Goal: Task Accomplishment & Management: Manage account settings

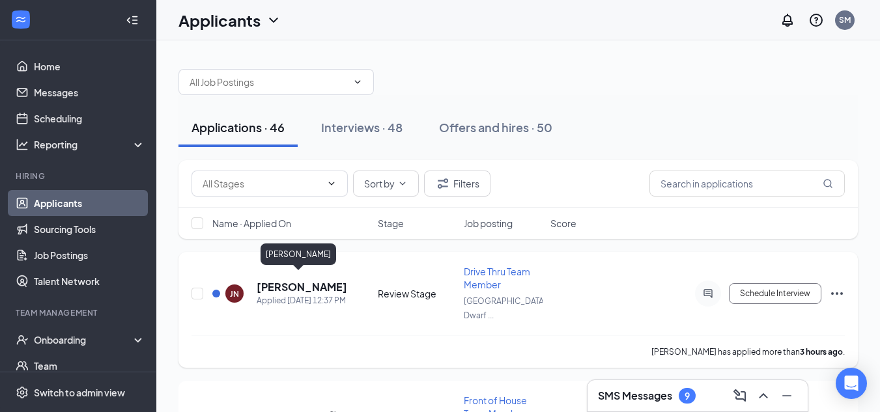
click at [310, 285] on h5 "[PERSON_NAME]" at bounding box center [302, 287] width 91 height 14
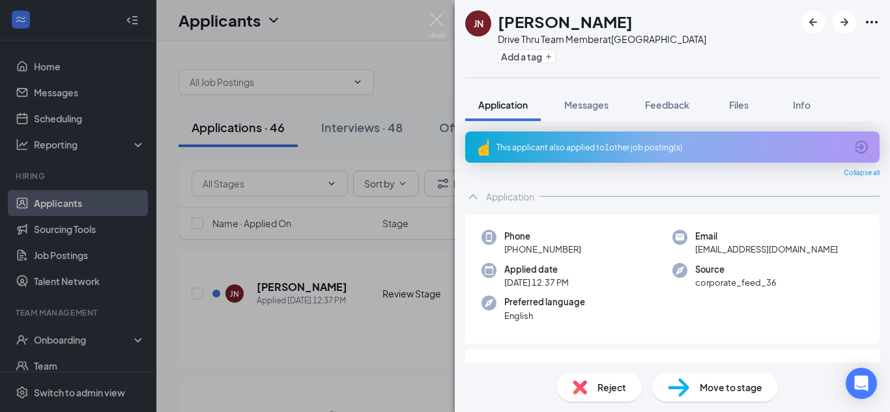
click at [514, 155] on div "This applicant also applied to 1 other job posting(s)" at bounding box center [672, 147] width 414 height 31
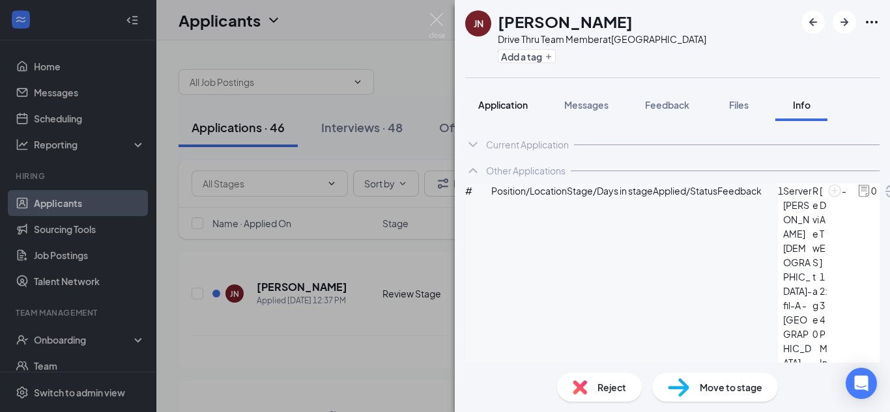
click at [498, 112] on button "Application" at bounding box center [503, 105] width 76 height 33
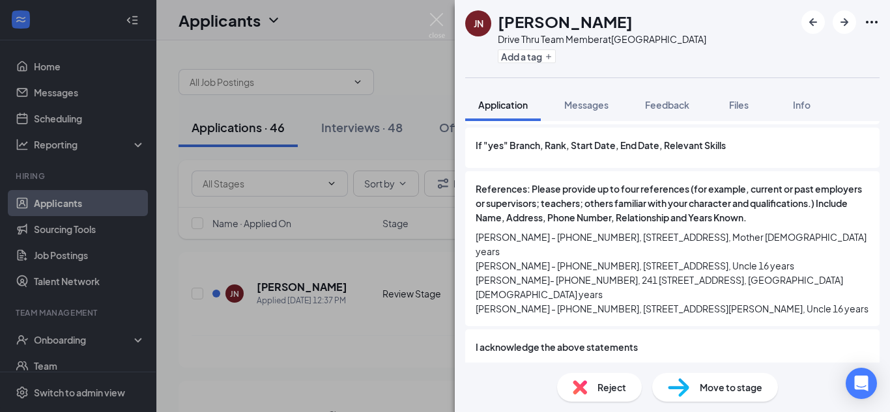
scroll to position [1786, 0]
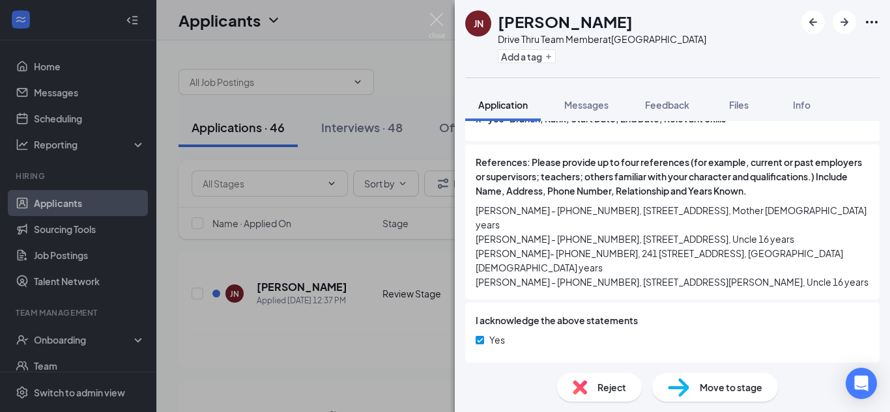
click at [587, 392] on div "Reject" at bounding box center [599, 387] width 85 height 29
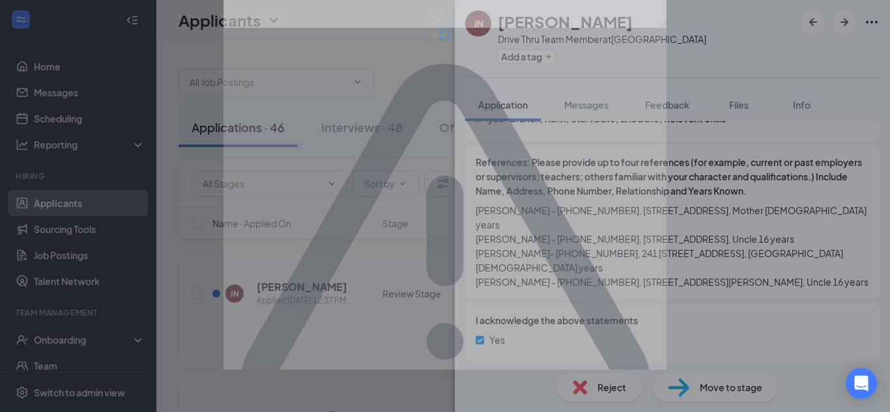
scroll to position [1781, 0]
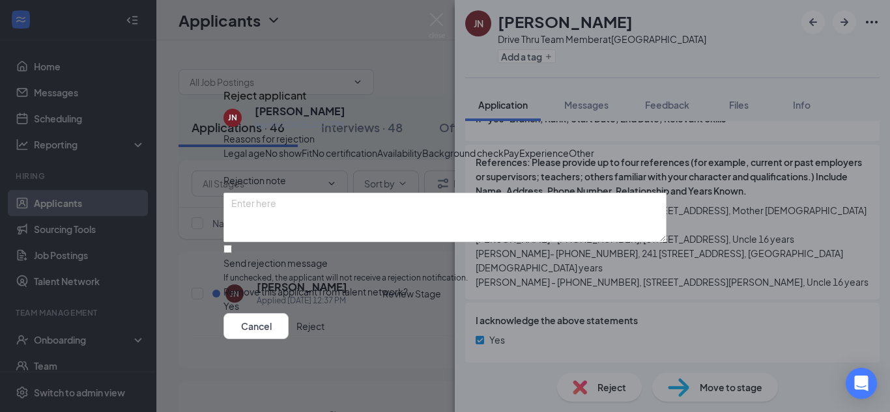
click at [324, 339] on button "Reject" at bounding box center [310, 326] width 28 height 26
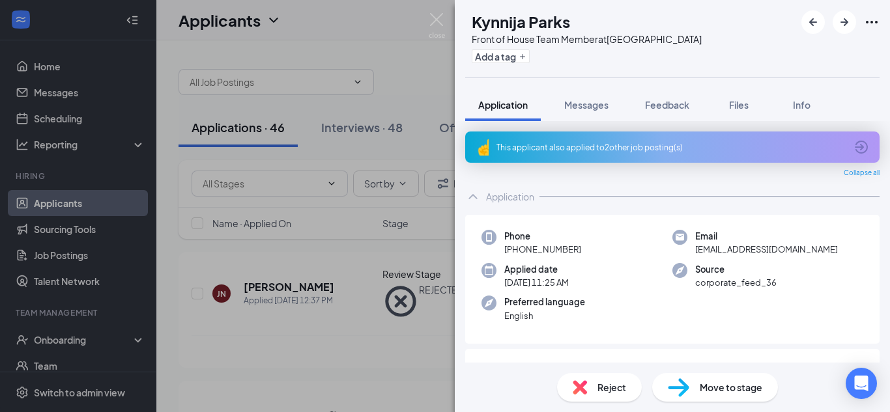
click at [517, 147] on div "This applicant also applied to 2 other job posting(s)" at bounding box center [670, 147] width 349 height 11
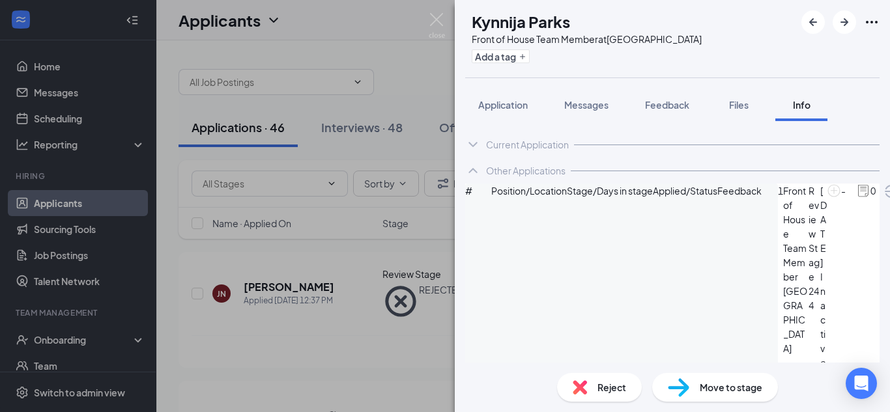
click at [571, 395] on div "Reject" at bounding box center [599, 387] width 85 height 29
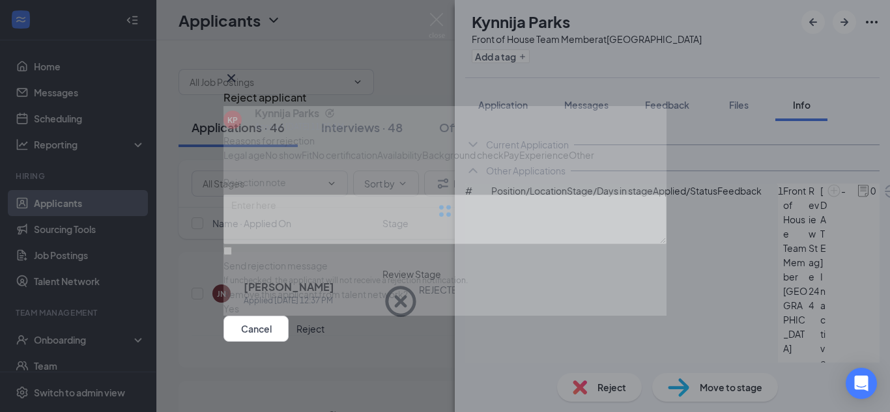
click at [324, 342] on button "Reject" at bounding box center [310, 329] width 28 height 26
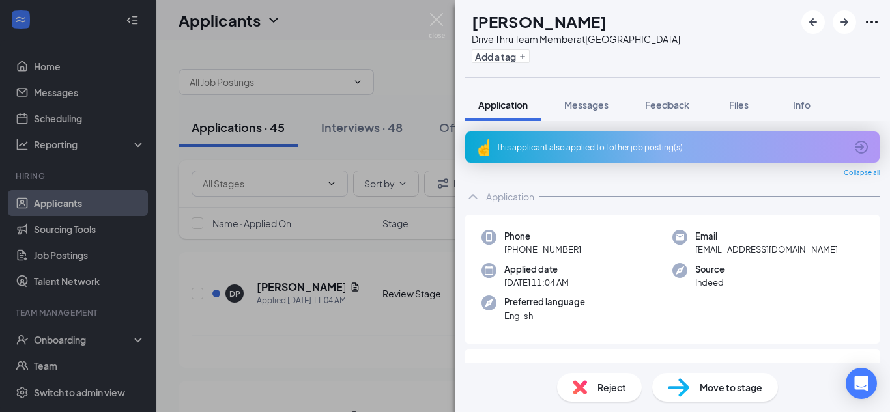
click at [515, 137] on div "This applicant also applied to 1 other job posting(s)" at bounding box center [672, 147] width 414 height 31
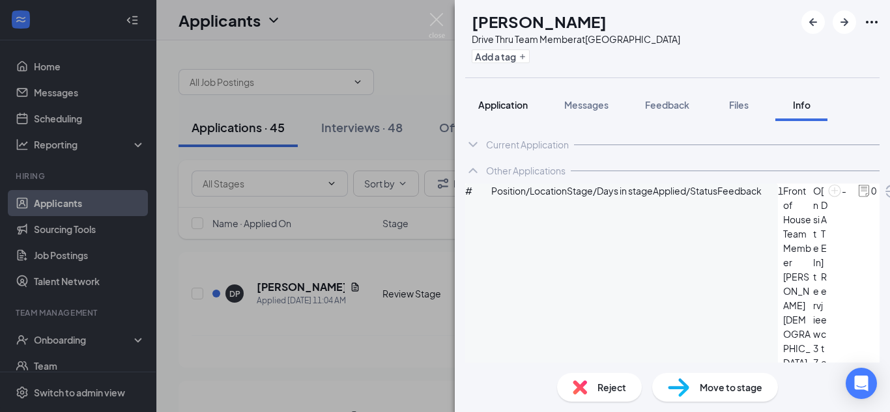
click at [489, 106] on span "Application" at bounding box center [503, 105] width 50 height 12
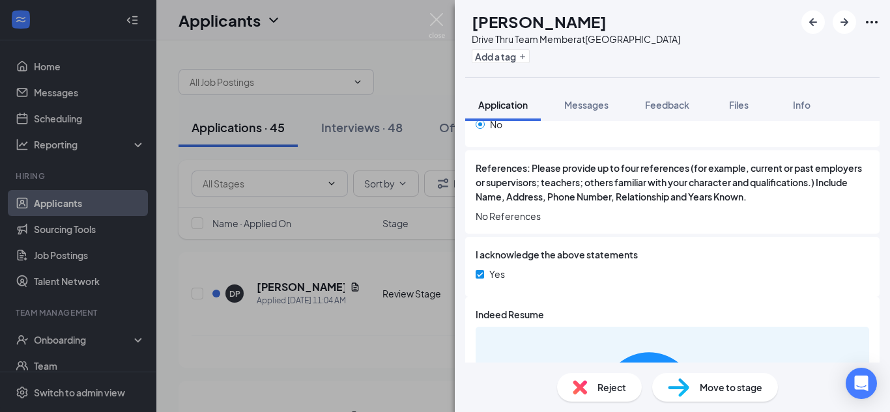
scroll to position [1557, 0]
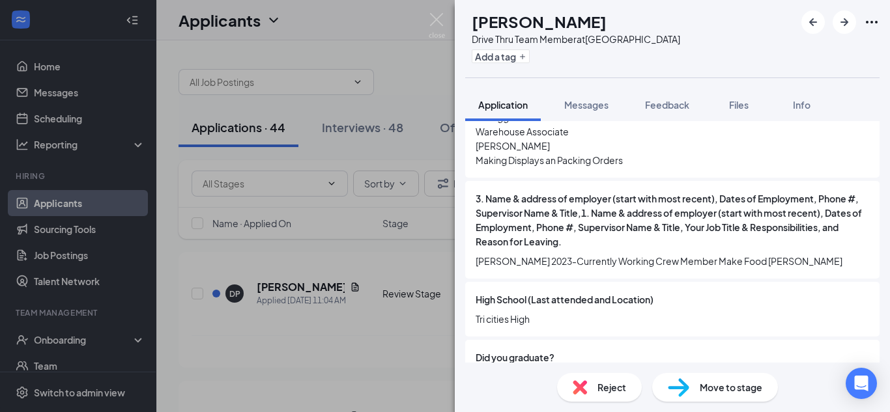
scroll to position [1194, 0]
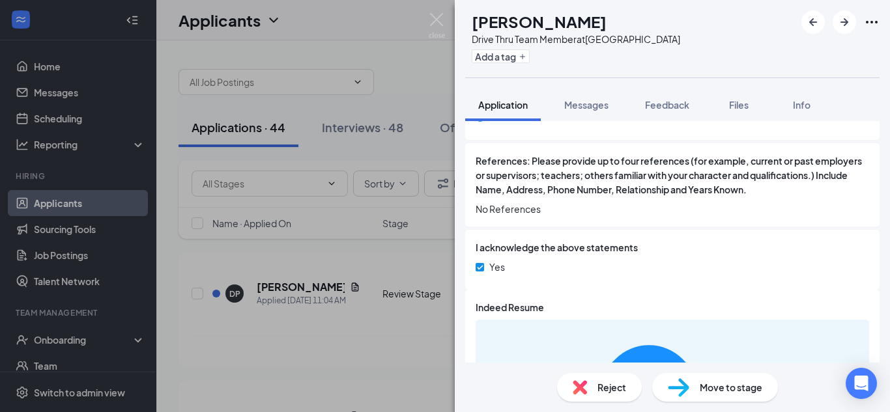
click at [702, 388] on span "Move to stage" at bounding box center [731, 388] width 63 height 14
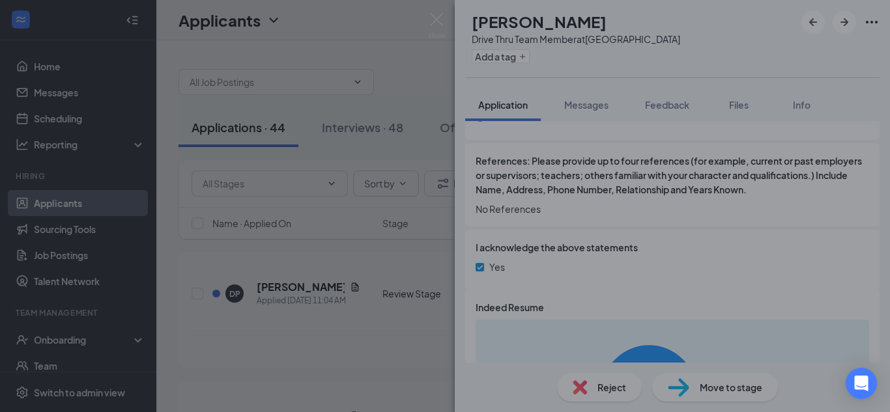
scroll to position [1553, 0]
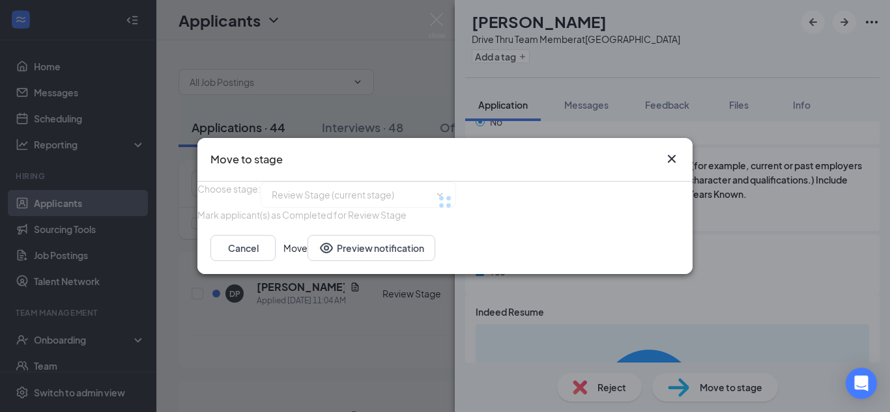
type input "Phone Interview (next stage)"
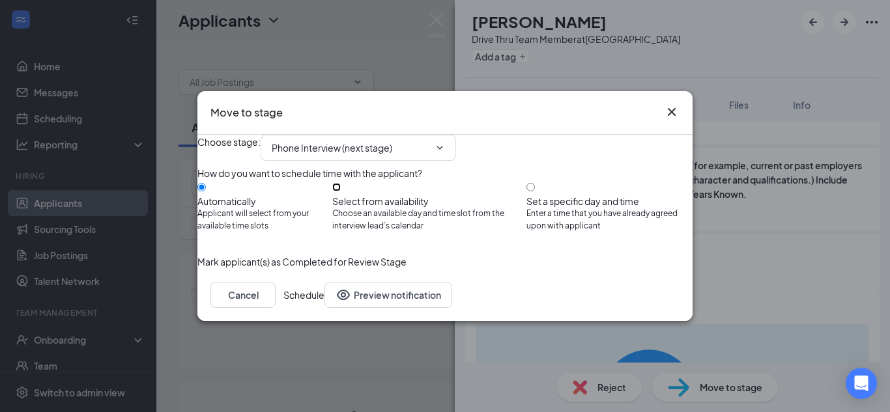
click at [341, 185] on input "Select from availability Choose an available day and time slot from the intervi…" at bounding box center [336, 187] width 8 height 8
radio input "true"
radio input "false"
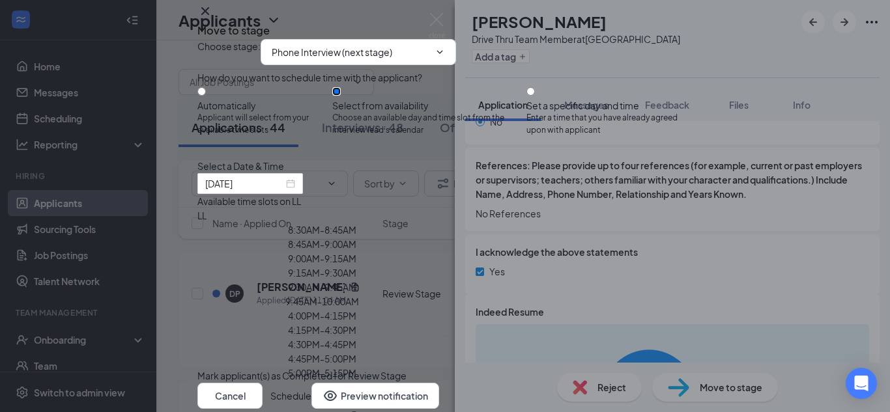
type input "[DATE]"
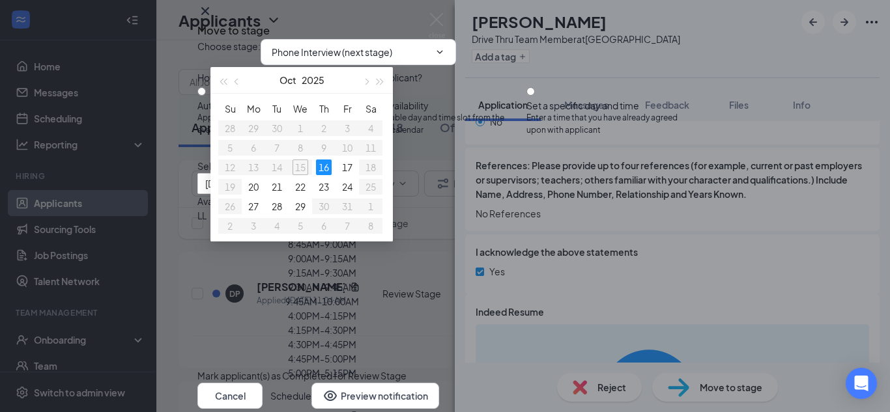
click at [213, 19] on icon "Cross" at bounding box center [205, 11] width 16 height 16
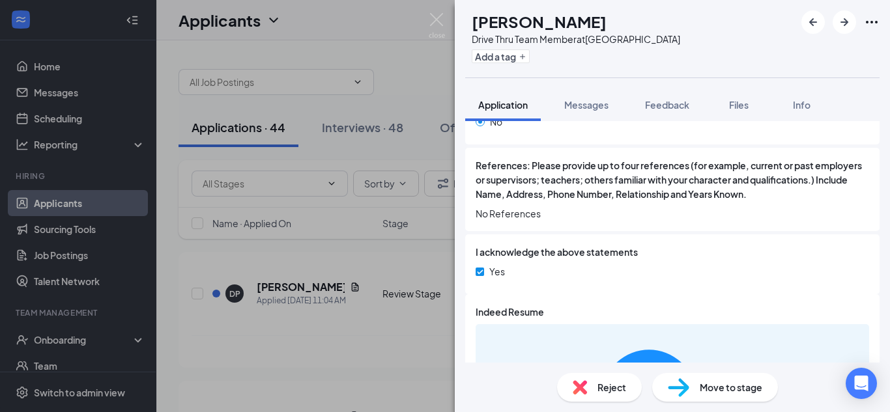
click at [728, 398] on div "Move to stage" at bounding box center [715, 387] width 126 height 29
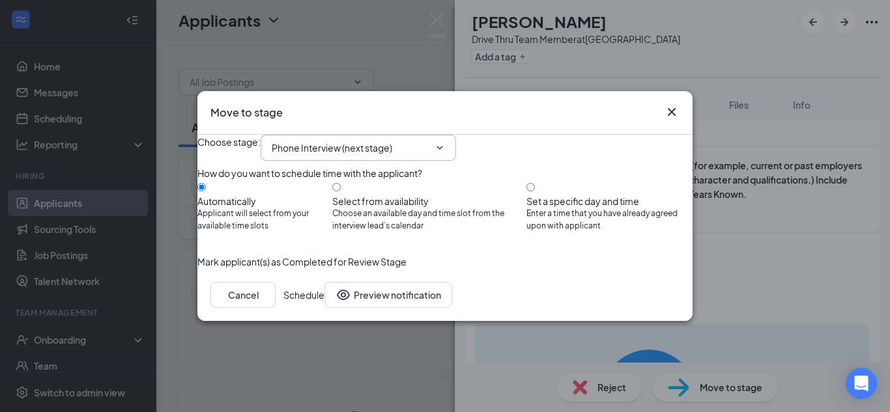
click at [392, 141] on input "Phone Interview (next stage)" at bounding box center [351, 148] width 158 height 14
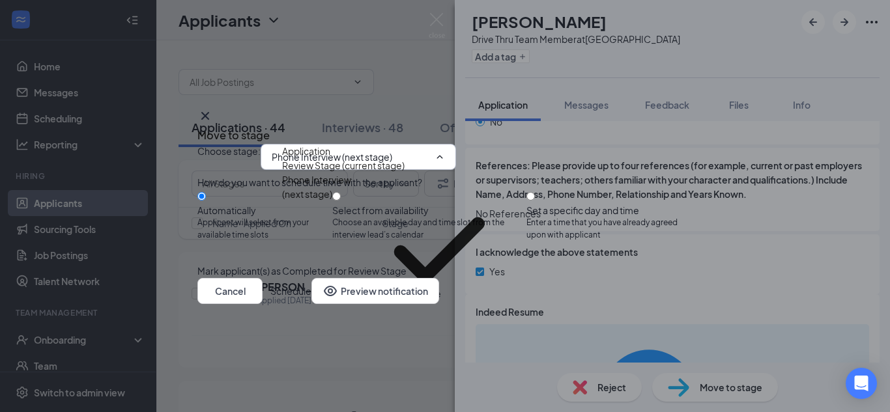
click at [363, 342] on div "Onsite Interview" at bounding box center [399, 349] width 235 height 14
type input "Onsite Interview"
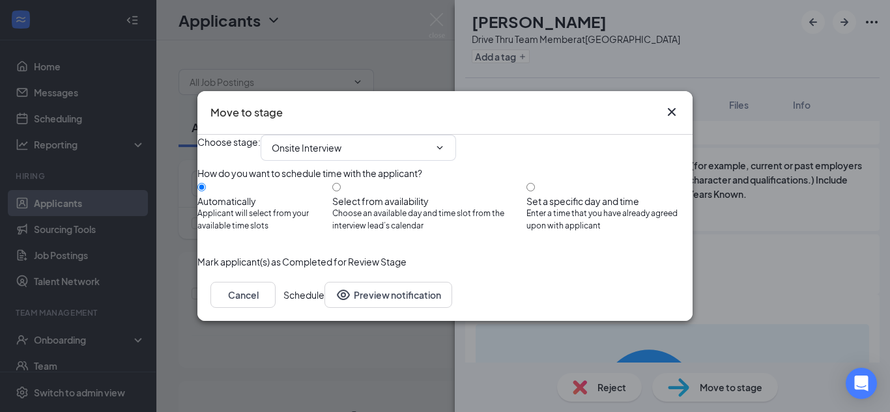
click at [324, 308] on button "Schedule" at bounding box center [303, 295] width 41 height 26
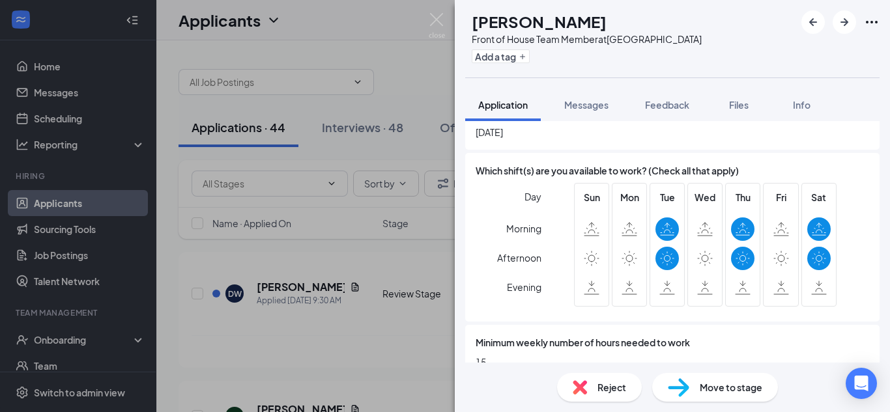
scroll to position [560, 0]
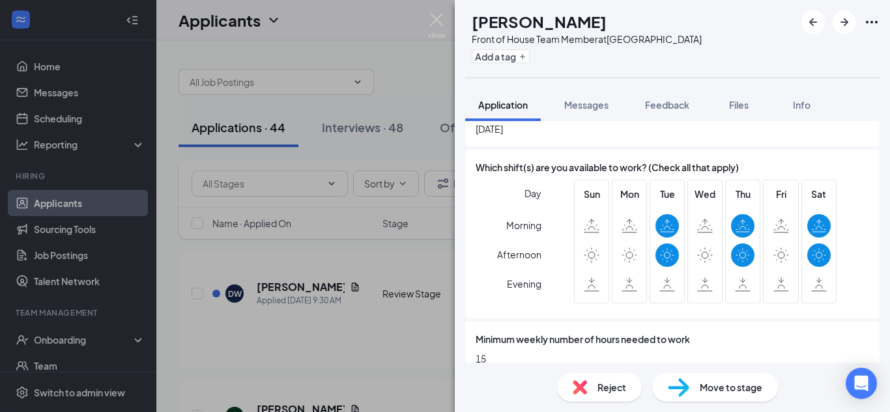
click at [606, 396] on div "Reject" at bounding box center [599, 387] width 85 height 29
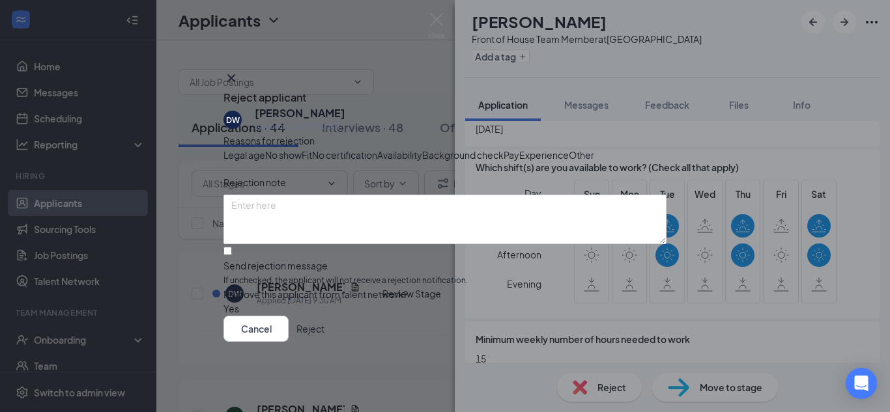
click at [422, 162] on span "Availability" at bounding box center [399, 155] width 45 height 14
click at [232, 247] on input "Send rejection message If unchecked, the applicant will not receive a rejection…" at bounding box center [227, 251] width 8 height 8
checkbox input "true"
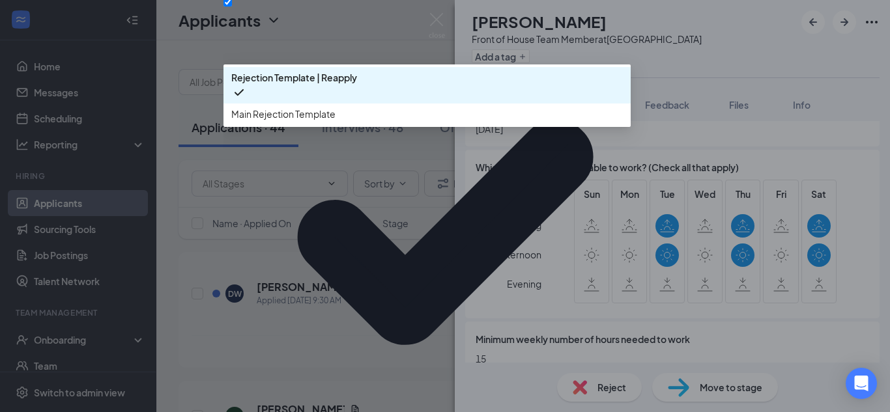
click at [302, 121] on span "Main Rejection Template" at bounding box center [283, 114] width 104 height 14
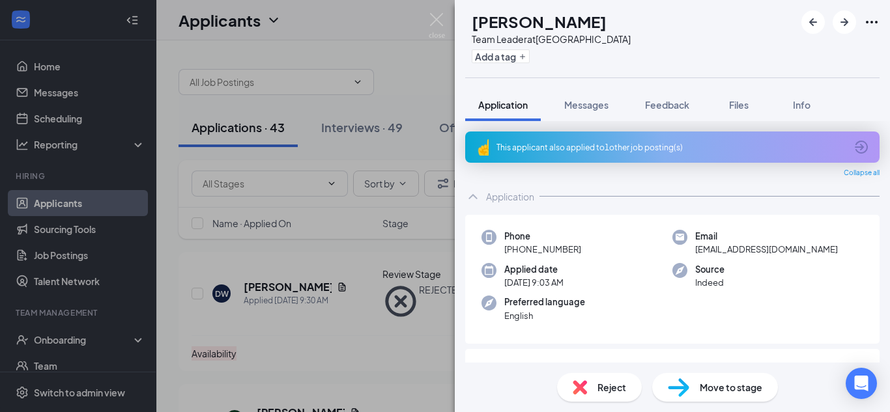
click at [491, 147] on div "This applicant also applied to 1 other job posting(s)" at bounding box center [672, 147] width 414 height 31
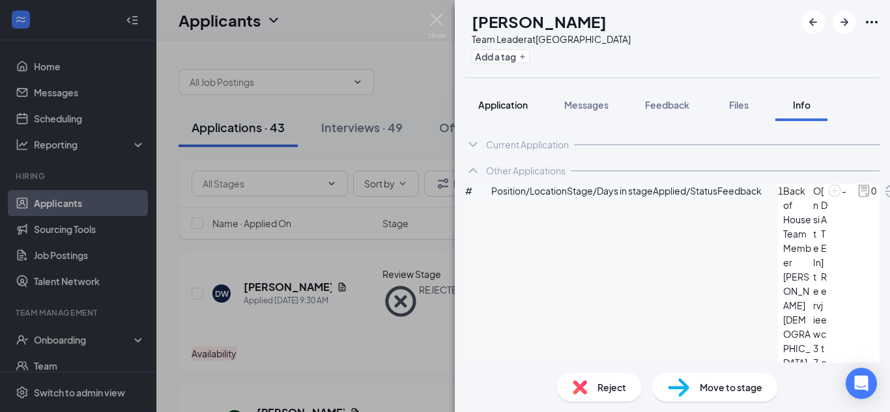
click at [480, 110] on span "Application" at bounding box center [503, 105] width 50 height 12
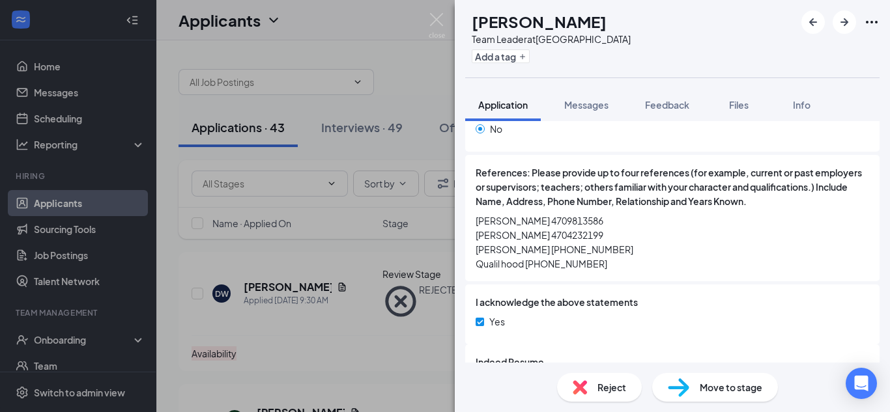
scroll to position [1226, 0]
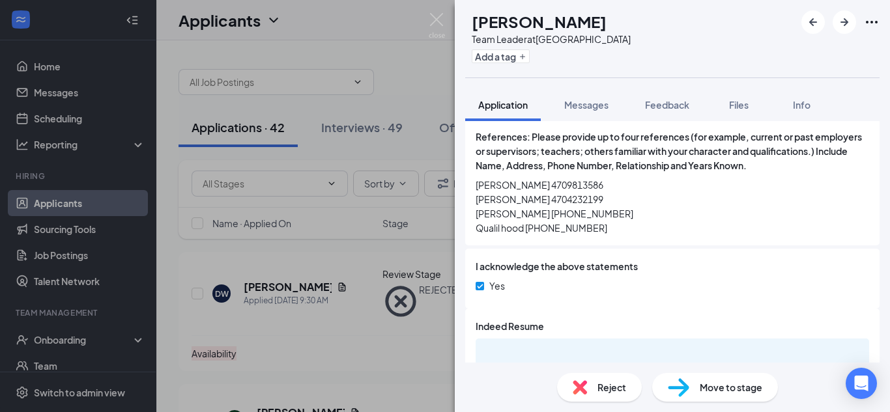
click at [609, 390] on span "Reject" at bounding box center [611, 388] width 29 height 14
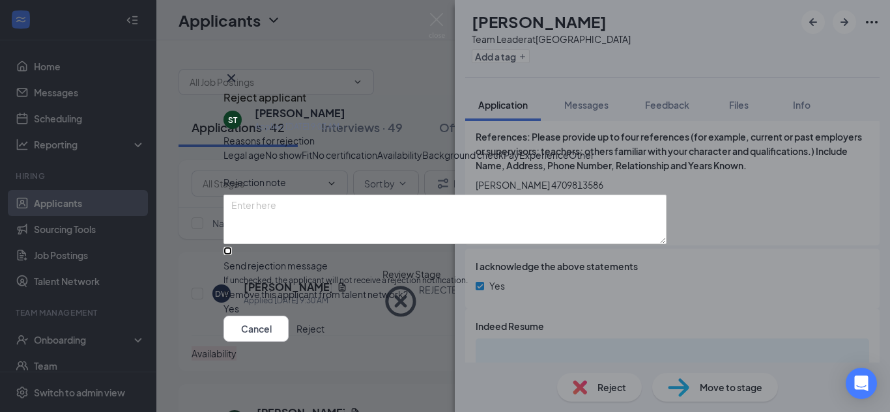
click at [232, 255] on input "Send rejection message If unchecked, the applicant will not receive a rejection…" at bounding box center [227, 251] width 8 height 8
checkbox input "true"
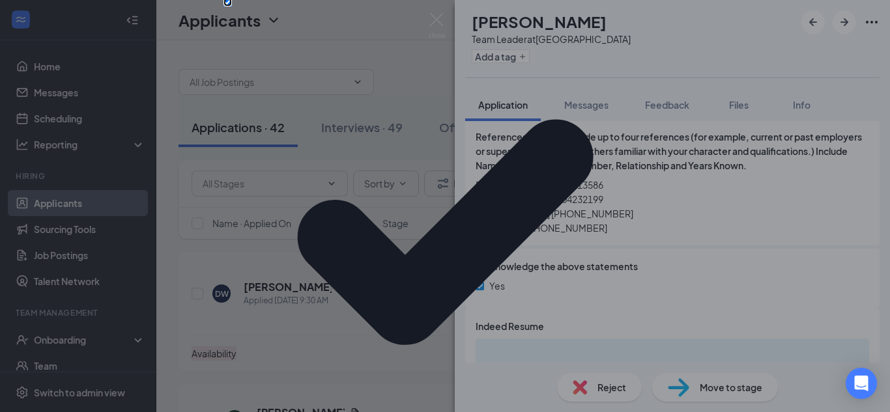
scroll to position [112, 0]
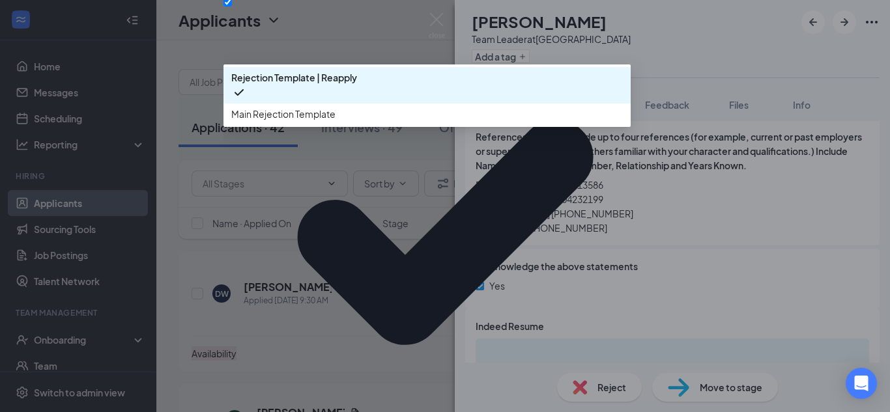
click at [357, 121] on span "Main Rejection Template" at bounding box center [427, 114] width 392 height 14
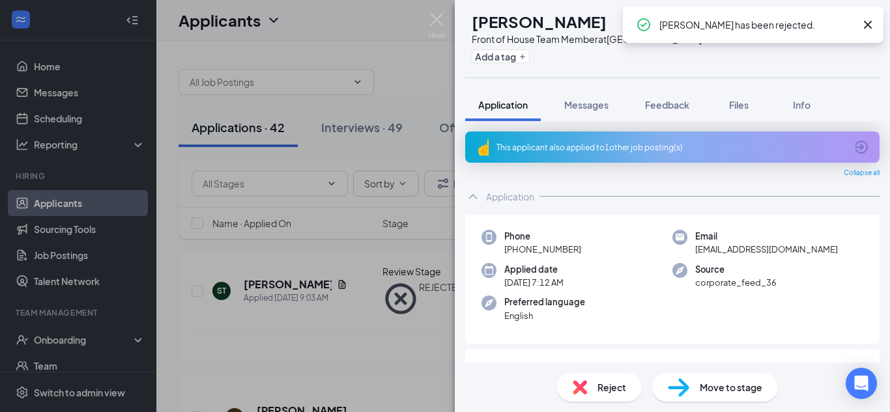
click at [622, 151] on div "This applicant also applied to 1 other job posting(s)" at bounding box center [670, 147] width 349 height 11
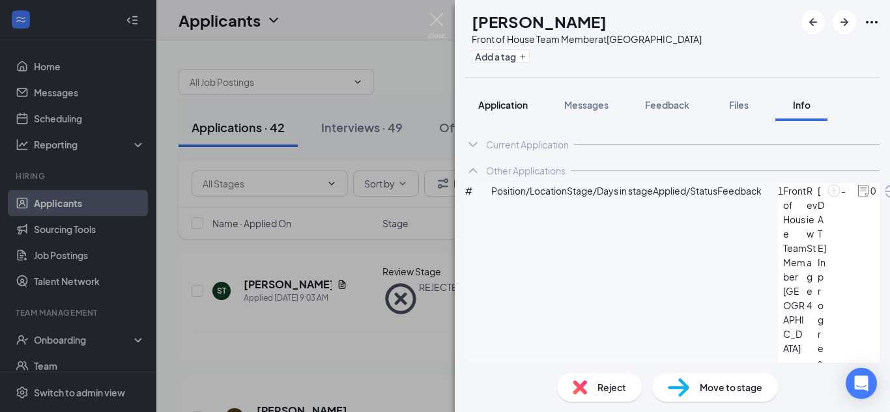
click at [519, 113] on button "Application" at bounding box center [503, 105] width 76 height 33
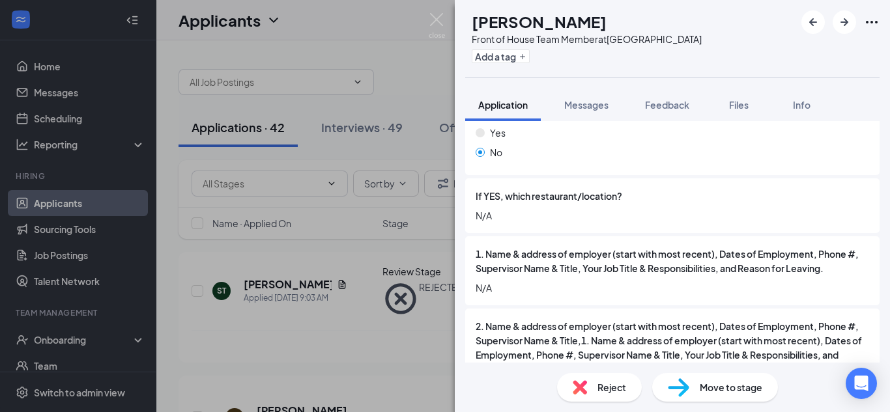
scroll to position [962, 0]
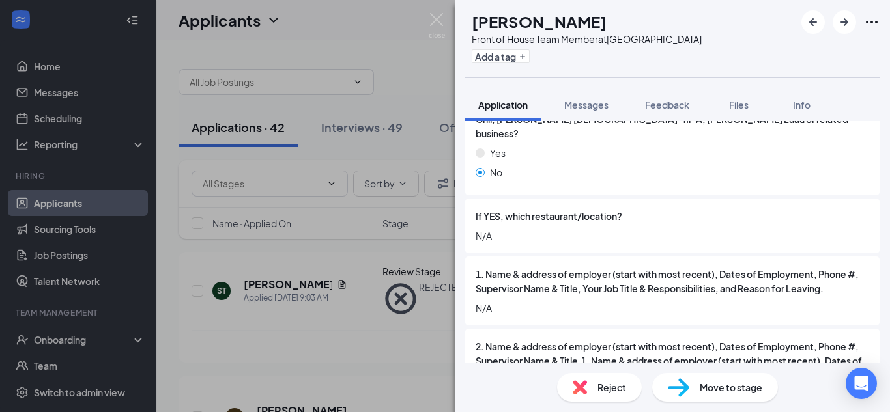
click at [603, 389] on span "Reject" at bounding box center [611, 388] width 29 height 14
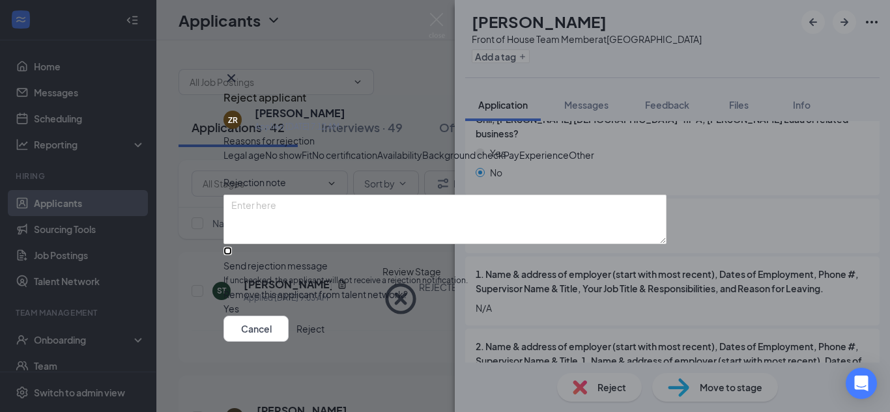
click at [232, 255] on input "Send rejection message If unchecked, the applicant will not receive a rejection…" at bounding box center [227, 251] width 8 height 8
checkbox input "true"
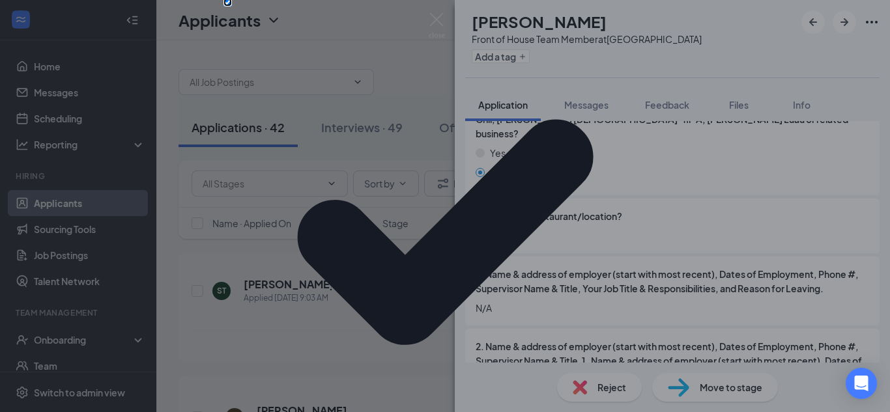
scroll to position [89, 0]
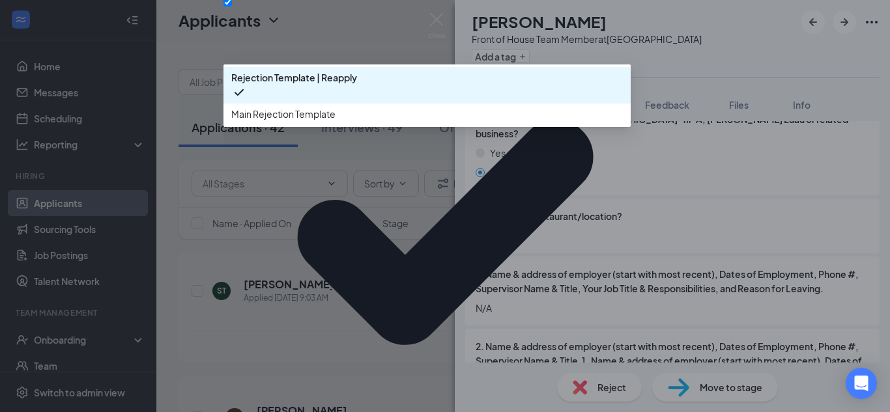
click at [298, 121] on span "Main Rejection Template" at bounding box center [283, 114] width 104 height 14
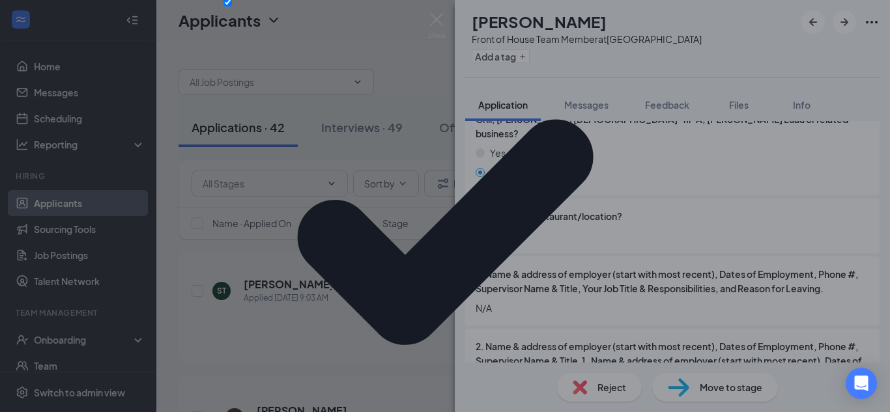
scroll to position [0, 0]
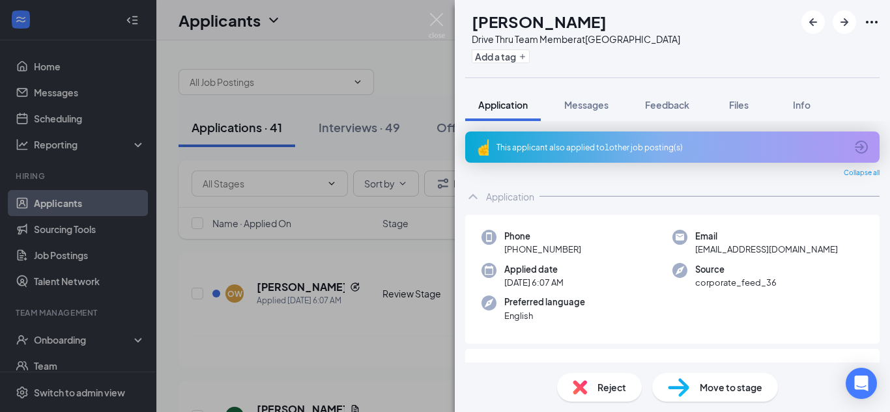
click at [631, 142] on div "This applicant also applied to 1 other job posting(s)" at bounding box center [670, 147] width 349 height 11
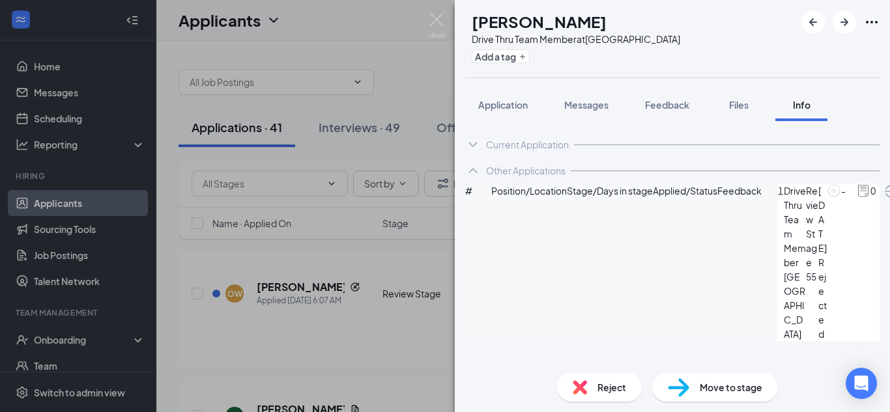
click at [702, 309] on div "Current Application Phone [PHONE_NUMBER] Email [EMAIL_ADDRESS][DOMAIN_NAME] App…" at bounding box center [672, 242] width 435 height 242
click at [594, 384] on div "Reject" at bounding box center [599, 387] width 85 height 29
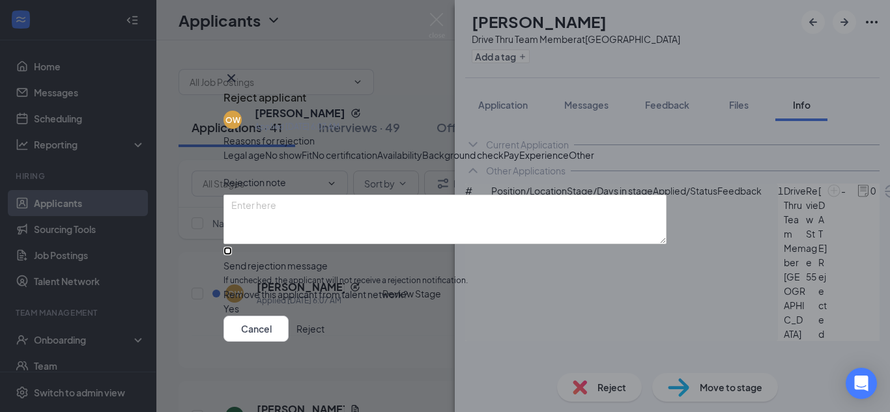
click at [232, 255] on input "Send rejection message If unchecked, the applicant will not receive a rejection…" at bounding box center [227, 251] width 8 height 8
checkbox input "true"
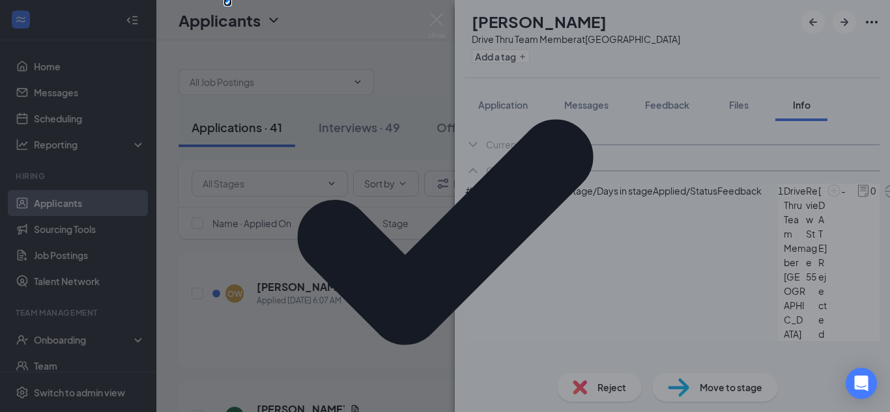
scroll to position [112, 0]
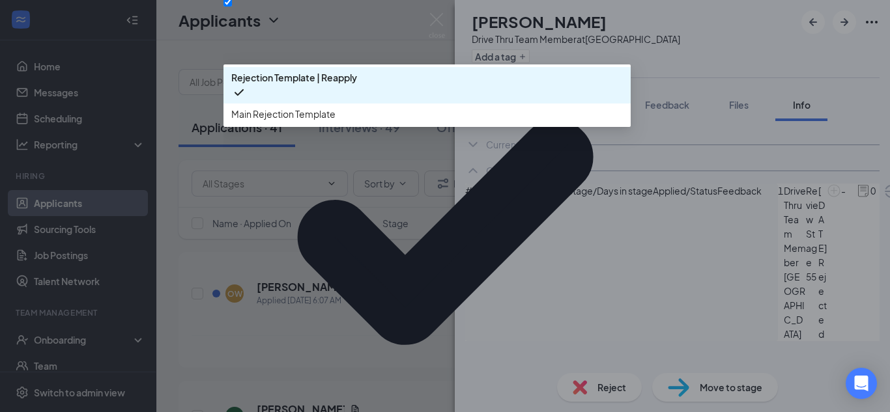
click at [329, 121] on span "Main Rejection Template" at bounding box center [283, 114] width 104 height 14
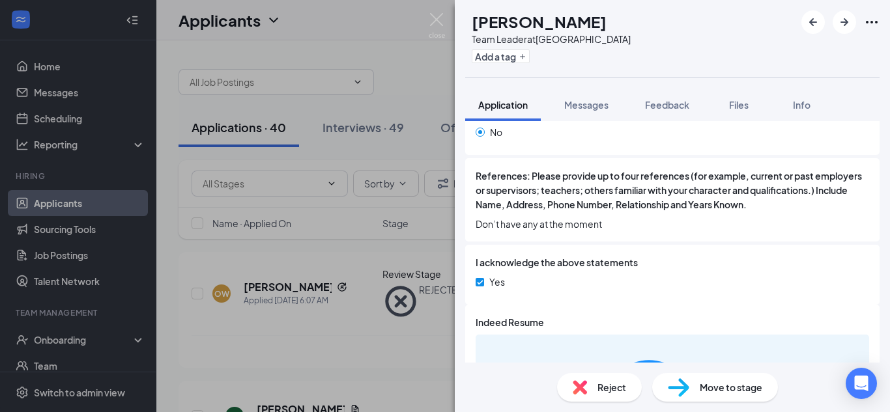
scroll to position [1247, 0]
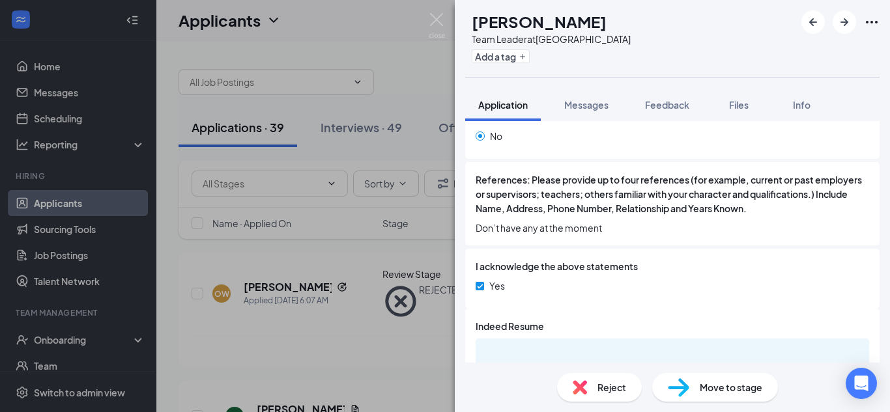
click at [581, 388] on img at bounding box center [580, 388] width 14 height 14
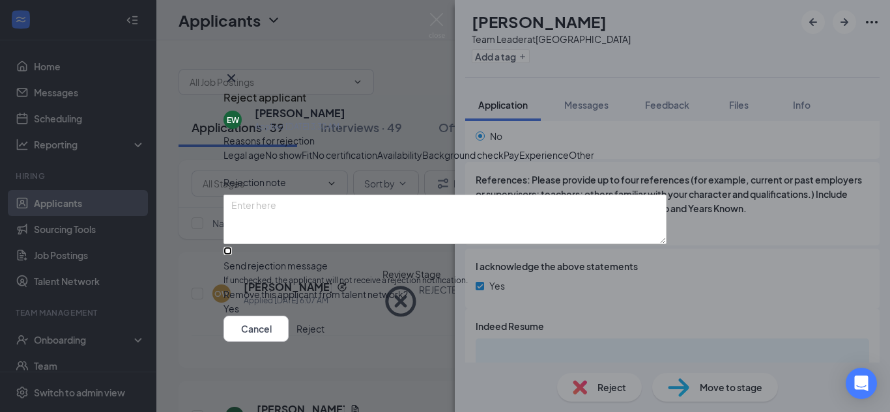
click at [232, 255] on input "Send rejection message If unchecked, the applicant will not receive a rejection…" at bounding box center [227, 251] width 8 height 8
checkbox input "true"
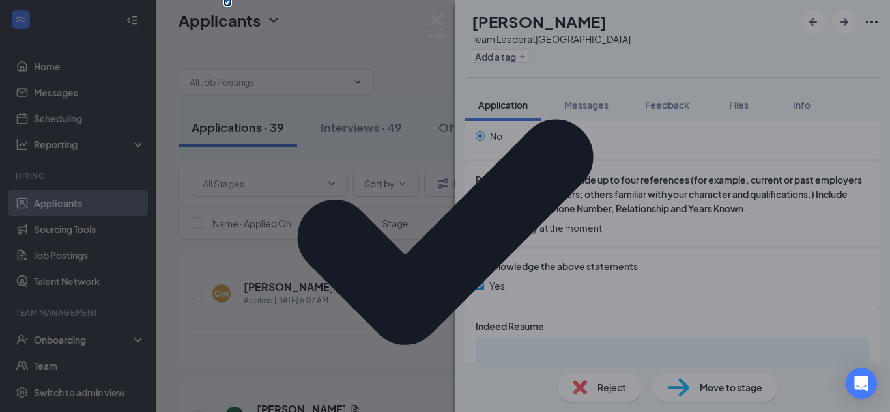
scroll to position [136, 0]
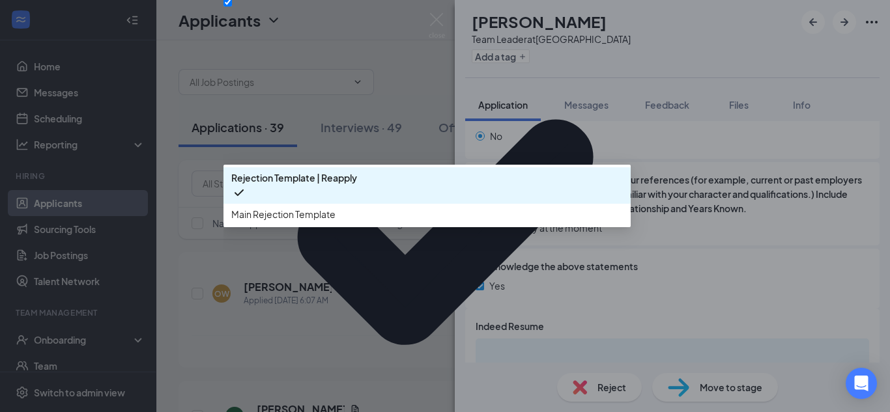
click at [328, 222] on span "Main Rejection Template" at bounding box center [283, 214] width 104 height 14
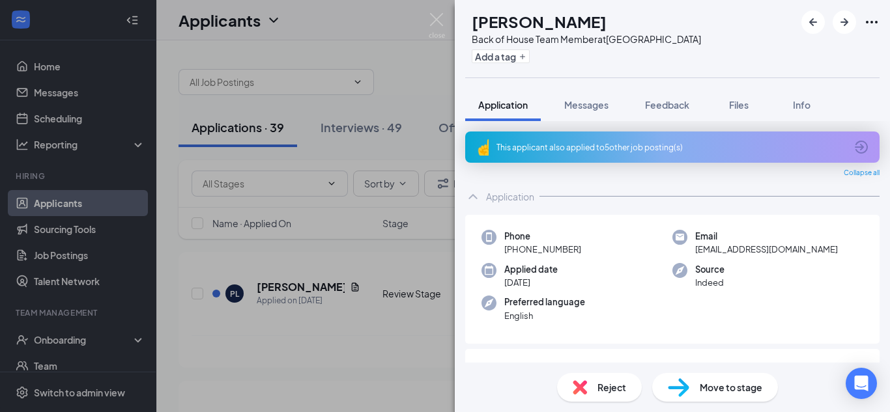
click at [519, 149] on div "This applicant also applied to 5 other job posting(s)" at bounding box center [670, 147] width 349 height 11
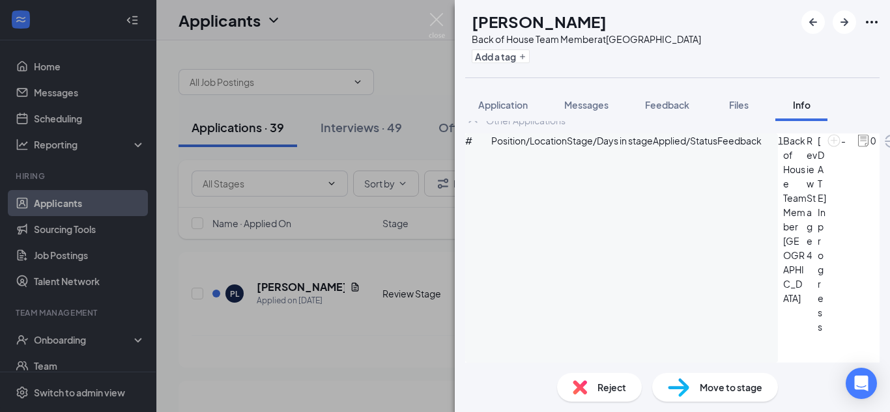
scroll to position [152, 0]
click at [444, 154] on div "PL [PERSON_NAME] Back of House Team Member at [GEOGRAPHIC_DATA] [GEOGRAPHIC_DAT…" at bounding box center [445, 206] width 890 height 412
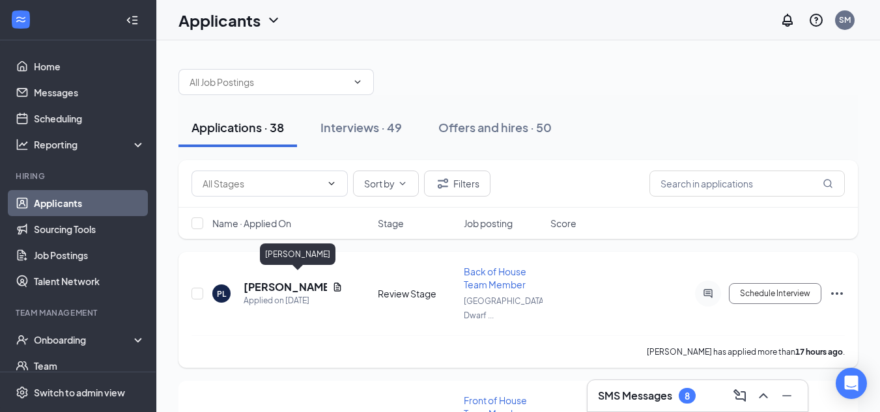
click at [308, 280] on h5 "[PERSON_NAME]" at bounding box center [285, 287] width 83 height 14
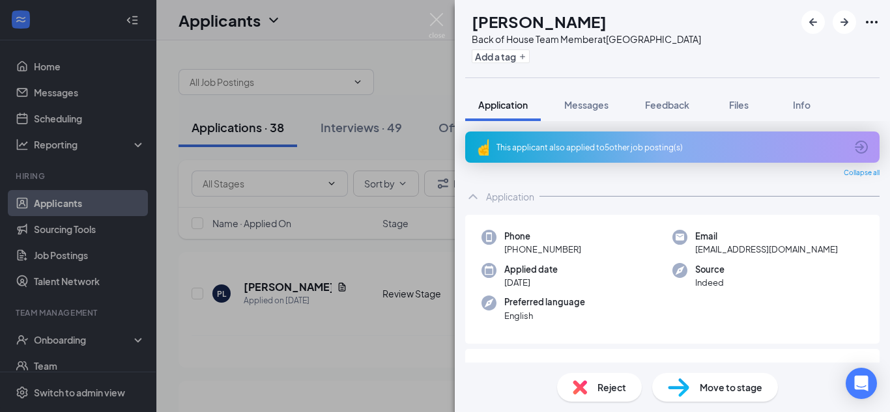
click at [588, 142] on div "This applicant also applied to 5 other job posting(s)" at bounding box center [670, 147] width 349 height 11
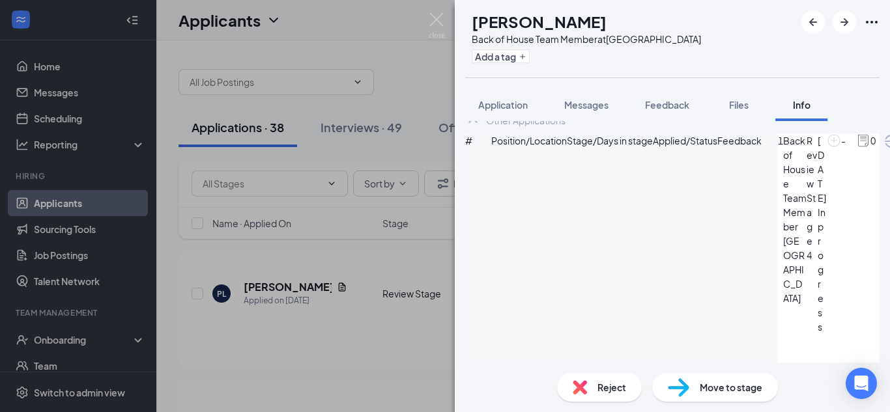
scroll to position [152, 0]
click at [577, 397] on div "Reject" at bounding box center [599, 387] width 85 height 29
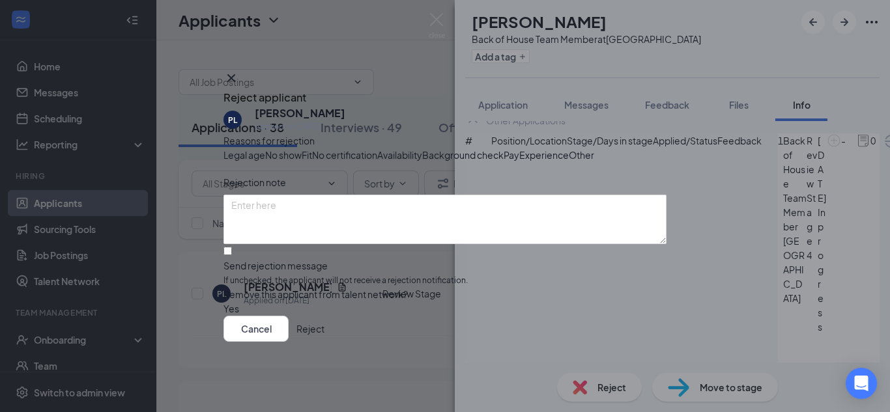
click at [324, 342] on button "Reject" at bounding box center [310, 329] width 28 height 26
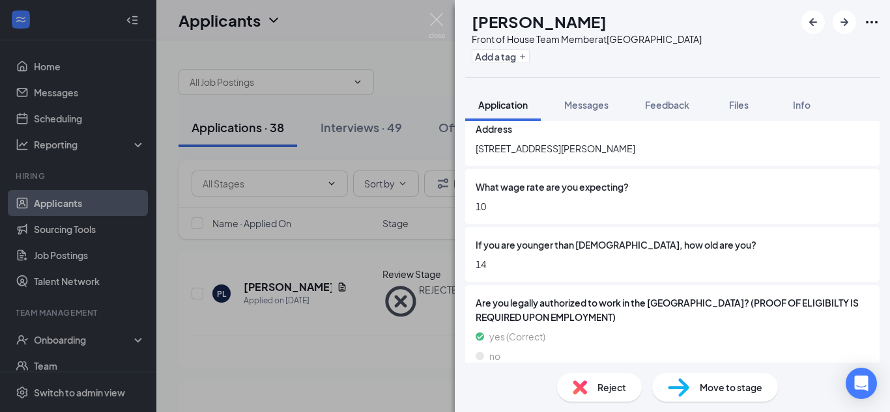
scroll to position [204, 0]
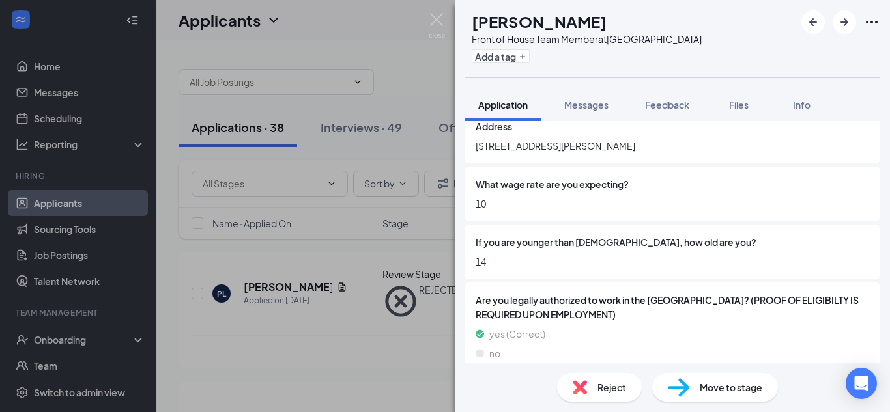
click at [577, 403] on div "Reject Move to stage" at bounding box center [672, 388] width 435 height 50
click at [577, 390] on img at bounding box center [580, 388] width 14 height 14
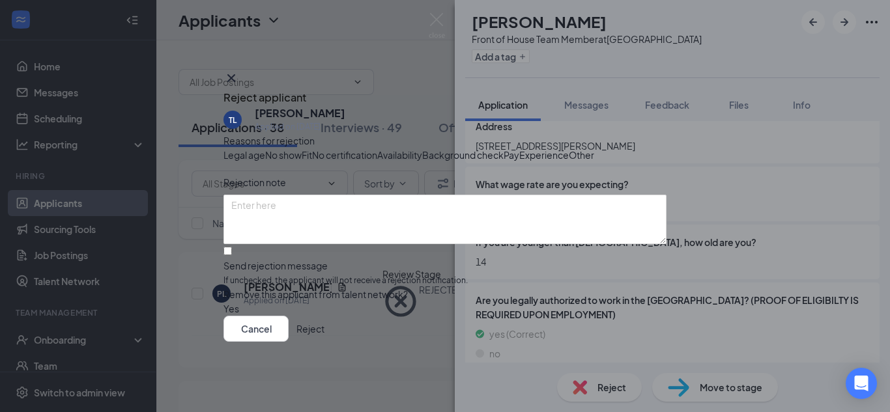
click at [324, 342] on button "Reject" at bounding box center [310, 329] width 28 height 26
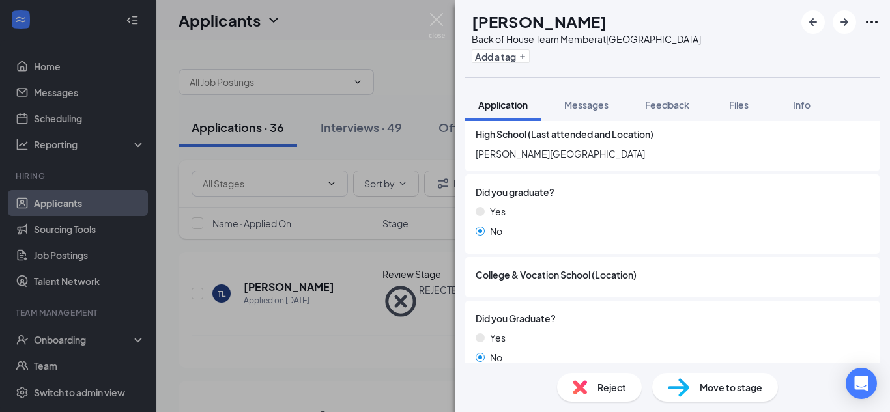
scroll to position [1304, 0]
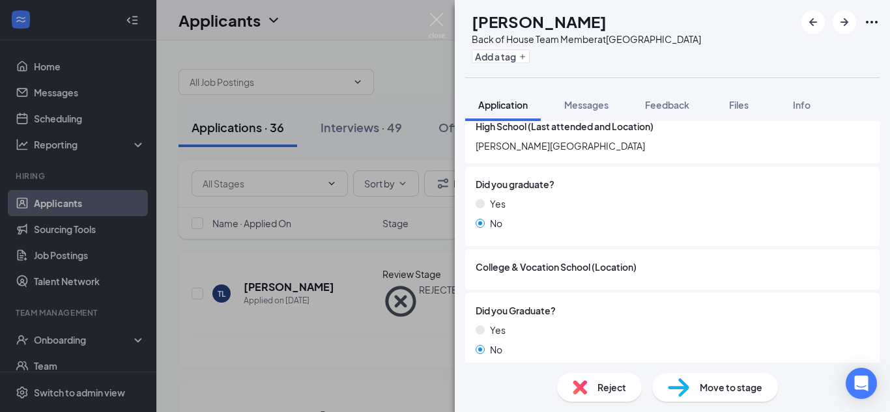
click at [592, 398] on div "Reject" at bounding box center [599, 387] width 85 height 29
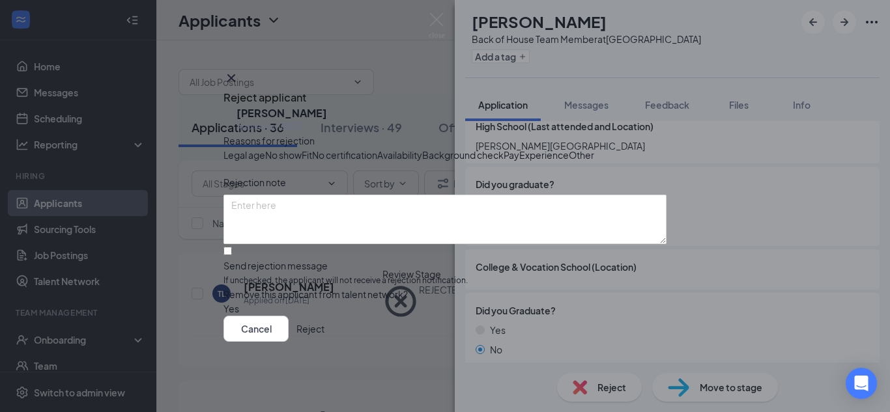
click at [324, 342] on button "Reject" at bounding box center [310, 329] width 28 height 26
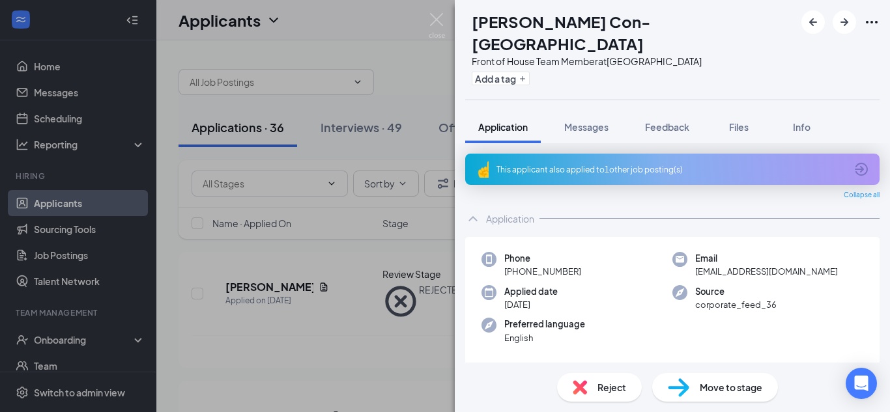
click at [517, 164] on div "This applicant also applied to 1 other job posting(s)" at bounding box center [670, 169] width 349 height 11
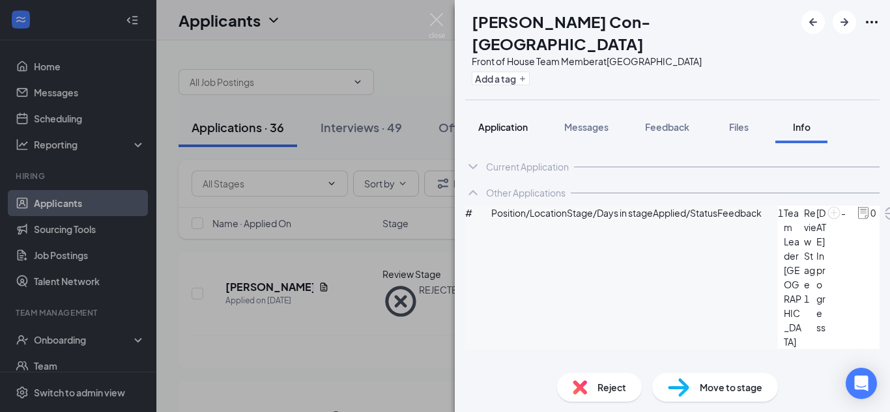
click at [504, 121] on span "Application" at bounding box center [503, 127] width 50 height 12
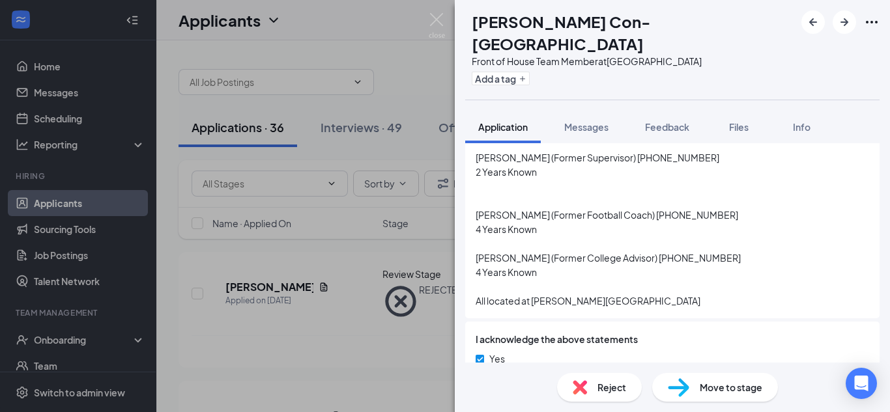
scroll to position [2404, 0]
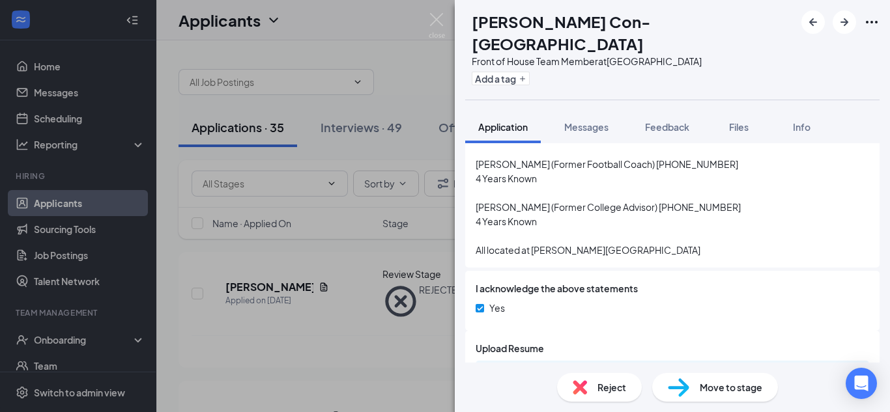
click at [685, 395] on img at bounding box center [679, 388] width 22 height 19
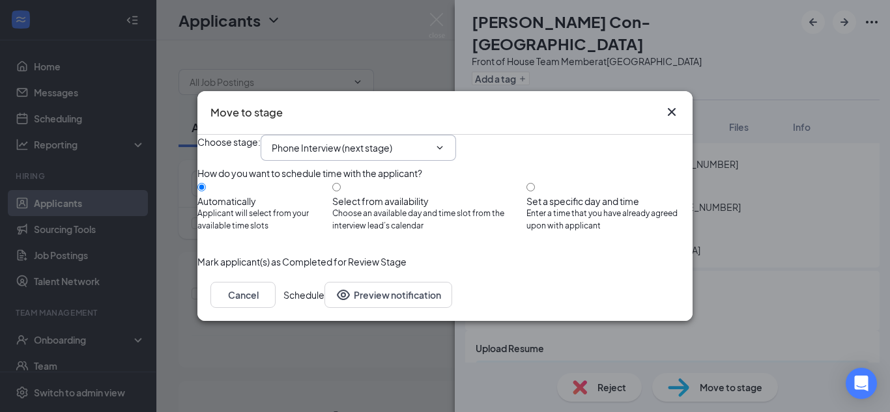
click at [332, 141] on input "Phone Interview (next stage)" at bounding box center [351, 148] width 158 height 14
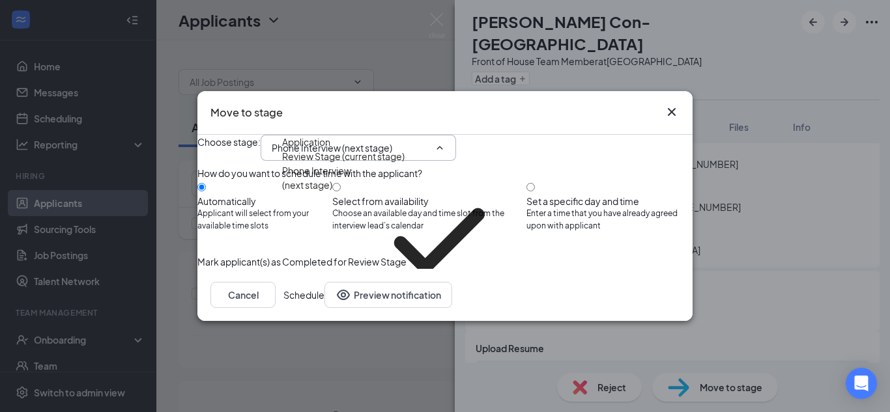
click at [315, 333] on div "Onsite Interview" at bounding box center [317, 340] width 70 height 14
type input "Onsite Interview"
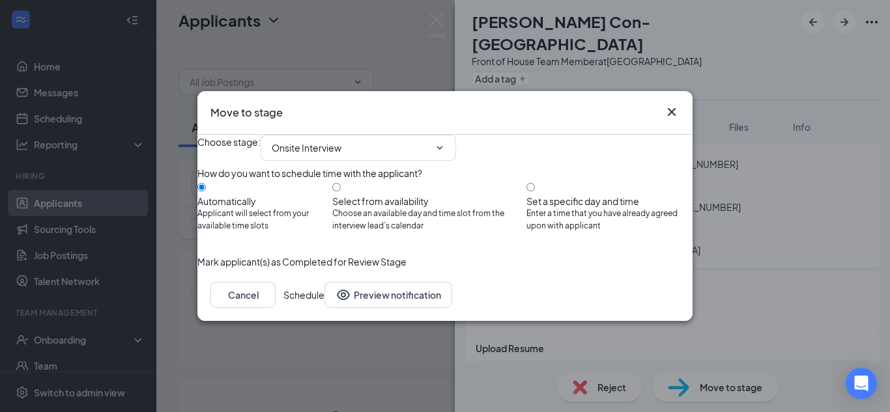
click at [324, 308] on button "Schedule" at bounding box center [303, 295] width 41 height 26
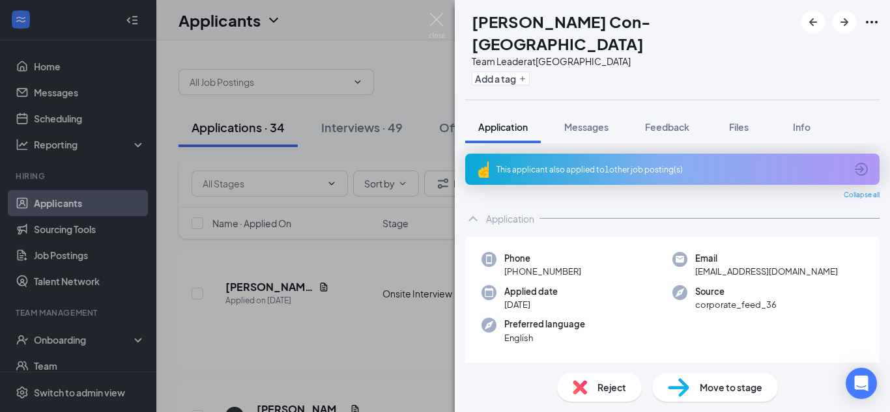
click at [506, 160] on div "This applicant also applied to 1 other job posting(s)" at bounding box center [672, 169] width 414 height 31
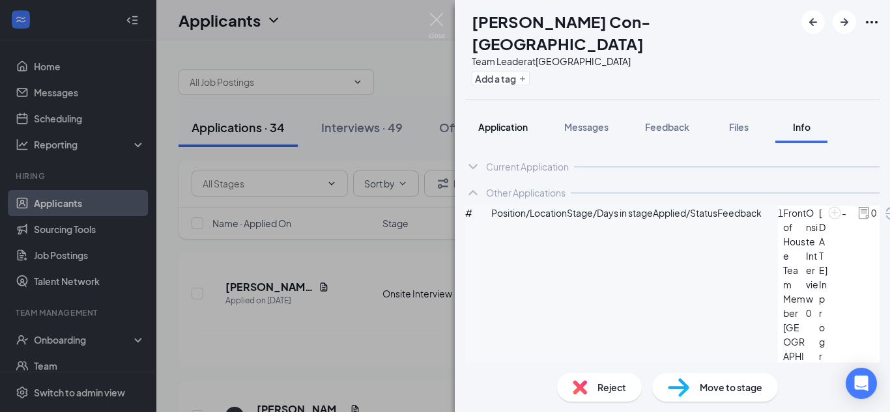
click at [507, 121] on span "Application" at bounding box center [503, 127] width 50 height 12
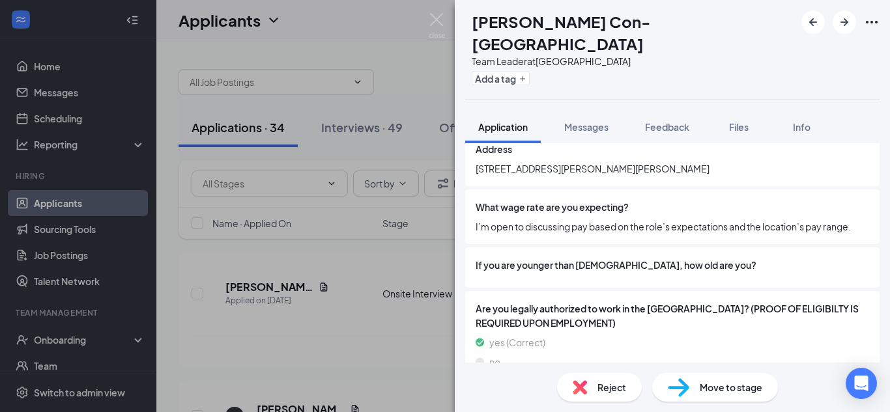
scroll to position [242, 0]
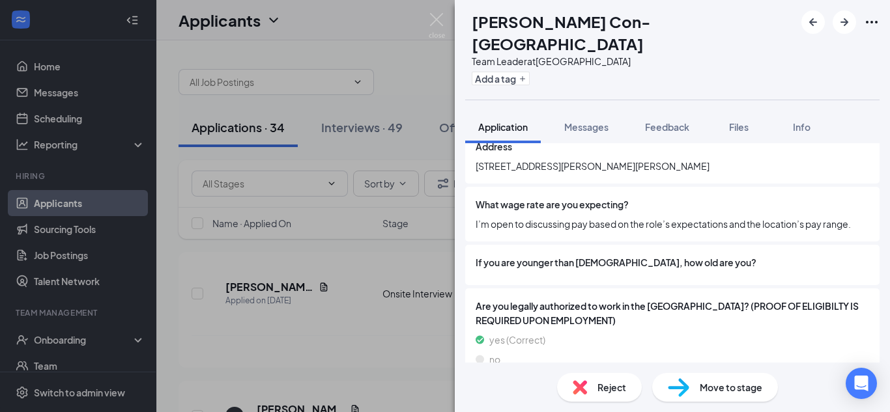
click at [496, 299] on span "Are you legally authorized to work in the [GEOGRAPHIC_DATA]? (PROOF OF ELIGIBIL…" at bounding box center [673, 313] width 394 height 29
click at [593, 401] on div "Reject" at bounding box center [599, 387] width 85 height 29
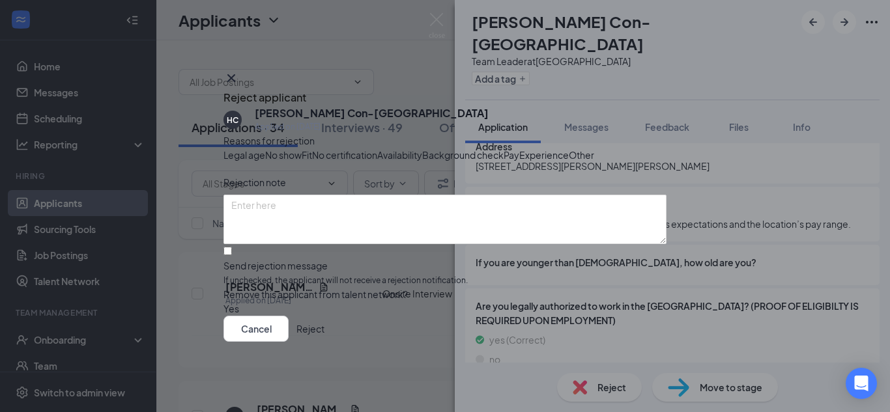
click at [324, 342] on button "Reject" at bounding box center [310, 329] width 28 height 26
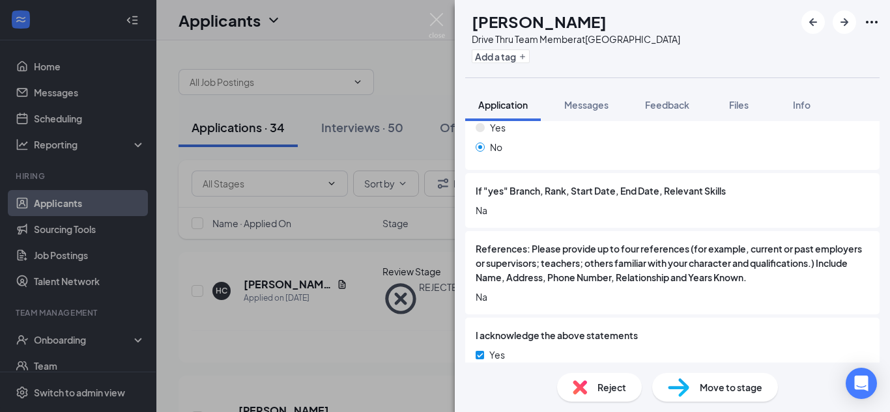
scroll to position [1764, 0]
click at [601, 392] on span "Reject" at bounding box center [611, 388] width 29 height 14
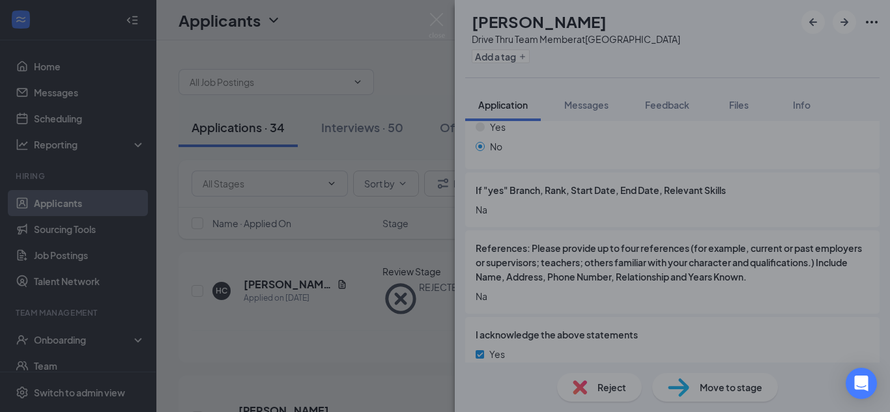
scroll to position [1759, 0]
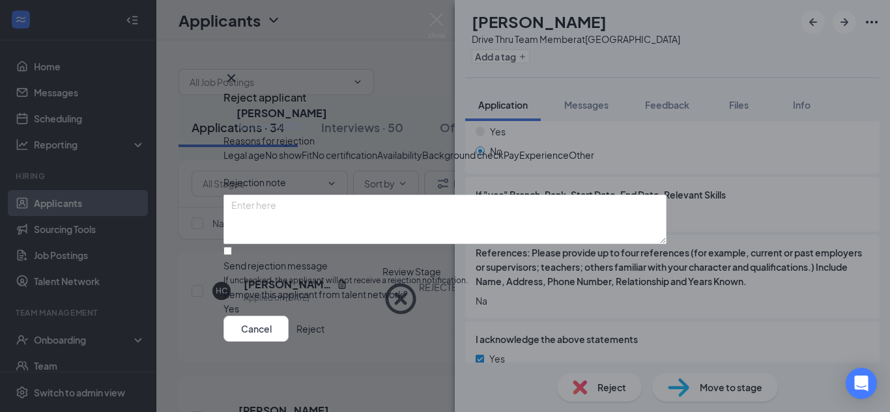
click at [324, 341] on button "Reject" at bounding box center [310, 329] width 28 height 26
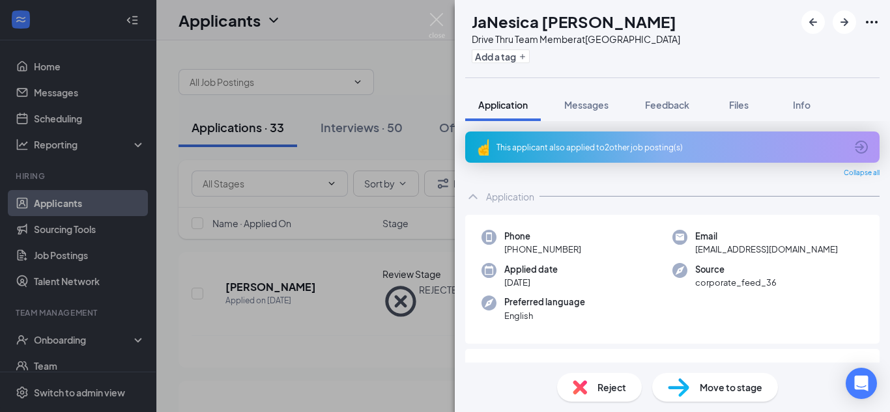
click at [619, 158] on div "This applicant also applied to 2 other job posting(s)" at bounding box center [672, 147] width 414 height 31
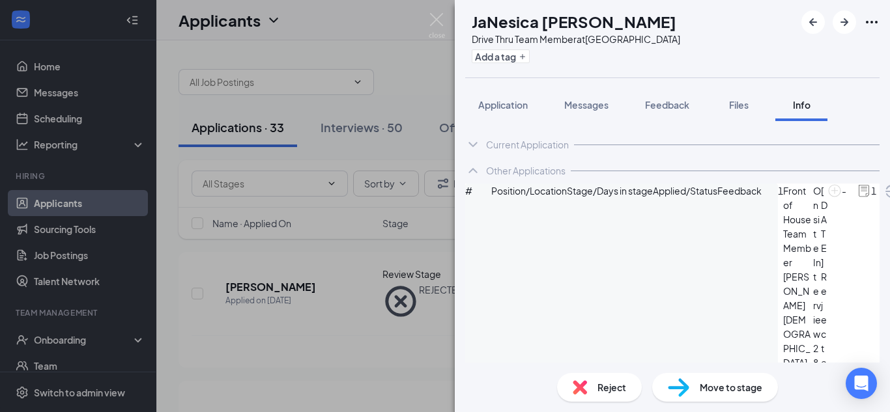
click at [595, 385] on div "Reject" at bounding box center [599, 387] width 85 height 29
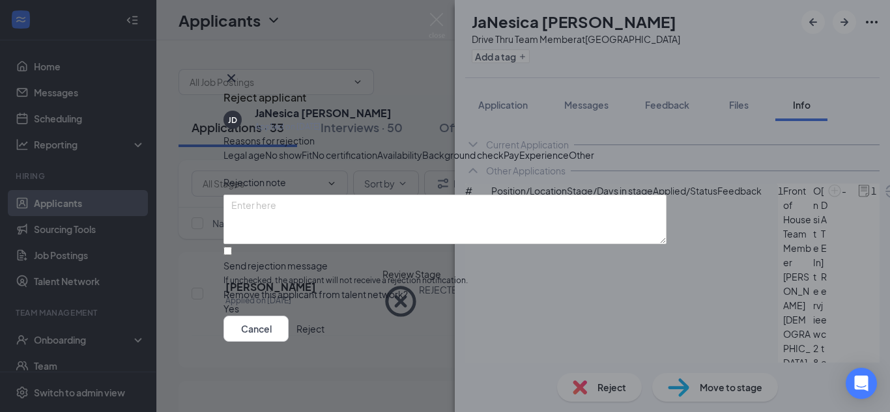
click at [324, 342] on button "Reject" at bounding box center [310, 329] width 28 height 26
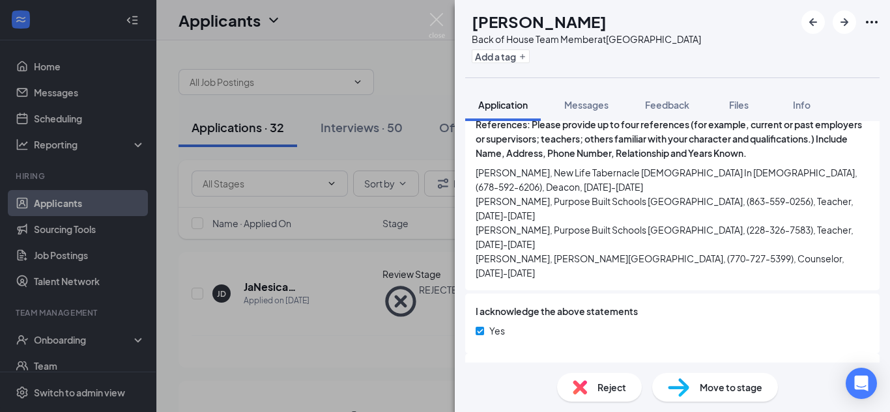
scroll to position [1966, 0]
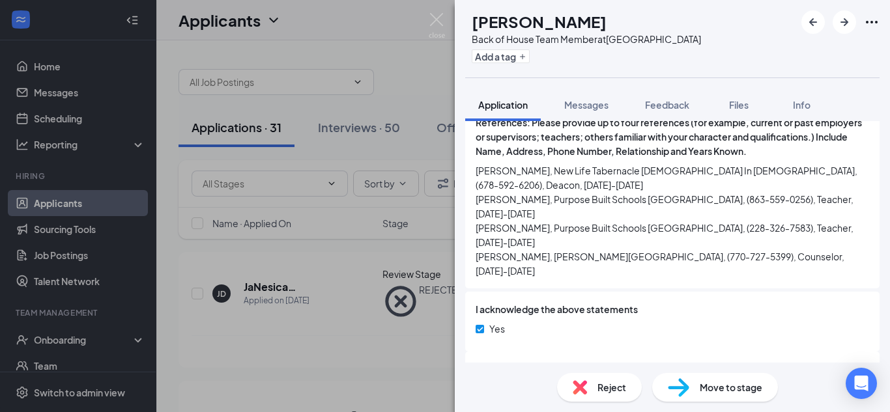
click at [714, 390] on span "Move to stage" at bounding box center [731, 388] width 63 height 14
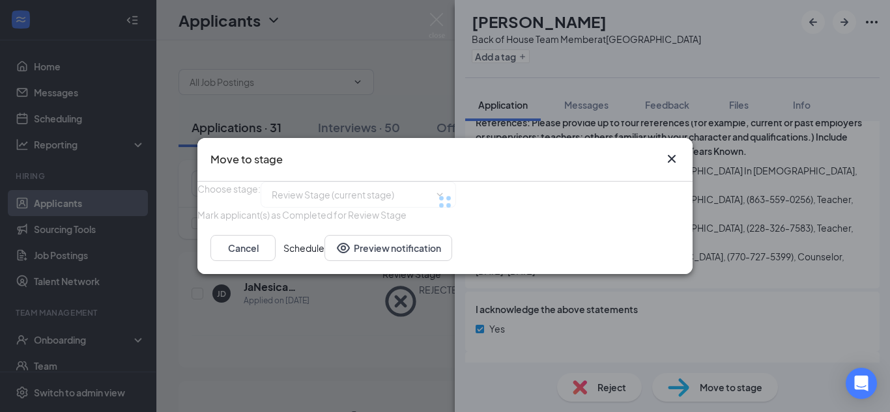
type input "Phone Interview (next stage)"
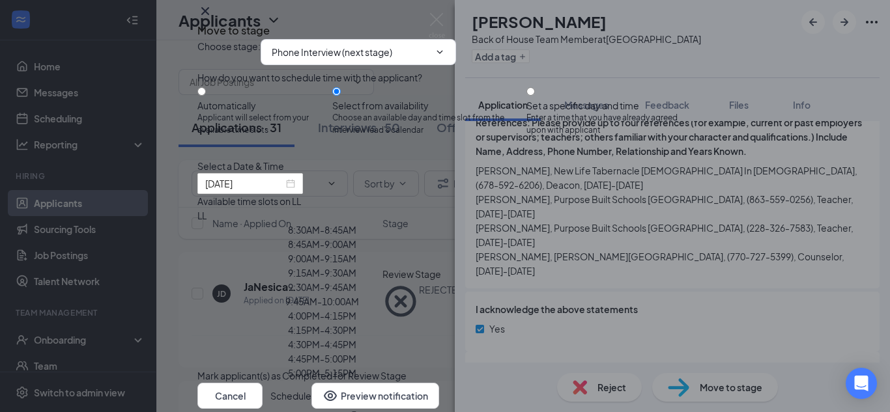
type input "[DATE]"
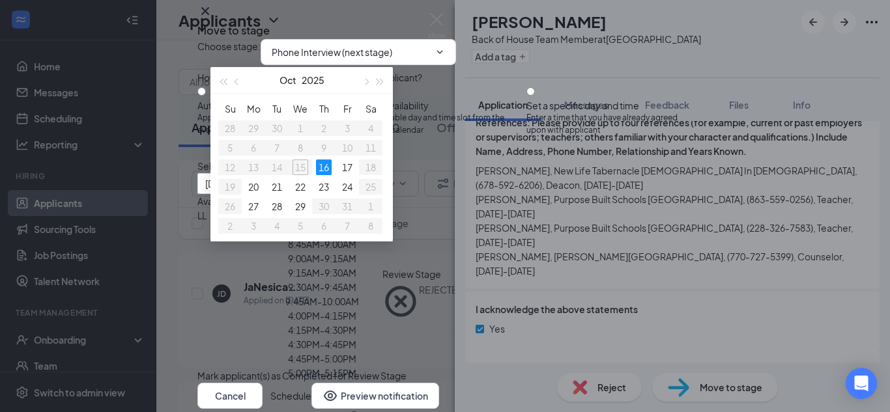
click at [209, 15] on icon "Cross" at bounding box center [205, 11] width 8 height 8
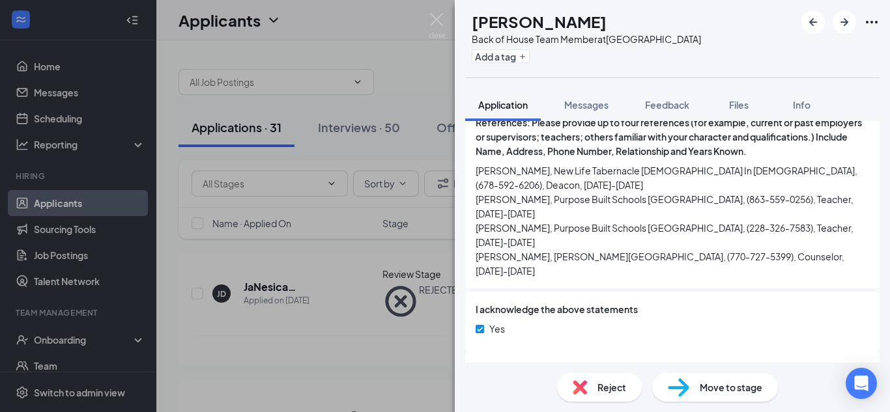
click at [727, 404] on div "Reject Move to stage" at bounding box center [672, 388] width 435 height 50
click at [727, 389] on span "Move to stage" at bounding box center [731, 388] width 63 height 14
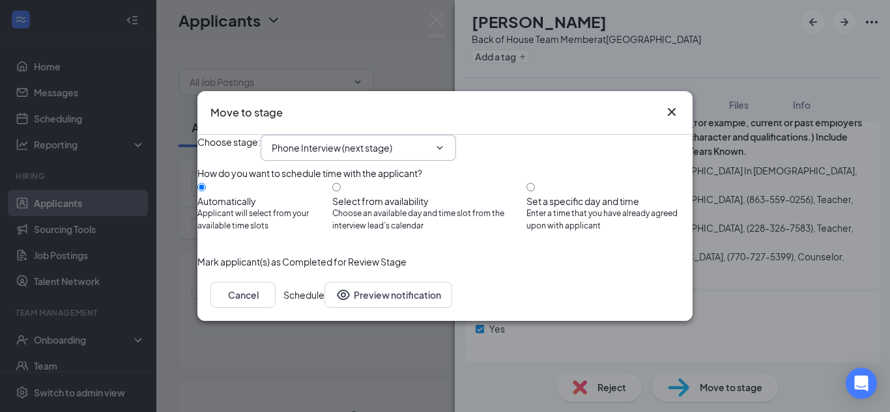
click at [394, 141] on input "Phone Interview (next stage)" at bounding box center [351, 148] width 158 height 14
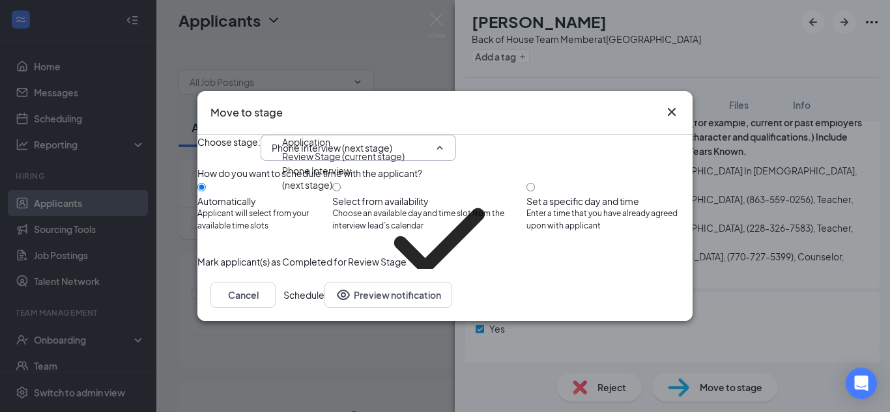
click at [352, 333] on div "Onsite Interview" at bounding box center [317, 340] width 70 height 14
type input "Onsite Interview"
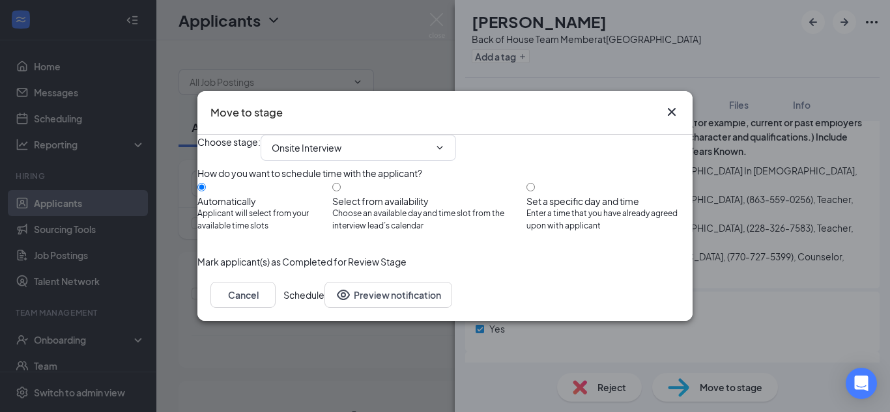
click at [324, 308] on button "Schedule" at bounding box center [303, 295] width 41 height 26
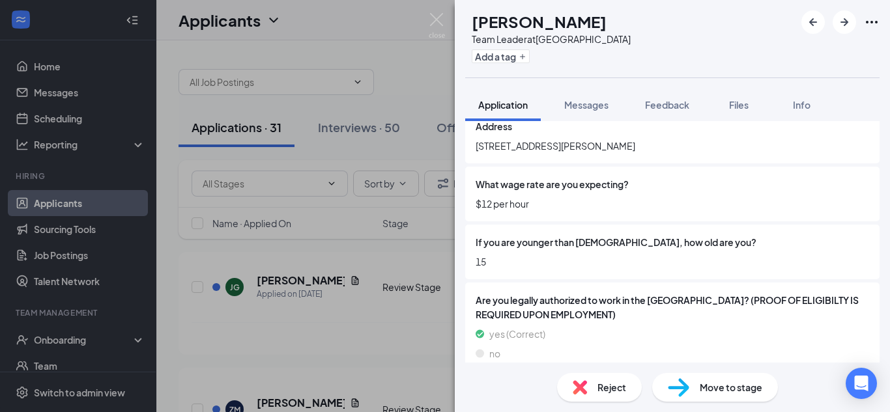
scroll to position [205, 0]
click at [624, 378] on div "Reject" at bounding box center [599, 387] width 85 height 29
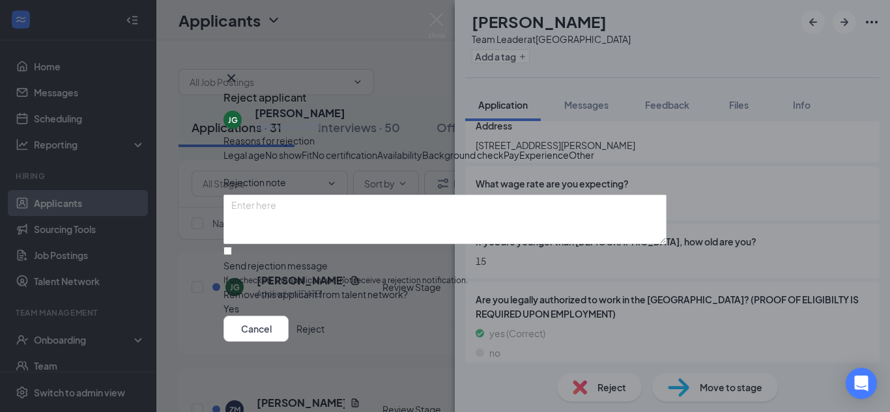
click at [324, 342] on button "Reject" at bounding box center [310, 329] width 28 height 26
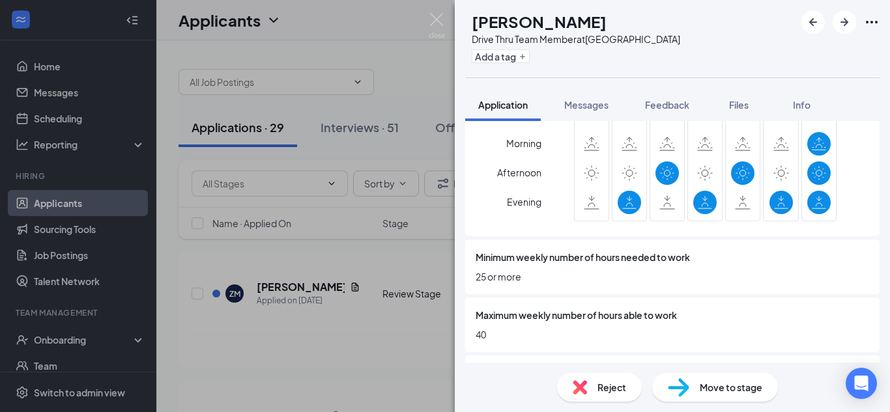
scroll to position [685, 0]
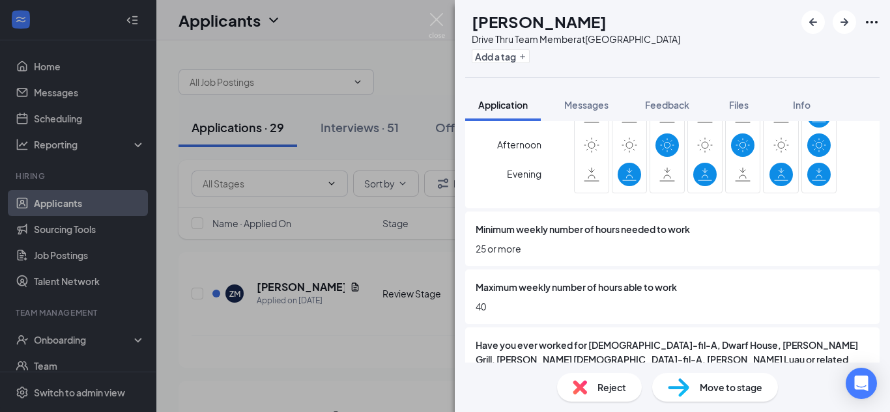
click at [592, 387] on div "Reject" at bounding box center [599, 387] width 85 height 29
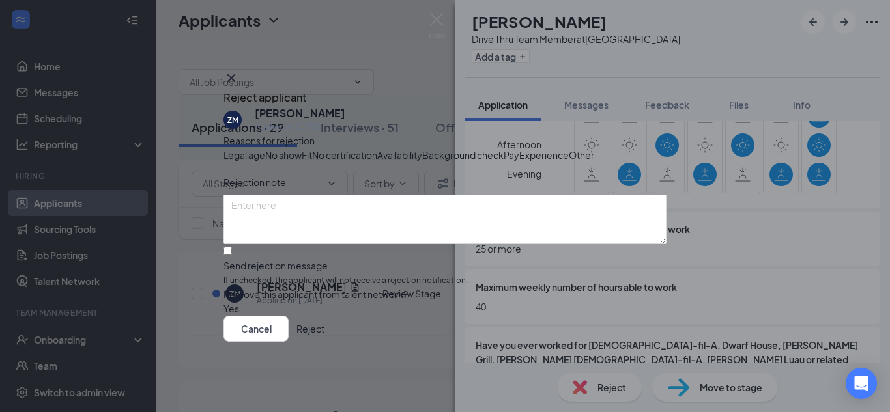
click at [422, 162] on span "Availability" at bounding box center [399, 155] width 45 height 14
click at [232, 255] on input "Send rejection message If unchecked, the applicant will not receive a rejection…" at bounding box center [227, 251] width 8 height 8
checkbox input "true"
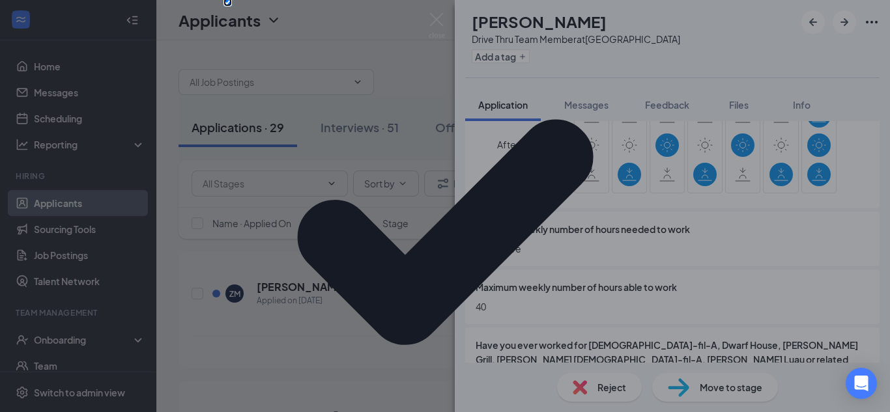
scroll to position [109, 0]
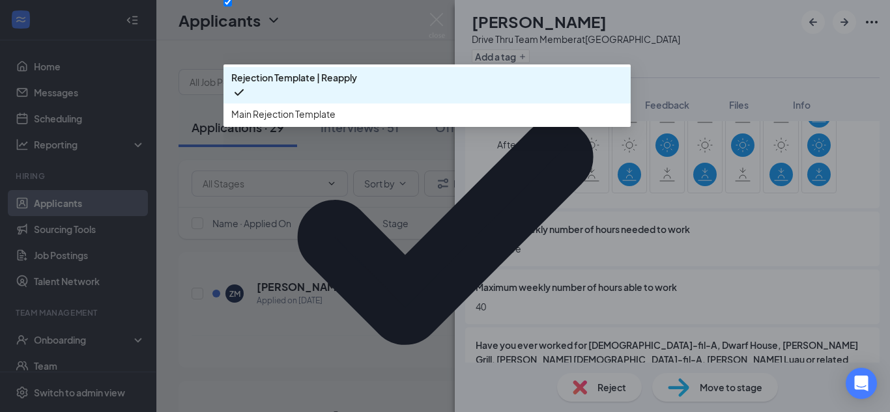
click at [308, 121] on span "Main Rejection Template" at bounding box center [283, 114] width 104 height 14
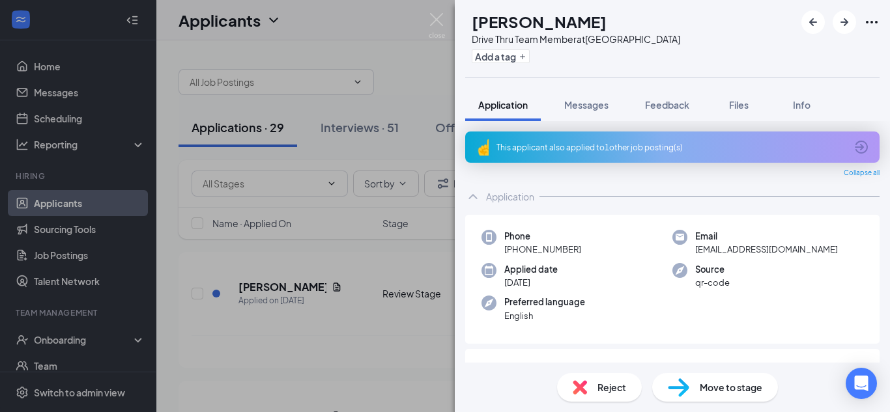
click at [657, 151] on div "This applicant also applied to 1 other job posting(s)" at bounding box center [670, 147] width 349 height 11
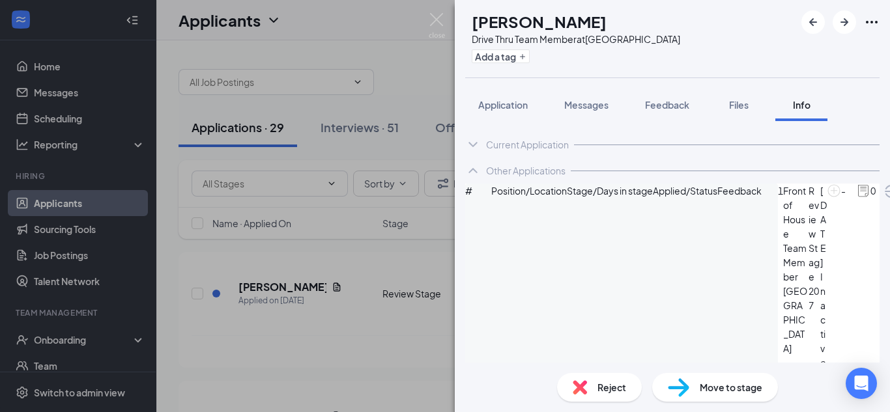
click at [610, 390] on span "Reject" at bounding box center [611, 388] width 29 height 14
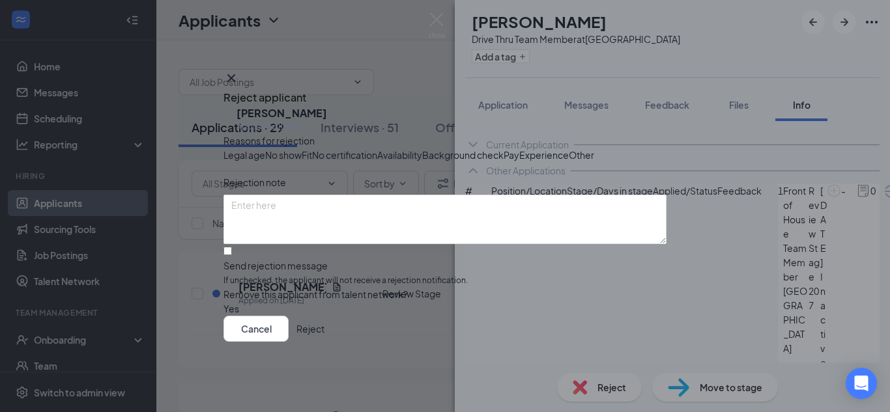
click at [324, 342] on button "Reject" at bounding box center [310, 329] width 28 height 26
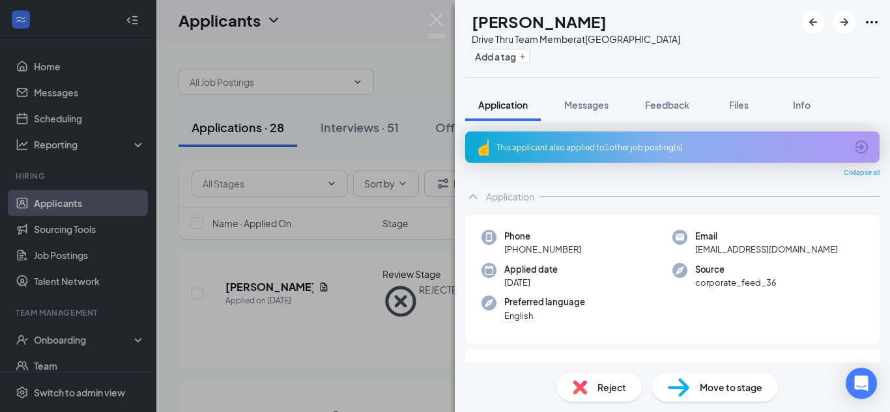
click at [611, 133] on div "This applicant also applied to 1 other job posting(s)" at bounding box center [672, 147] width 414 height 31
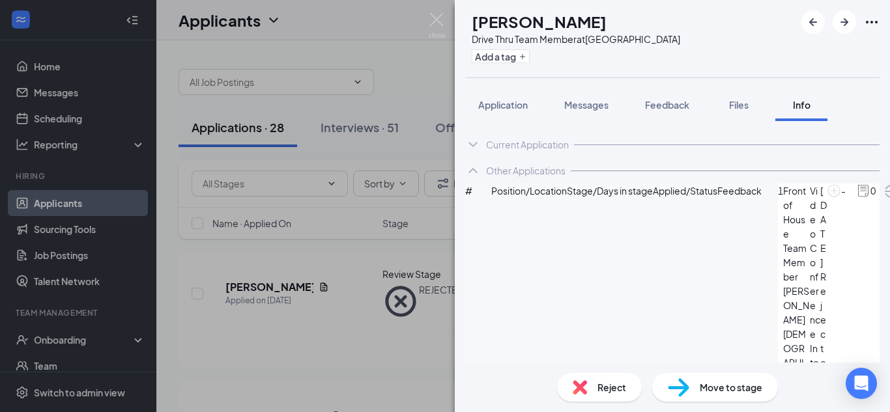
click at [880, 202] on div "Current Application Phone [PHONE_NUMBER] Email [EMAIL_ADDRESS][DOMAIN_NAME] App…" at bounding box center [672, 242] width 435 height 242
click at [512, 117] on button "Application" at bounding box center [503, 105] width 76 height 33
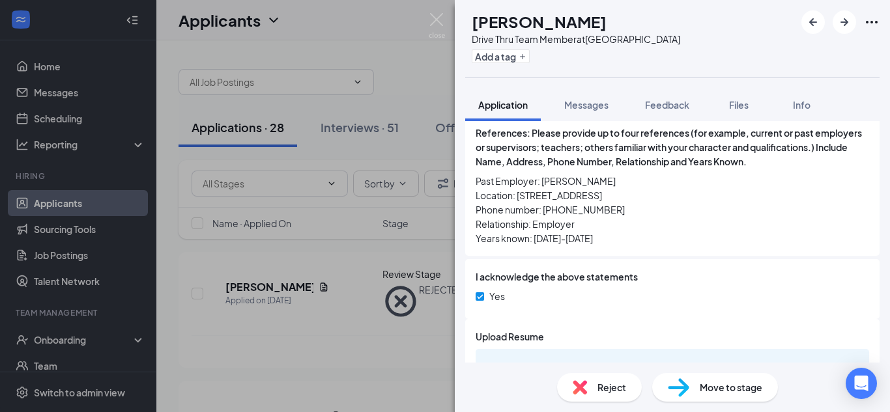
scroll to position [2103, 0]
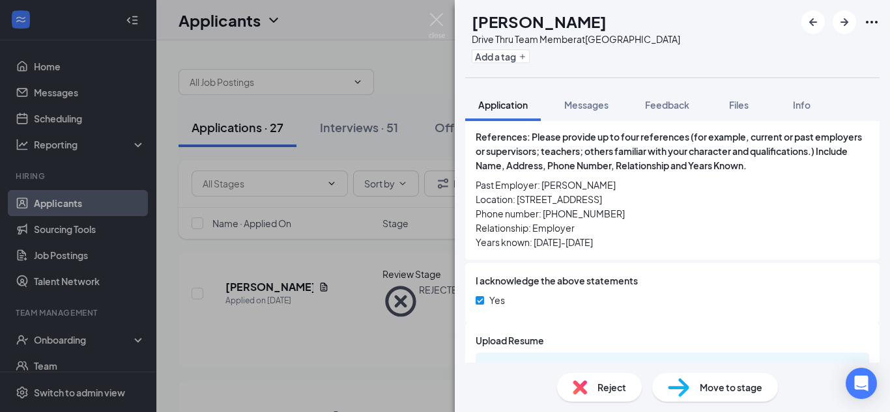
click at [732, 387] on span "Move to stage" at bounding box center [731, 388] width 63 height 14
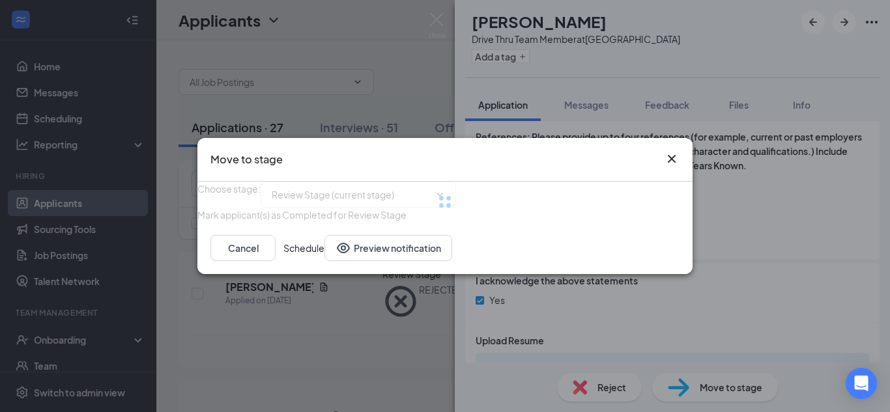
type input "Phone Interview (next stage)"
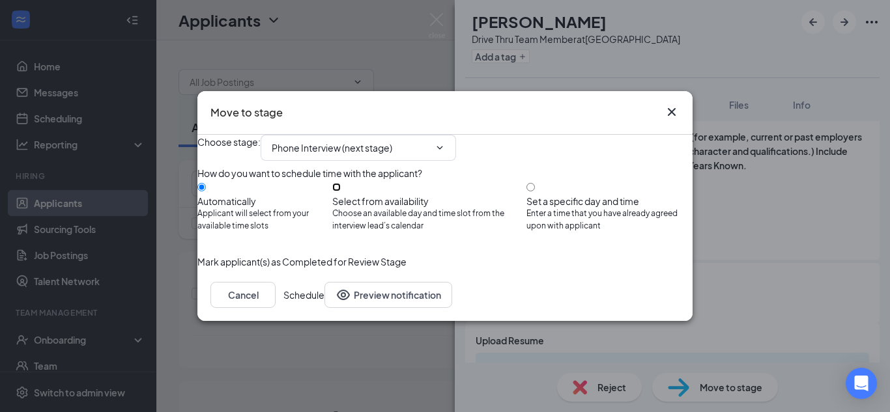
click at [341, 183] on input "Select from availability Choose an available day and time slot from the intervi…" at bounding box center [336, 187] width 8 height 8
radio input "true"
radio input "false"
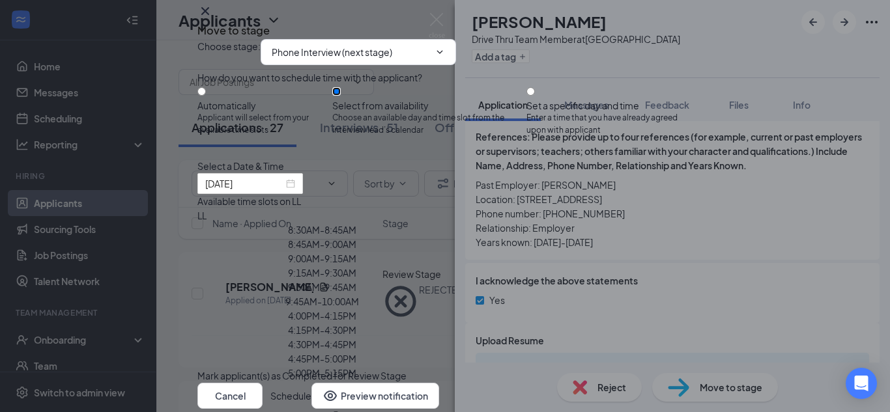
type input "[DATE]"
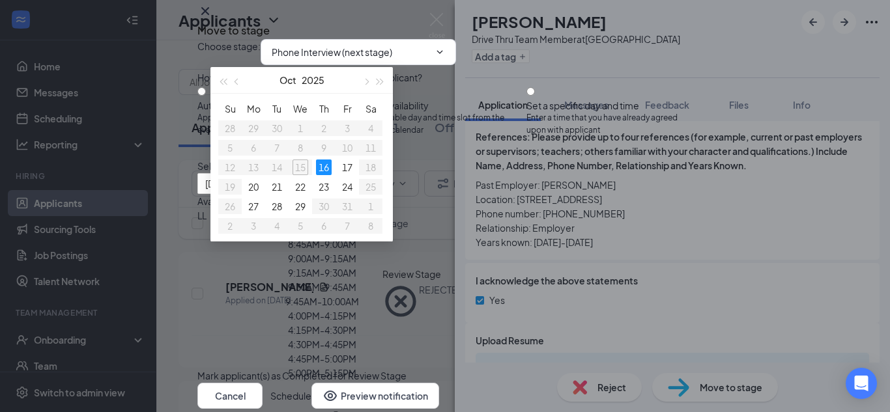
click at [694, 57] on div "Move to stage Choose stage : Phone Interview (next stage) How do you want to sc…" at bounding box center [445, 206] width 890 height 412
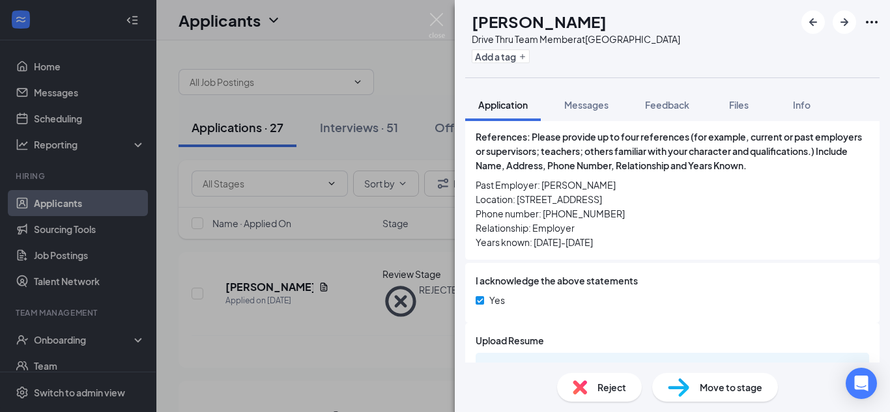
click at [743, 388] on span "Move to stage" at bounding box center [731, 388] width 63 height 14
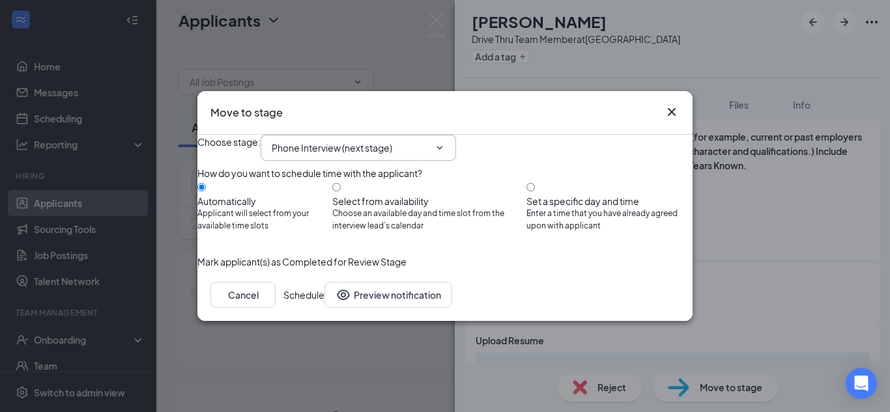
click at [395, 141] on input "Phone Interview (next stage)" at bounding box center [351, 148] width 158 height 14
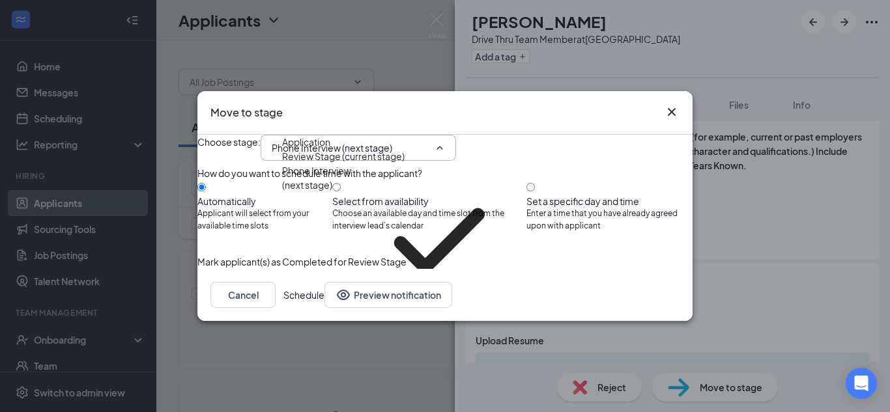
click at [352, 333] on div "Onsite Interview" at bounding box center [317, 340] width 70 height 14
type input "Onsite Interview"
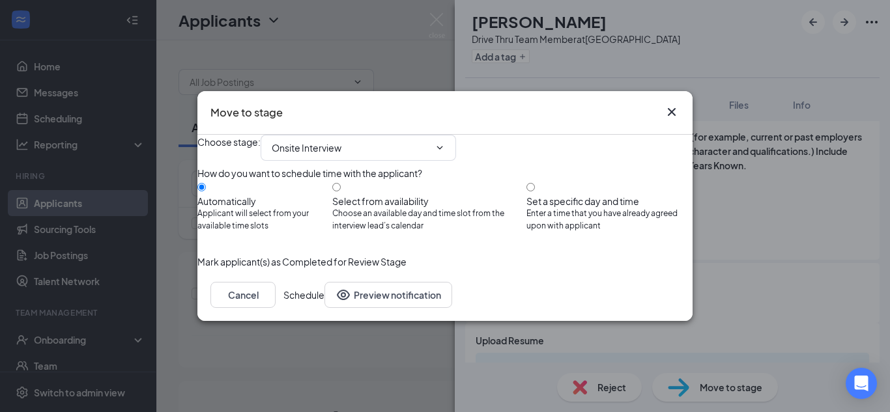
click at [324, 308] on button "Schedule" at bounding box center [303, 295] width 41 height 26
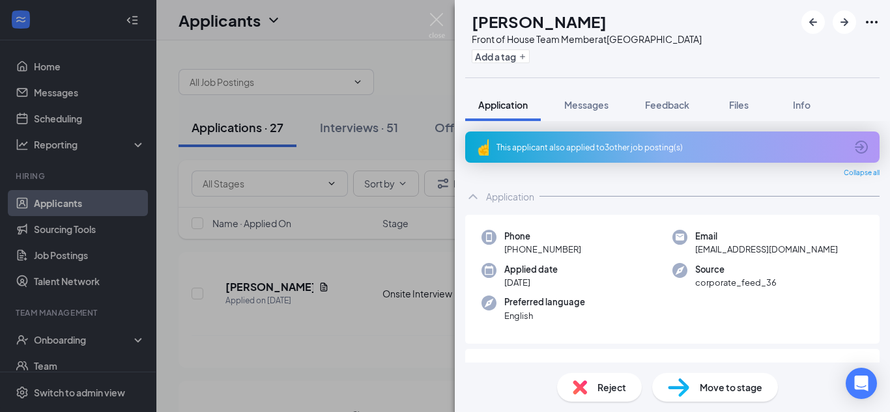
click at [543, 139] on div "This applicant also applied to 3 other job posting(s)" at bounding box center [672, 147] width 414 height 31
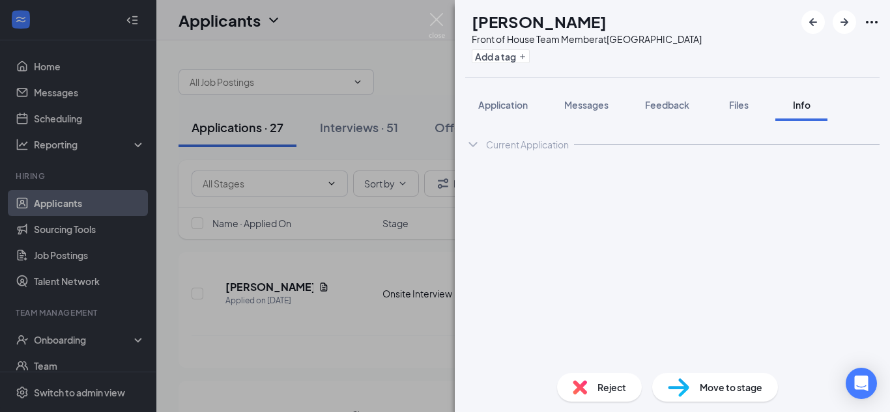
click at [370, 115] on div "MM [PERSON_NAME] Front of House Team Member at [GEOGRAPHIC_DATA] [GEOGRAPHIC_DA…" at bounding box center [445, 206] width 890 height 412
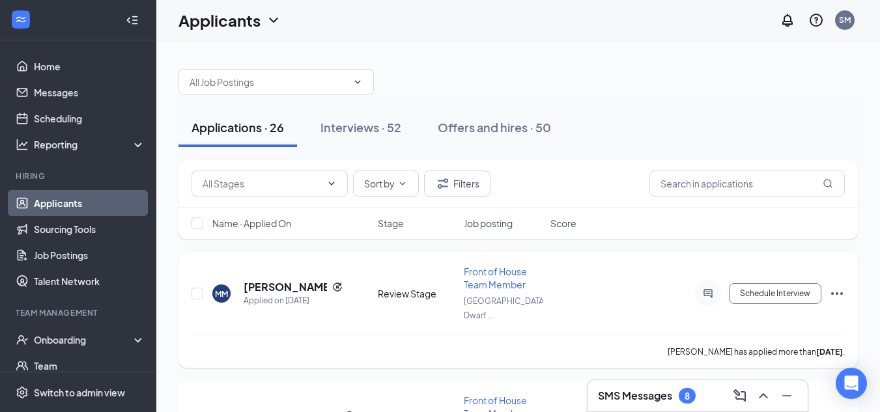
click at [274, 280] on h5 "[PERSON_NAME]" at bounding box center [285, 287] width 83 height 14
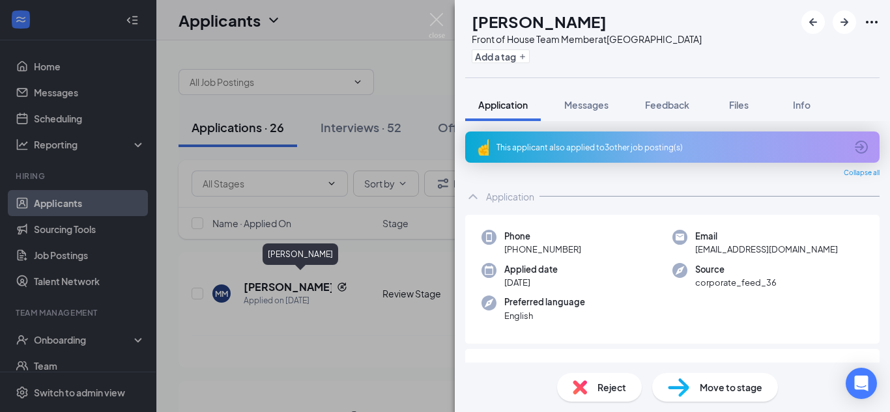
click at [534, 142] on div "This applicant also applied to 3 other job posting(s)" at bounding box center [670, 147] width 349 height 11
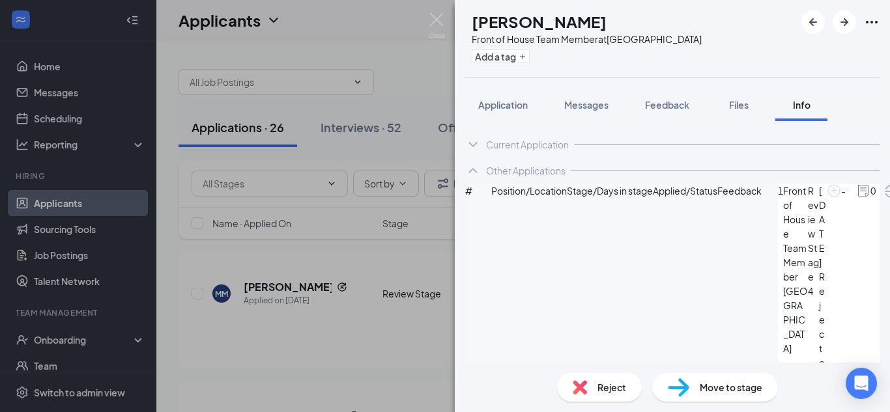
click at [591, 395] on div "Reject" at bounding box center [599, 387] width 85 height 29
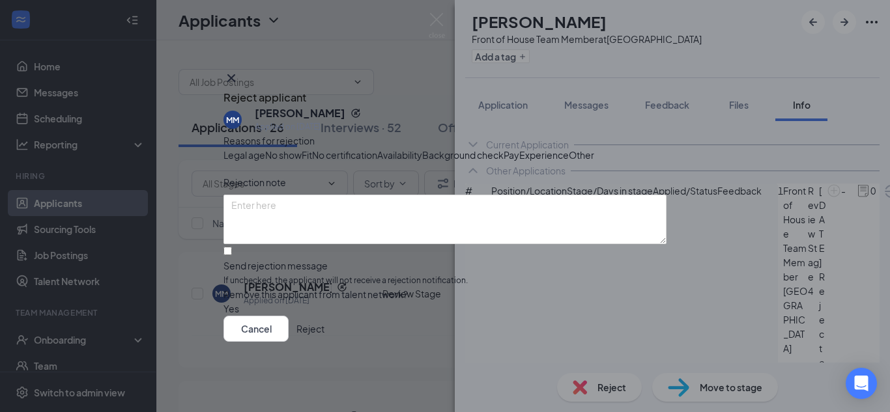
click at [324, 342] on button "Reject" at bounding box center [310, 329] width 28 height 26
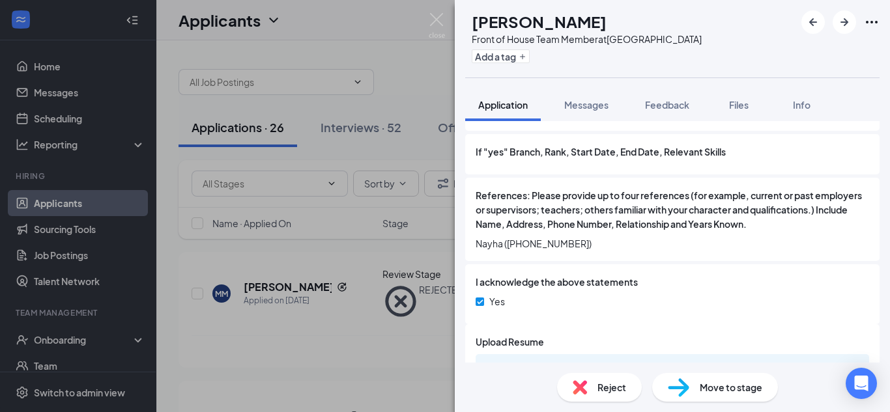
scroll to position [1654, 0]
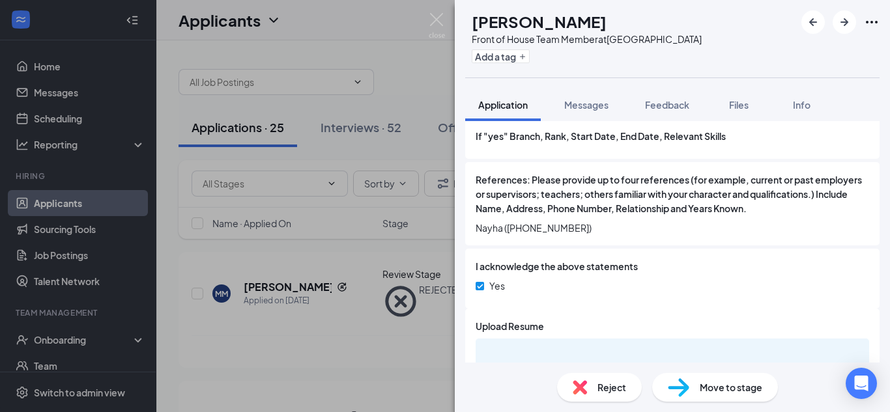
click at [740, 390] on span "Move to stage" at bounding box center [731, 388] width 63 height 14
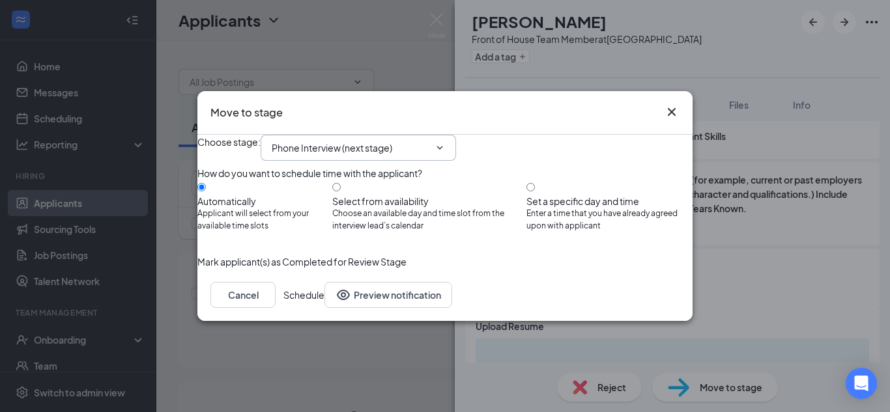
click at [395, 141] on input "Phone Interview (next stage)" at bounding box center [351, 148] width 158 height 14
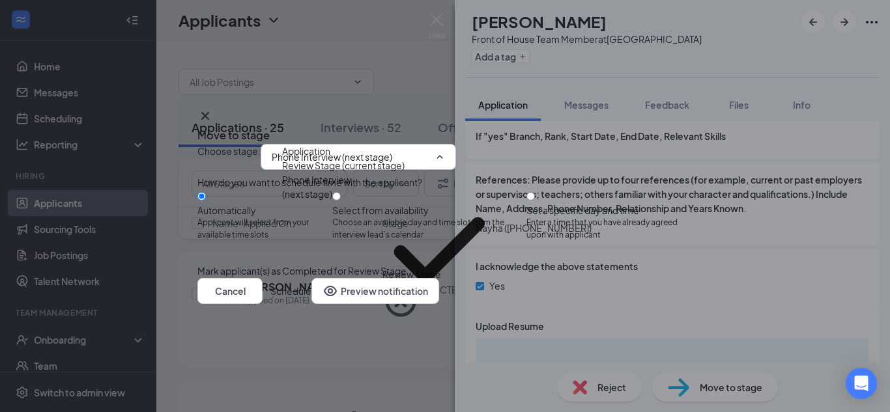
click at [352, 342] on div "Onsite Interview" at bounding box center [317, 349] width 70 height 14
type input "Onsite Interview"
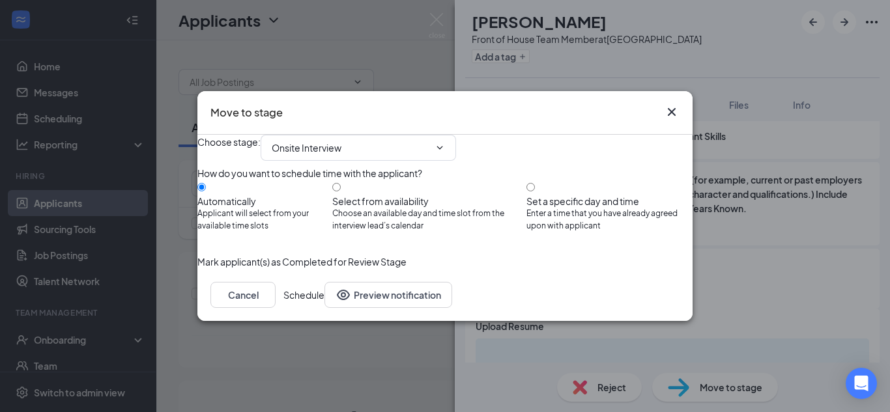
click at [324, 308] on button "Schedule" at bounding box center [303, 295] width 41 height 26
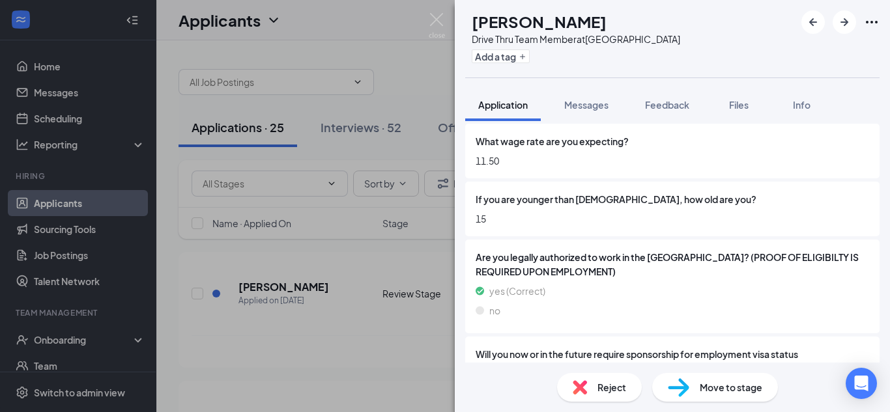
scroll to position [252, 0]
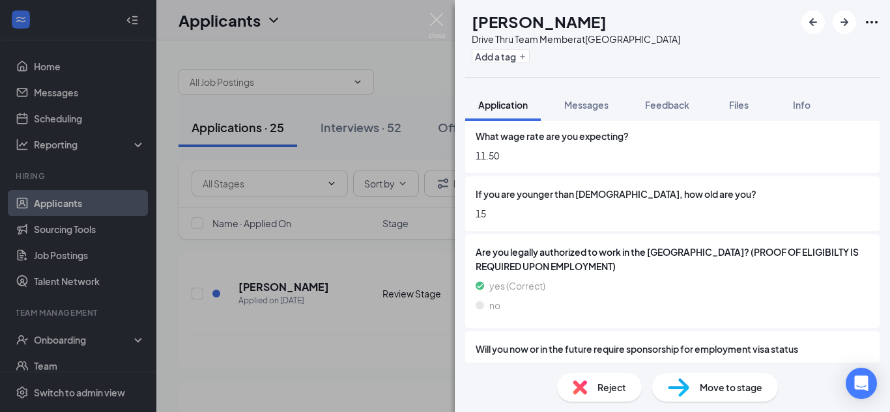
click at [603, 388] on span "Reject" at bounding box center [611, 388] width 29 height 14
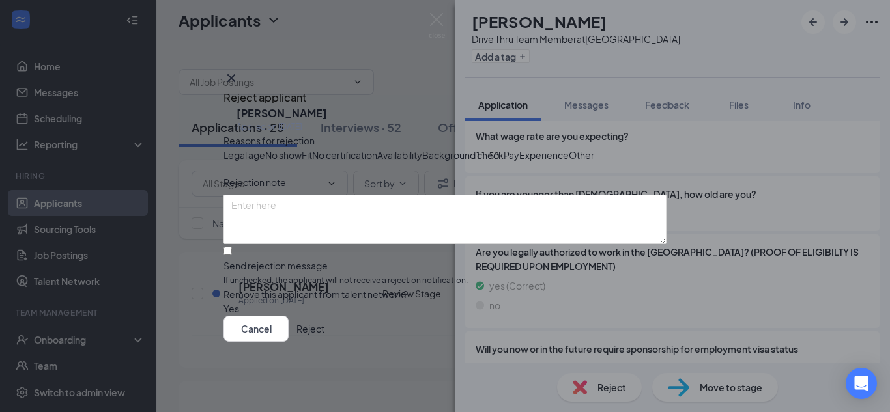
click at [239, 70] on icon "Cross" at bounding box center [231, 78] width 16 height 16
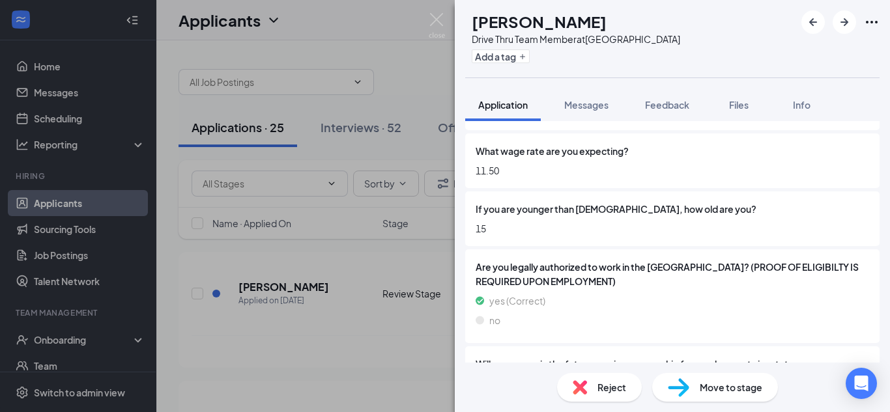
scroll to position [238, 0]
click at [608, 392] on span "Reject" at bounding box center [611, 388] width 29 height 14
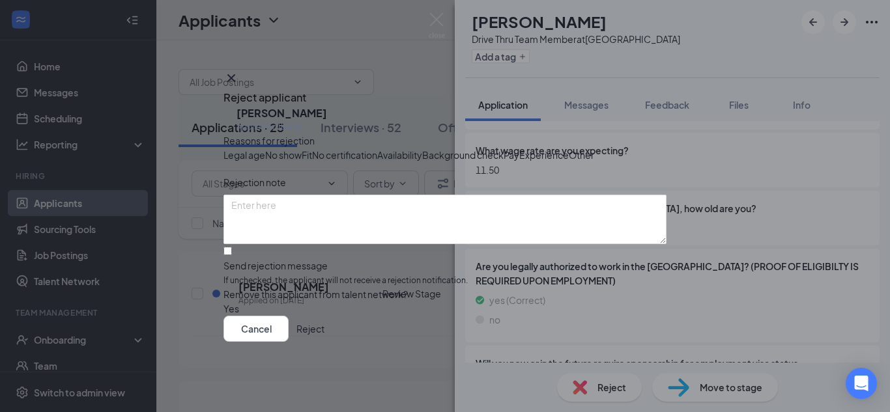
click at [324, 342] on button "Reject" at bounding box center [310, 329] width 28 height 26
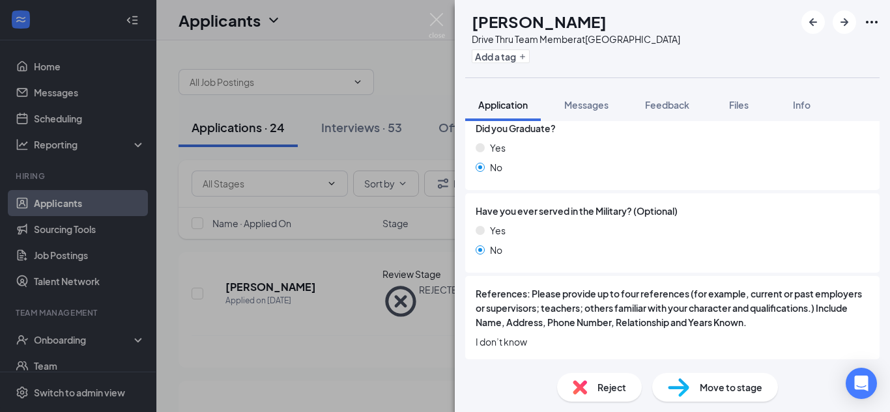
scroll to position [1301, 0]
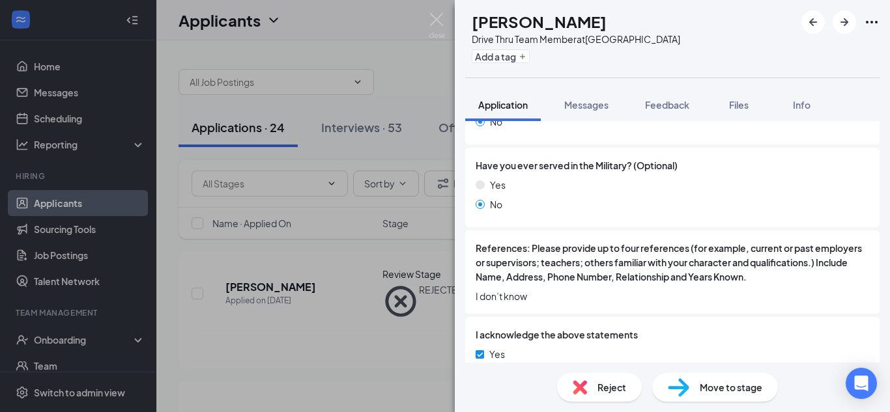
click at [621, 394] on span "Reject" at bounding box center [611, 388] width 29 height 14
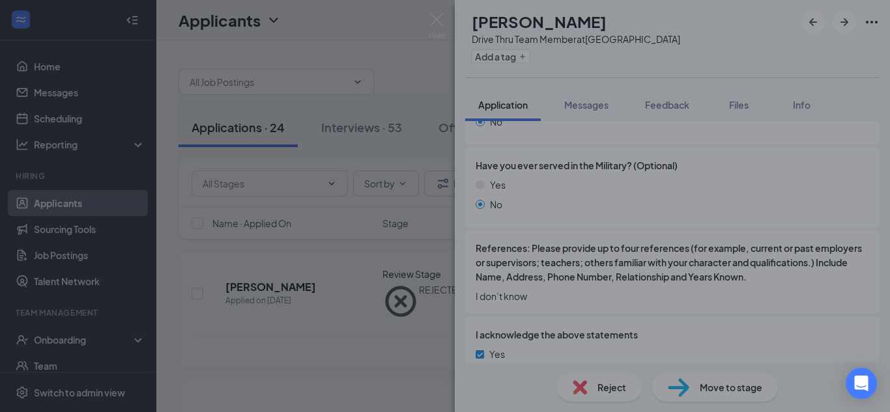
scroll to position [1296, 0]
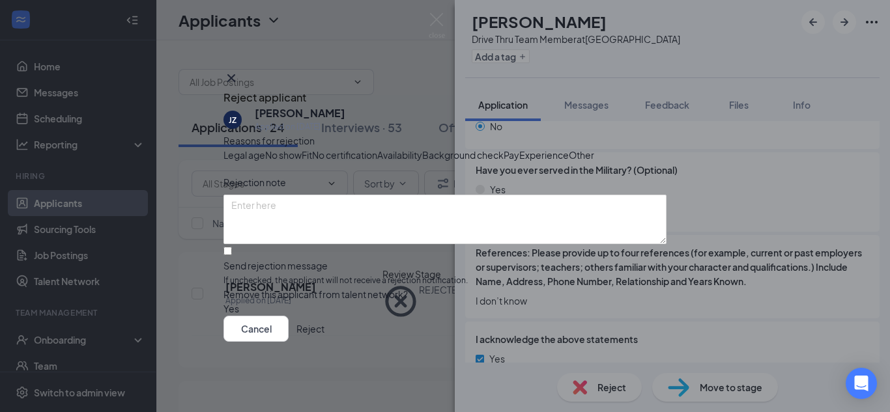
click at [324, 342] on button "Reject" at bounding box center [310, 329] width 28 height 26
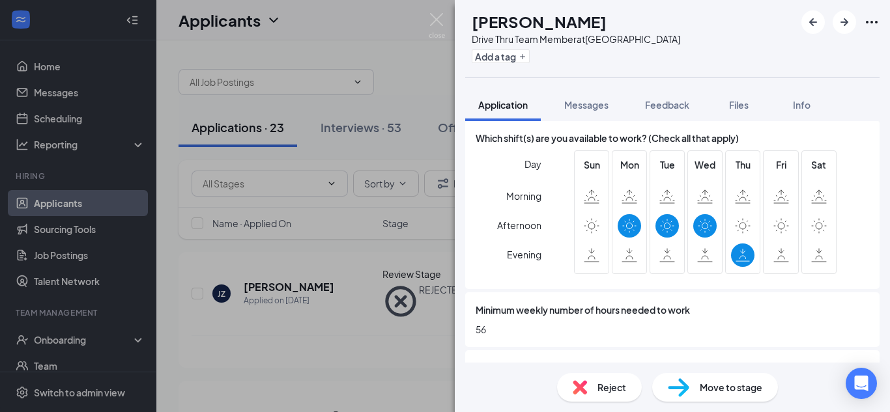
scroll to position [614, 0]
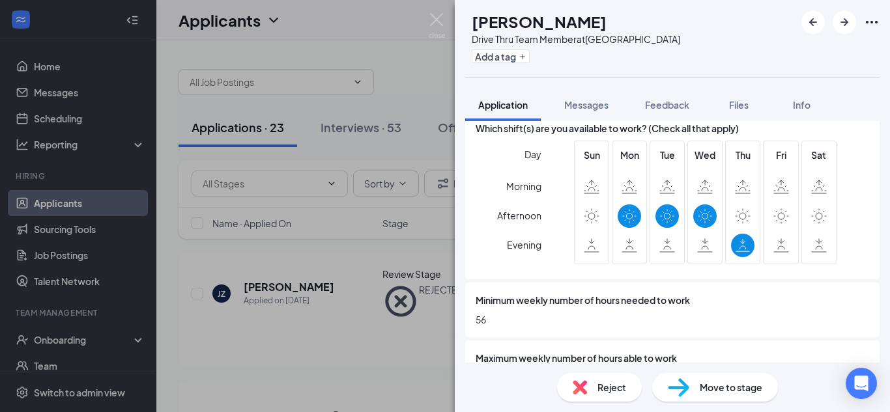
click at [606, 386] on span "Reject" at bounding box center [611, 388] width 29 height 14
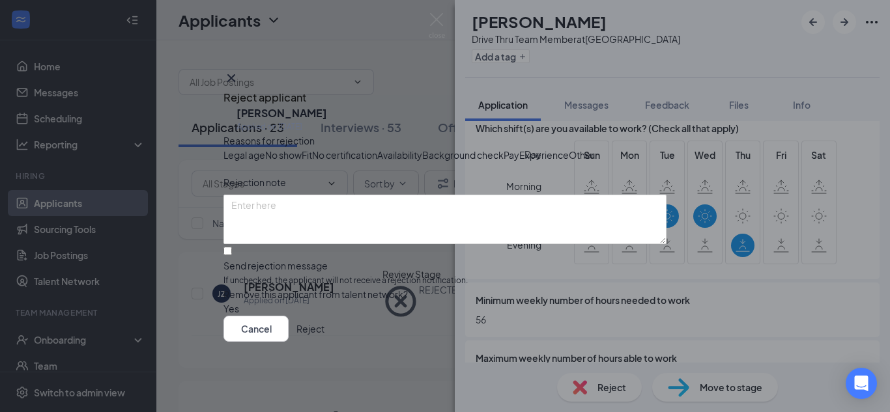
click at [422, 161] on span "Availability" at bounding box center [399, 155] width 45 height 14
click at [232, 247] on input "Send rejection message If unchecked, the applicant will not receive a rejection…" at bounding box center [227, 251] width 8 height 8
checkbox input "true"
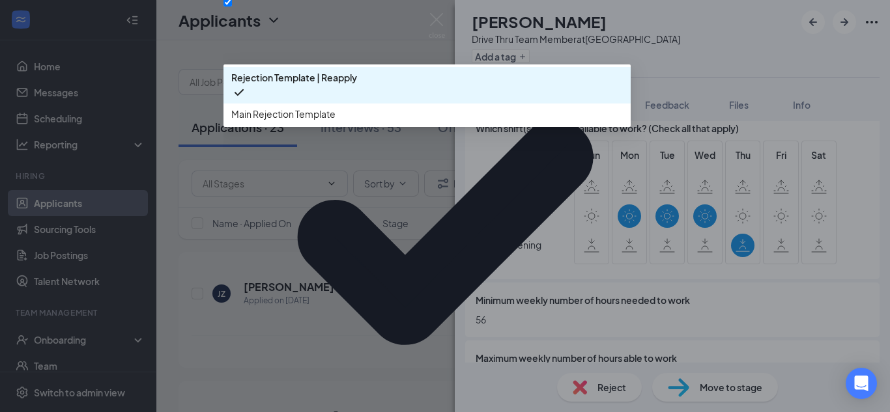
click at [325, 121] on span "Main Rejection Template" at bounding box center [283, 114] width 104 height 14
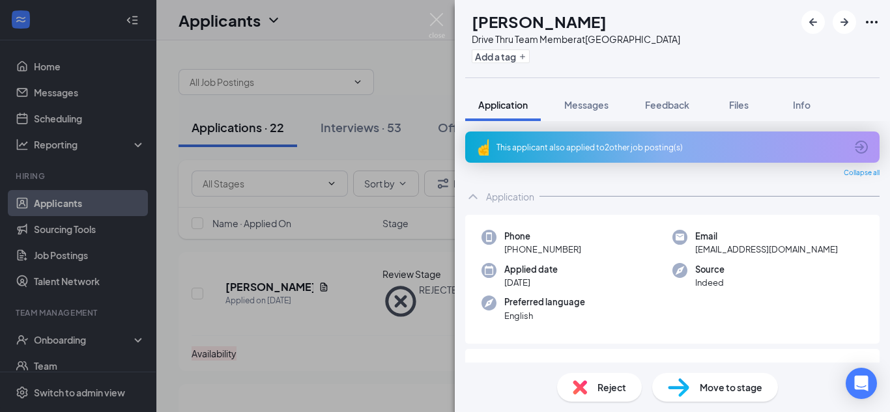
click at [511, 145] on div "This applicant also applied to 2 other job posting(s)" at bounding box center [670, 147] width 349 height 11
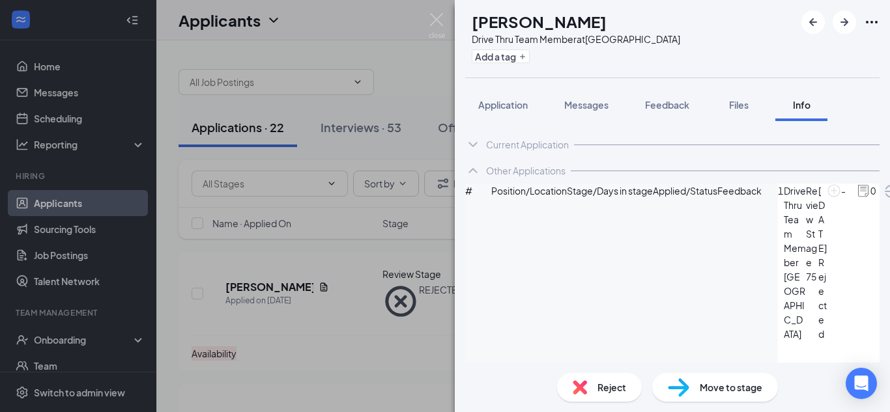
click at [579, 390] on img at bounding box center [580, 388] width 14 height 14
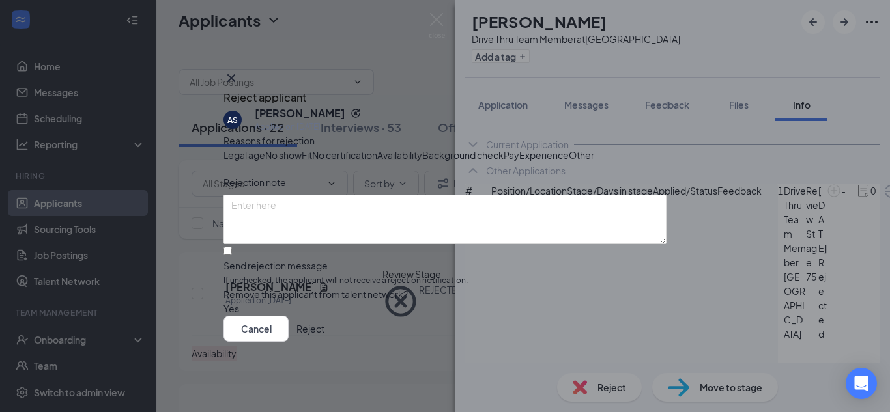
click at [324, 342] on button "Reject" at bounding box center [310, 329] width 28 height 26
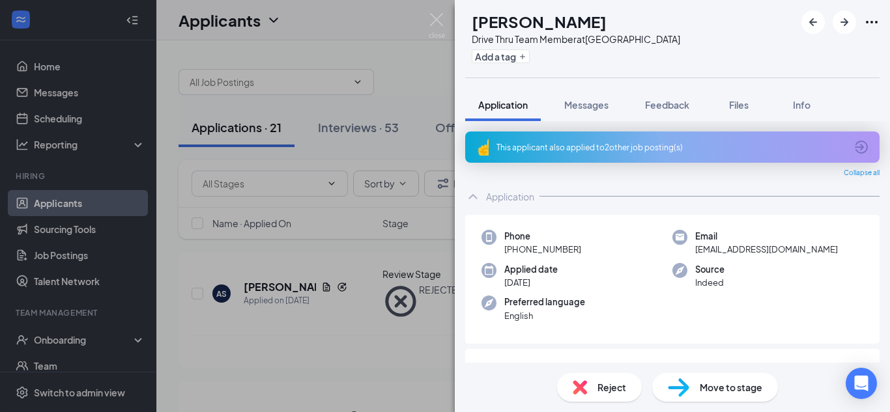
click at [502, 145] on div "This applicant also applied to 2 other job posting(s)" at bounding box center [670, 147] width 349 height 11
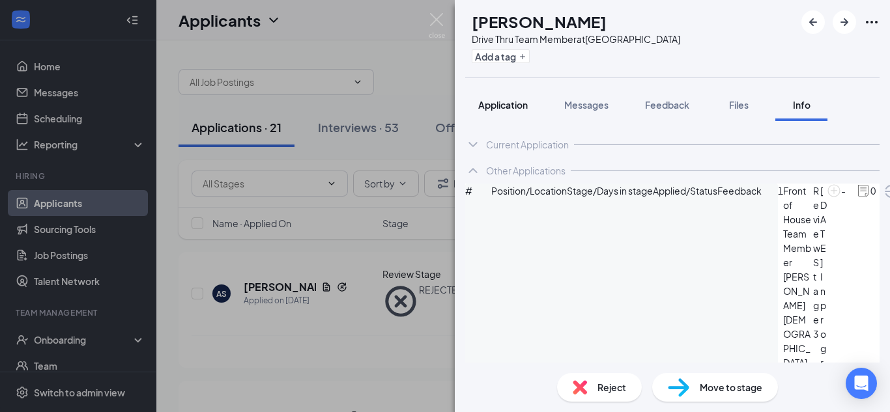
click at [514, 107] on span "Application" at bounding box center [503, 105] width 50 height 12
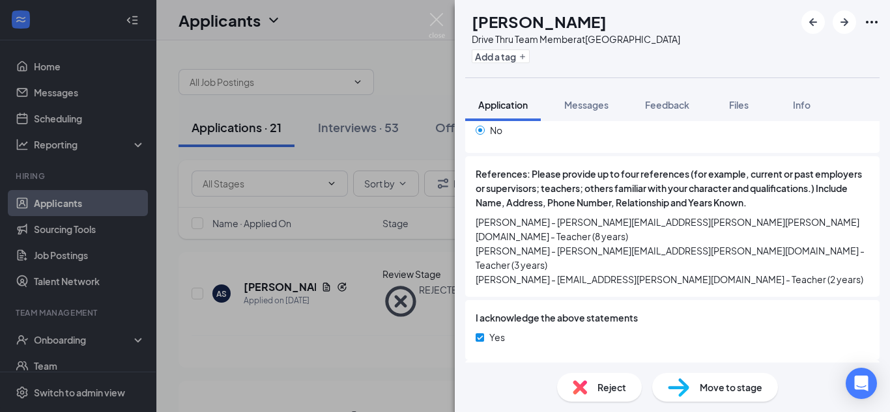
scroll to position [1031, 0]
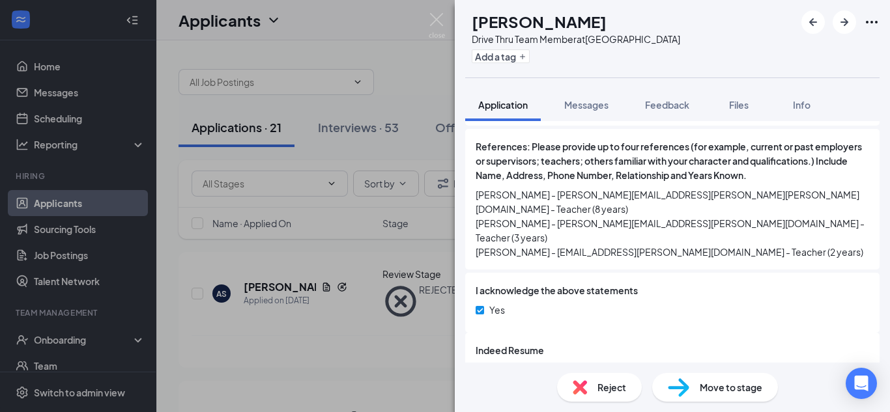
click at [614, 396] on div "Reject" at bounding box center [599, 387] width 85 height 29
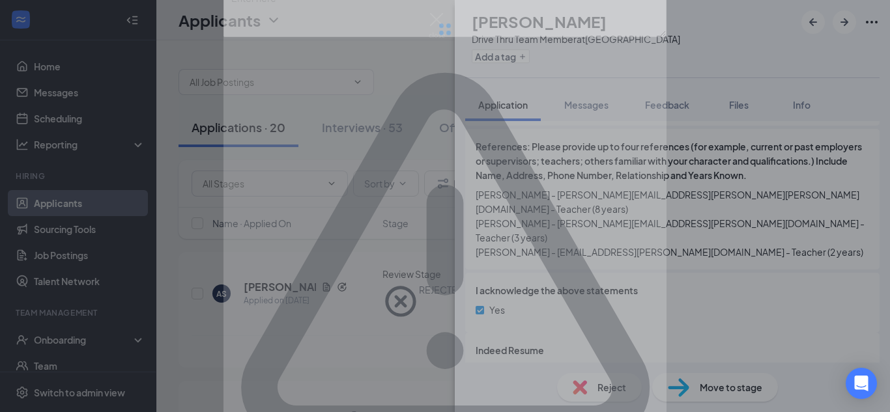
scroll to position [1027, 0]
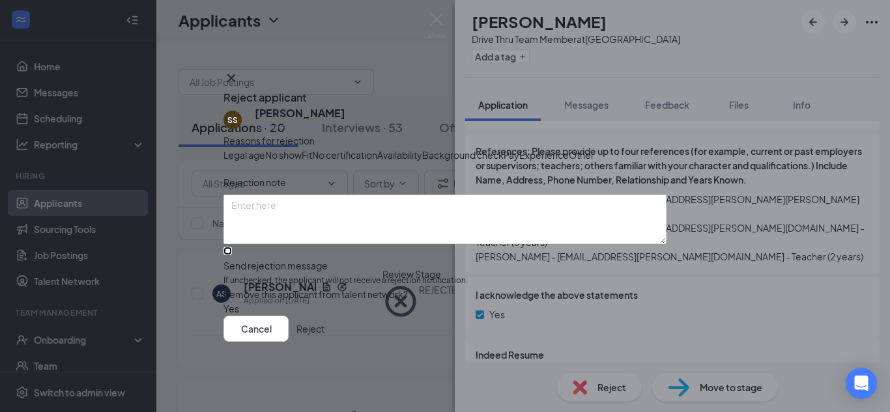
click at [232, 255] on input "Send rejection message If unchecked, the applicant will not receive a rejection…" at bounding box center [227, 251] width 8 height 8
checkbox input "true"
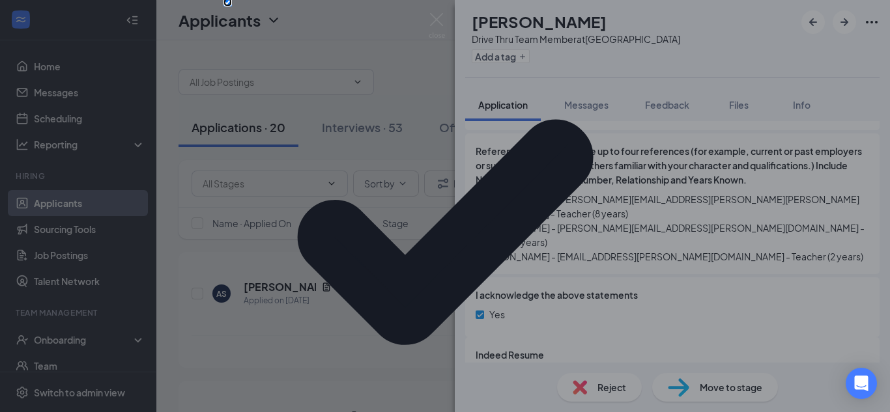
scroll to position [136, 0]
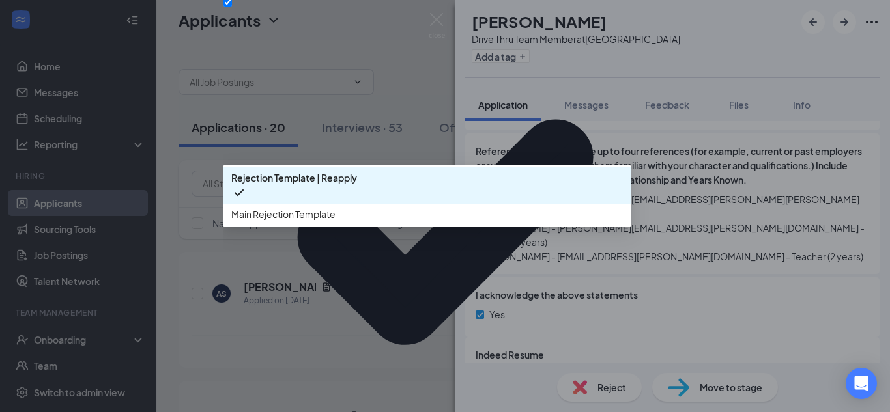
click at [349, 225] on div "Main Rejection Template" at bounding box center [426, 214] width 407 height 21
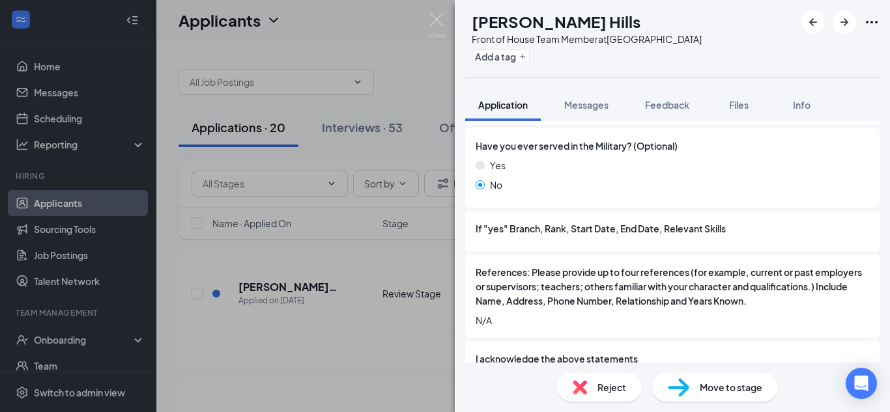
scroll to position [1595, 0]
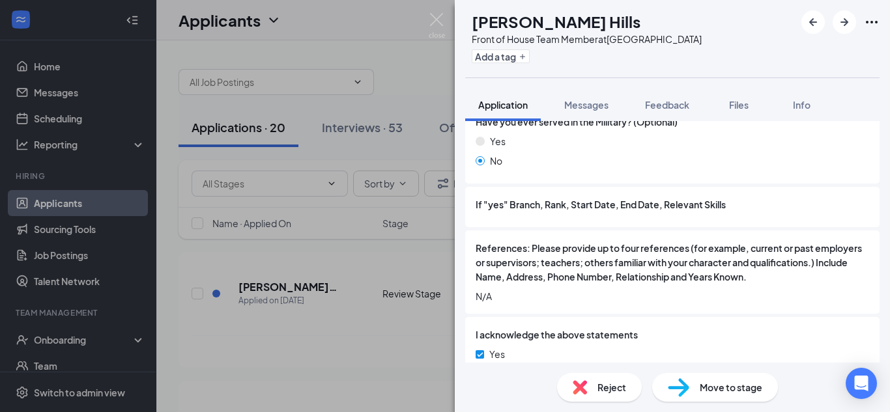
click at [599, 390] on span "Reject" at bounding box center [611, 388] width 29 height 14
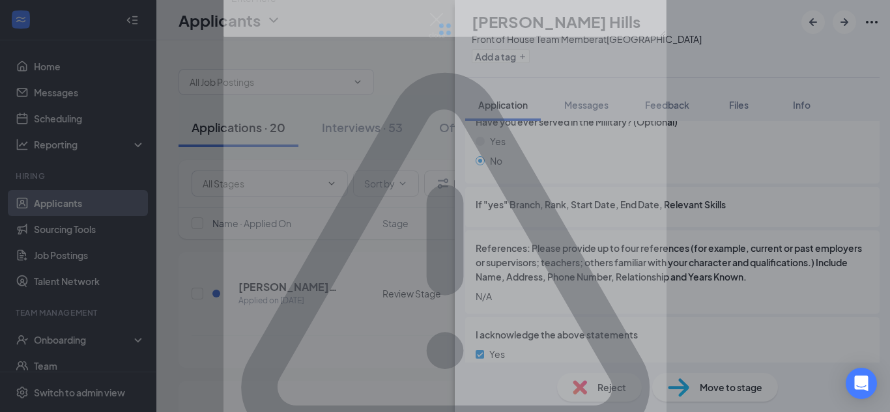
scroll to position [1590, 0]
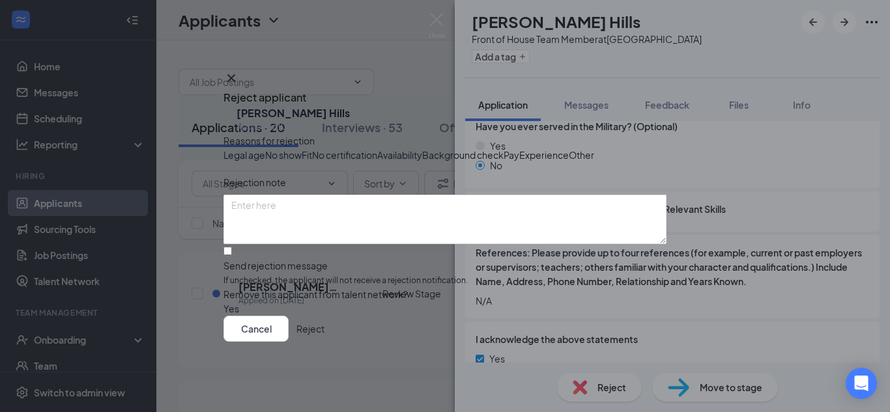
click at [324, 342] on button "Reject" at bounding box center [310, 329] width 28 height 26
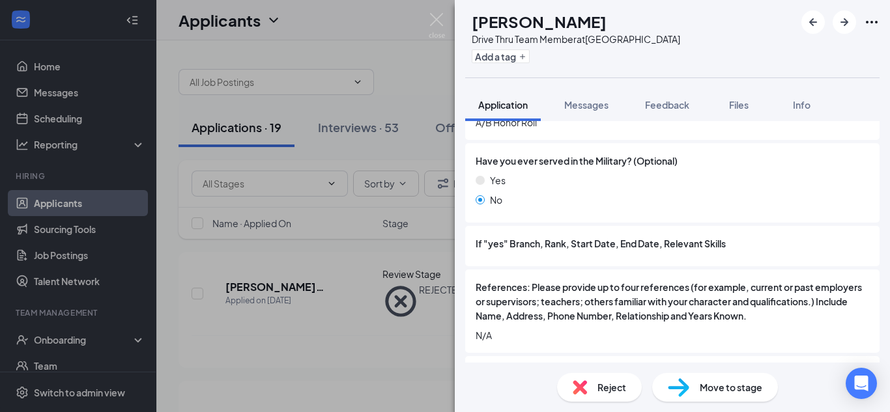
scroll to position [1721, 0]
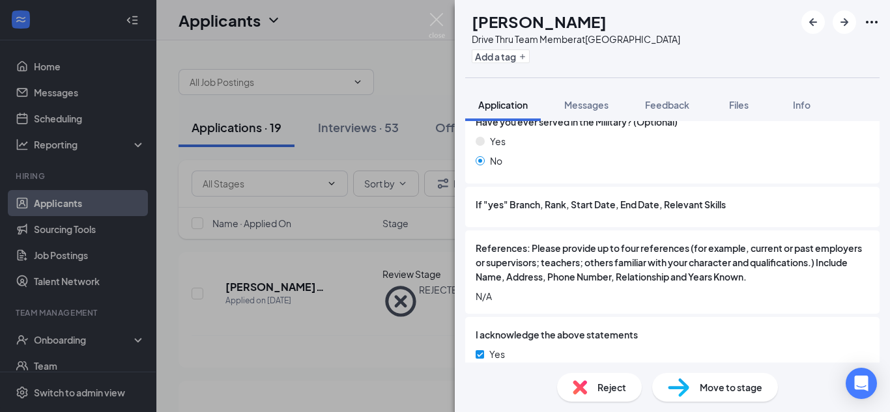
click at [610, 389] on span "Reject" at bounding box center [611, 388] width 29 height 14
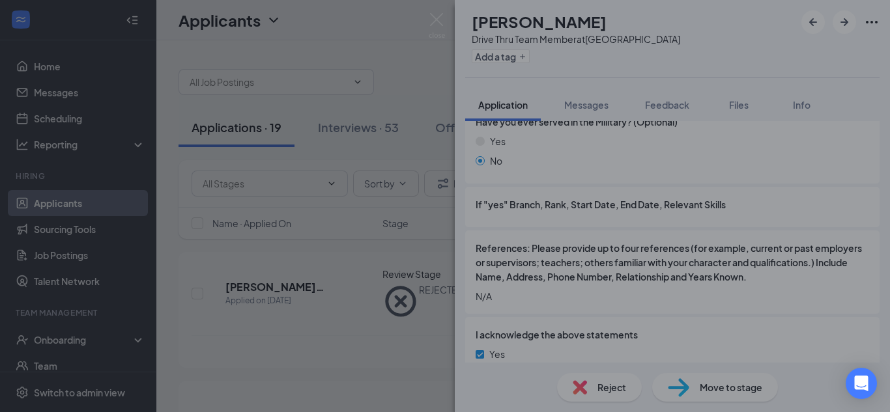
scroll to position [1716, 0]
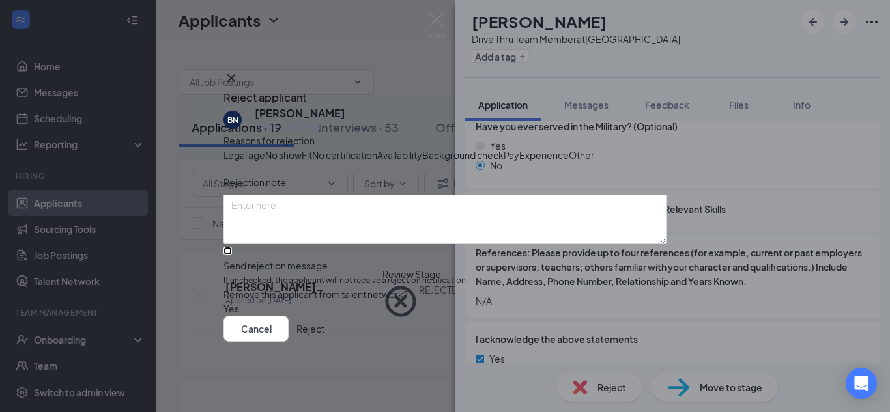
click at [232, 255] on input "Send rejection message If unchecked, the applicant will not receive a rejection…" at bounding box center [227, 251] width 8 height 8
checkbox input "true"
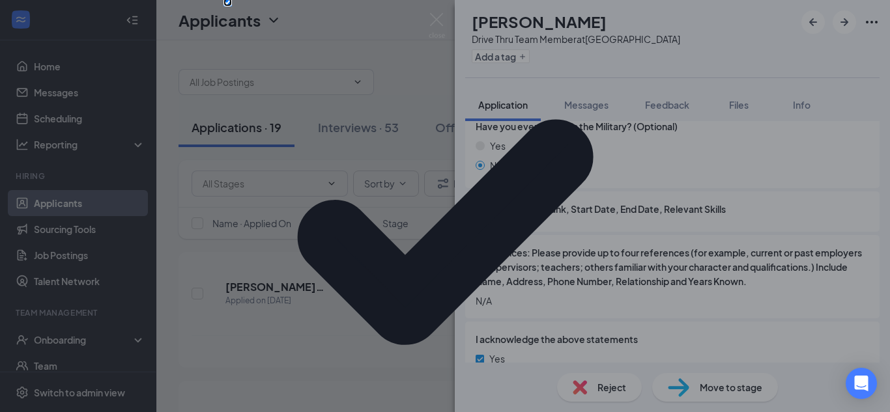
scroll to position [113, 0]
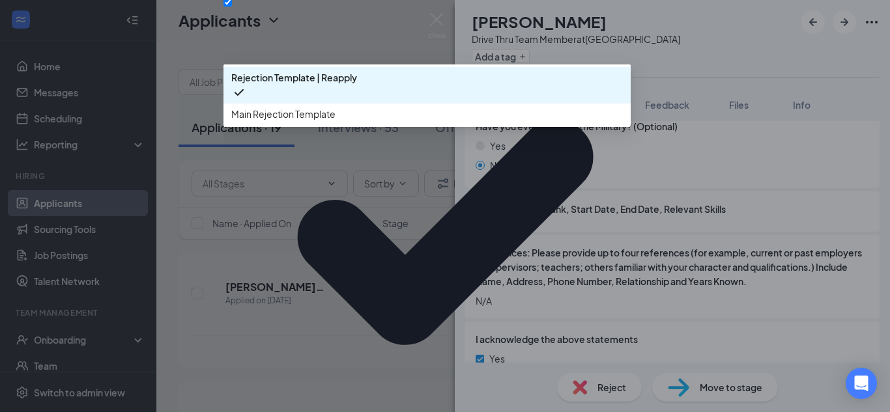
click at [297, 121] on span "Main Rejection Template" at bounding box center [283, 114] width 104 height 14
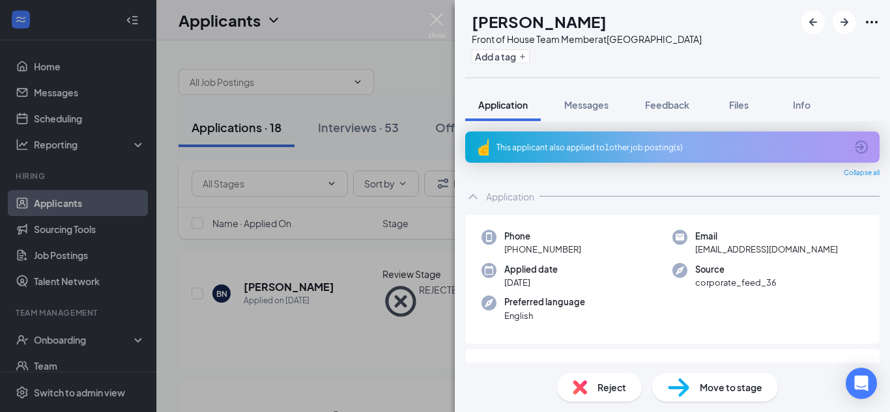
click at [518, 145] on div "This applicant also applied to 1 other job posting(s)" at bounding box center [670, 147] width 349 height 11
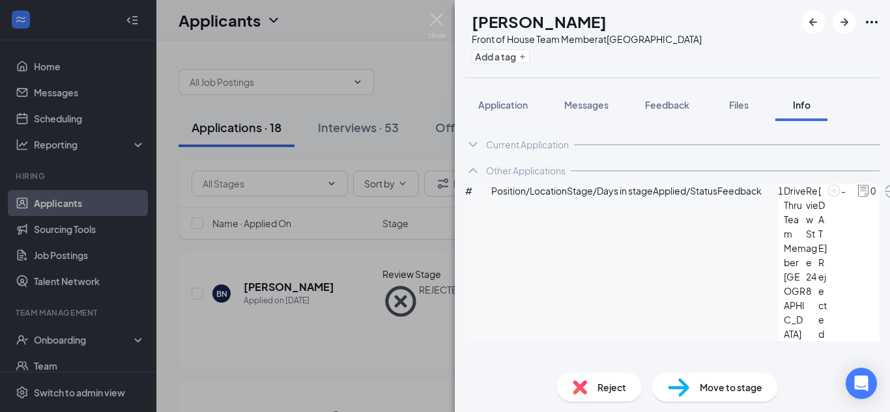
click at [569, 384] on div "Reject" at bounding box center [599, 387] width 85 height 29
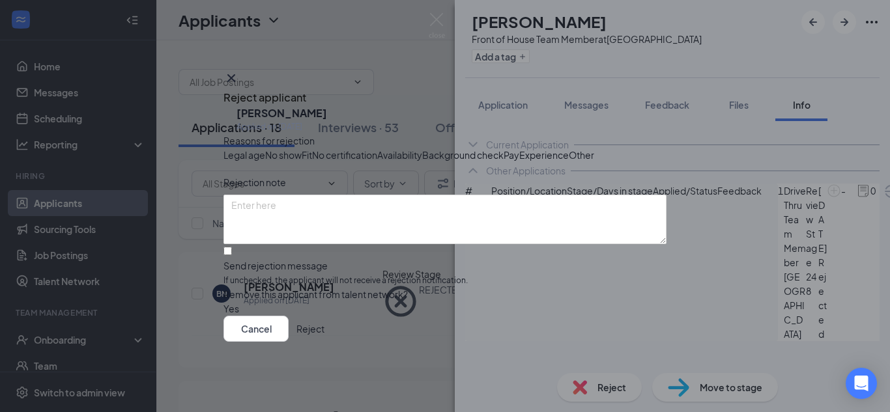
click at [324, 342] on button "Reject" at bounding box center [310, 329] width 28 height 26
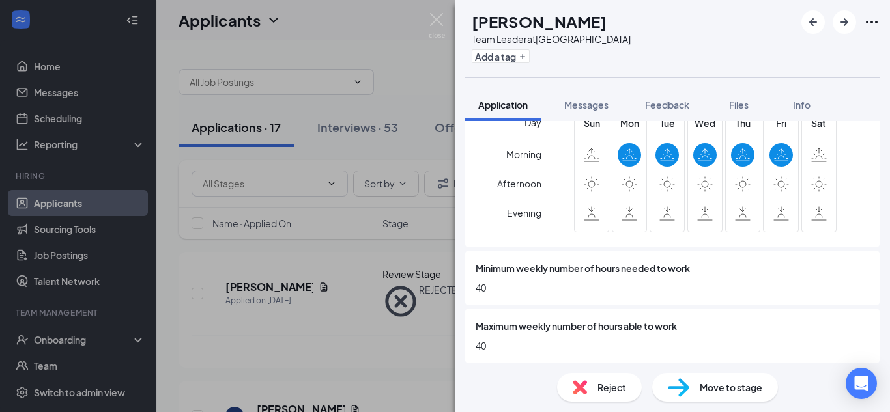
scroll to position [661, 0]
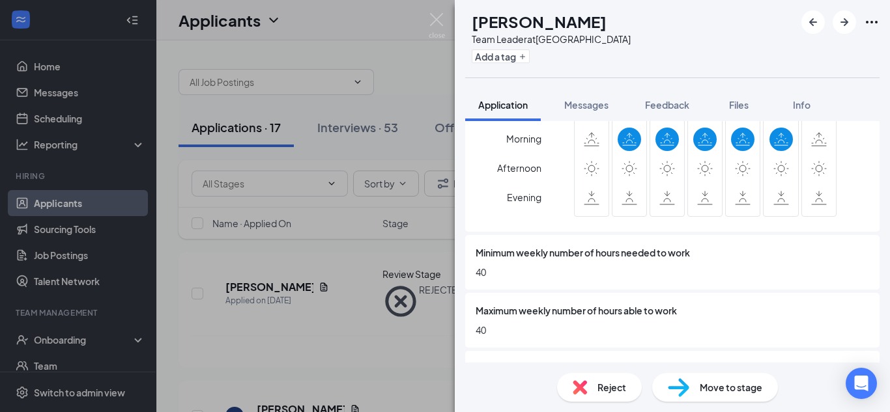
click at [582, 397] on div "Reject" at bounding box center [599, 387] width 85 height 29
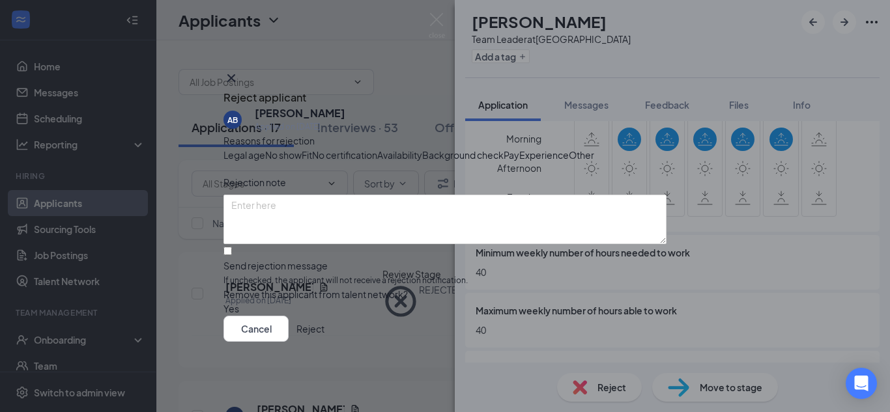
click at [422, 154] on span "Availability" at bounding box center [399, 155] width 45 height 14
click at [232, 247] on input "Send rejection message If unchecked, the applicant will not receive a rejection…" at bounding box center [227, 251] width 8 height 8
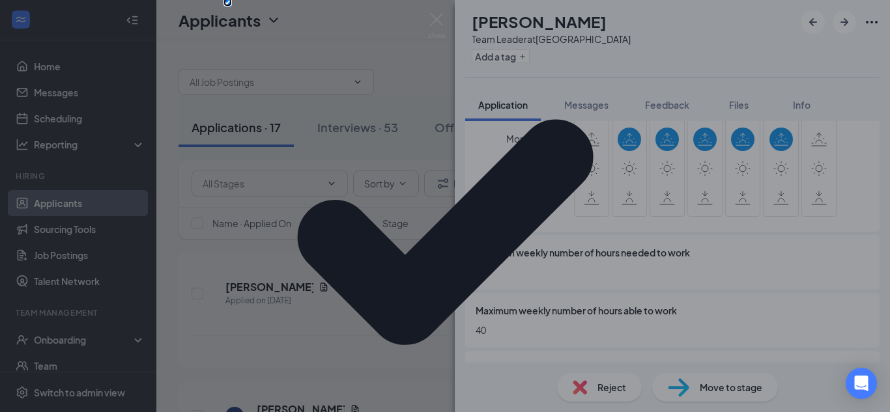
click at [232, 7] on input "Send rejection message If unchecked, the applicant will not receive a rejection…" at bounding box center [227, 2] width 8 height 8
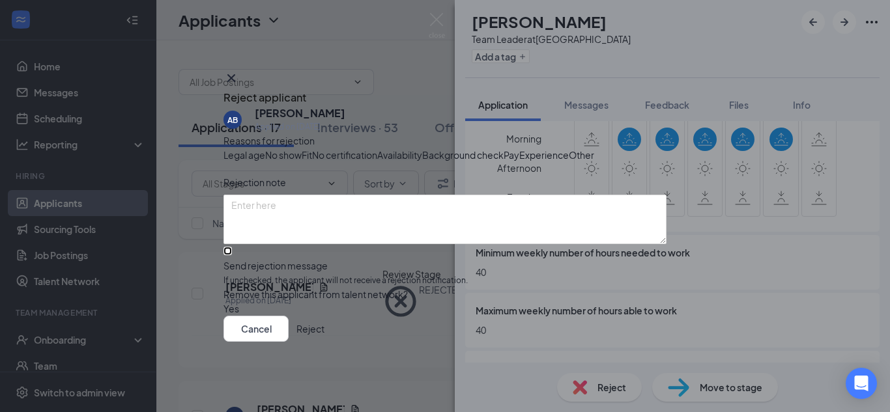
click at [232, 250] on input "Send rejection message If unchecked, the applicant will not receive a rejection…" at bounding box center [227, 251] width 8 height 8
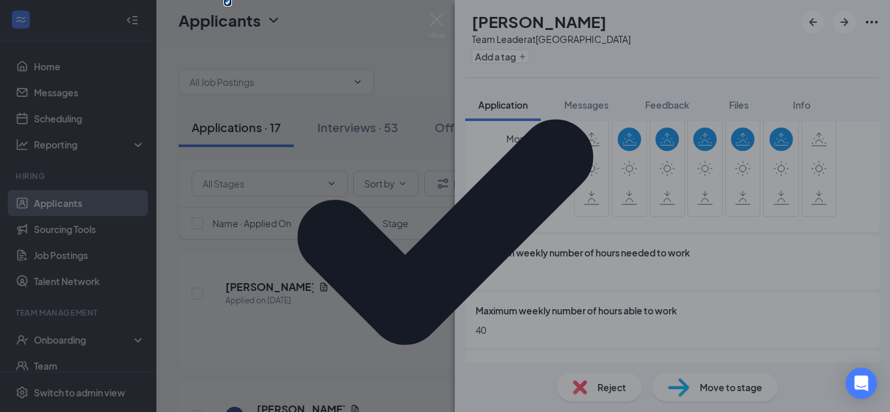
click at [232, 7] on input "Send rejection message If unchecked, the applicant will not receive a rejection…" at bounding box center [227, 2] width 8 height 8
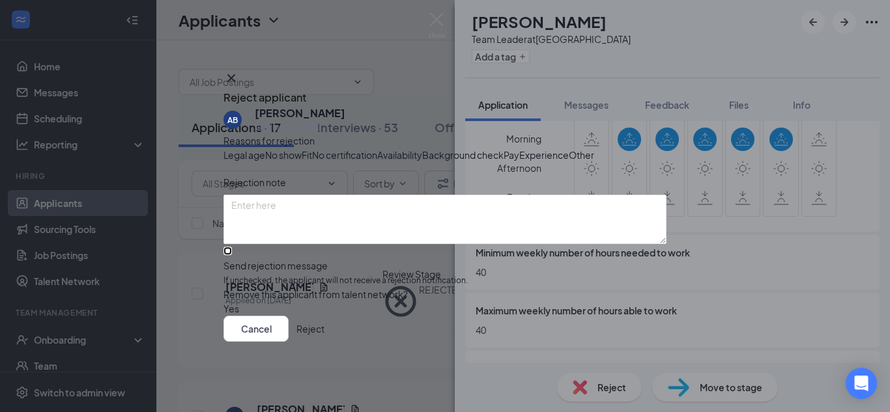
click at [232, 247] on input "Send rejection message If unchecked, the applicant will not receive a rejection…" at bounding box center [227, 251] width 8 height 8
checkbox input "true"
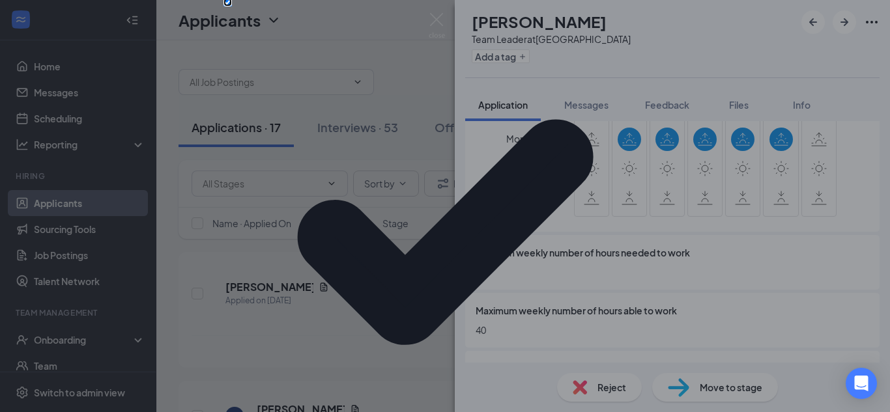
scroll to position [136, 0]
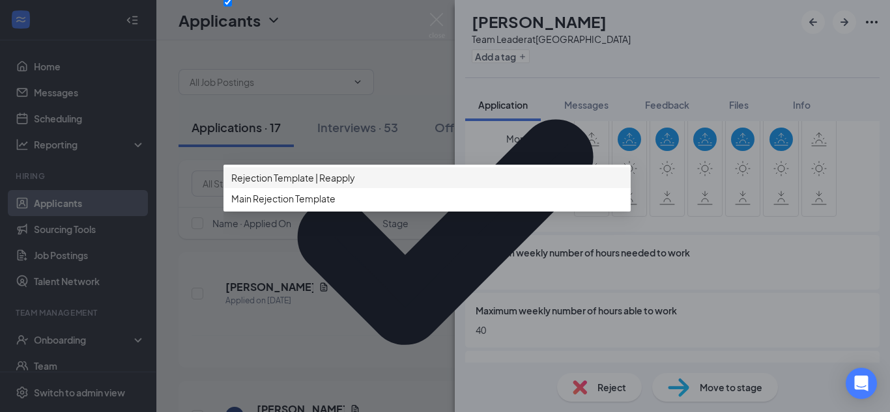
click at [272, 206] on span "Main Rejection Template" at bounding box center [283, 199] width 104 height 14
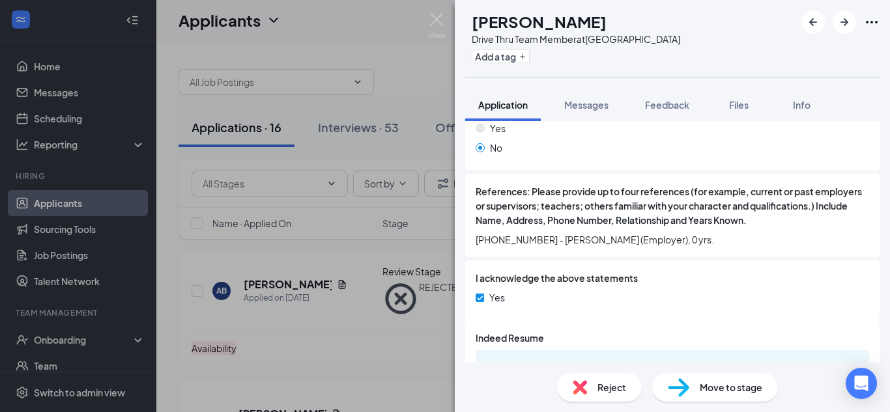
scroll to position [1276, 0]
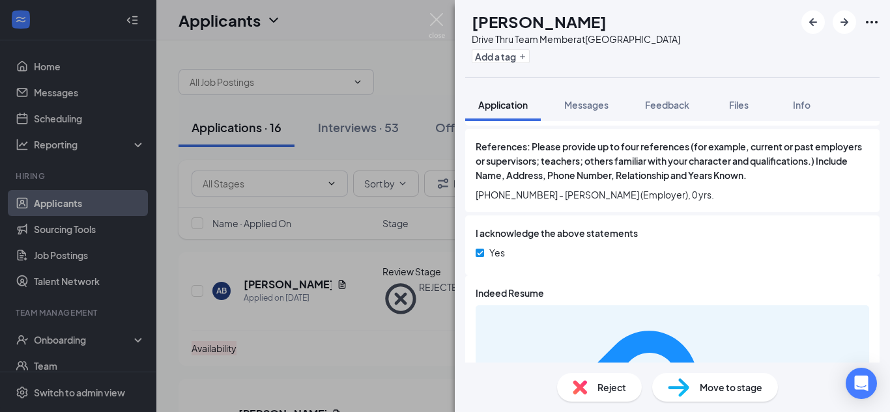
click at [703, 387] on span "Move to stage" at bounding box center [731, 388] width 63 height 14
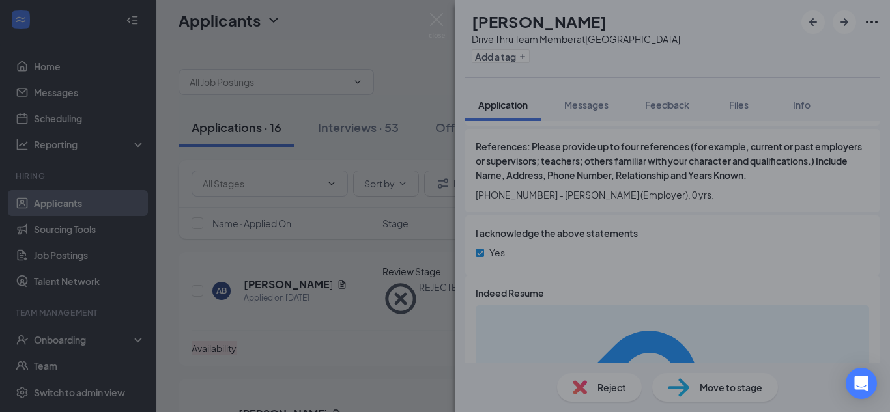
scroll to position [1271, 0]
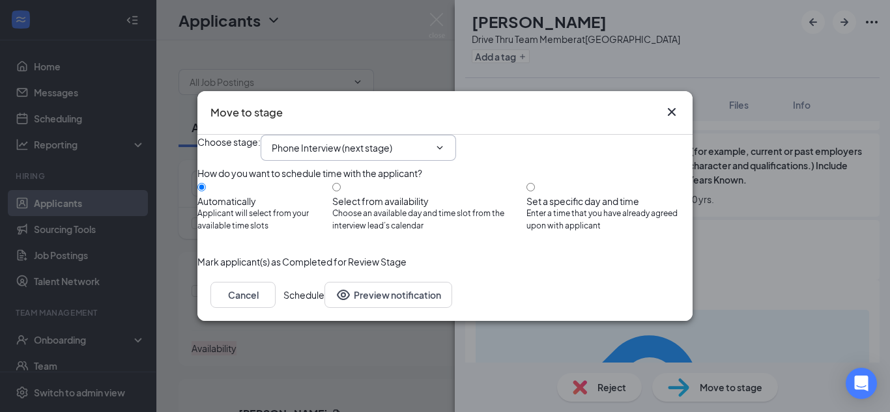
click at [412, 141] on input "Phone Interview (next stage)" at bounding box center [351, 148] width 158 height 14
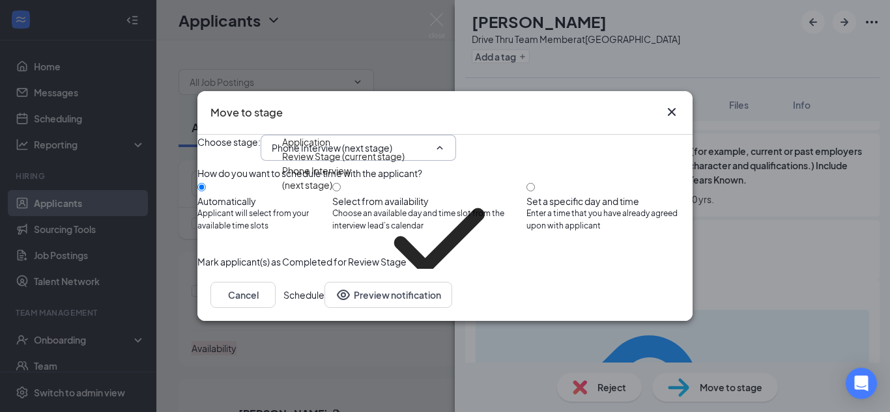
click at [352, 333] on div "Onsite Interview" at bounding box center [317, 340] width 70 height 14
type input "Onsite Interview"
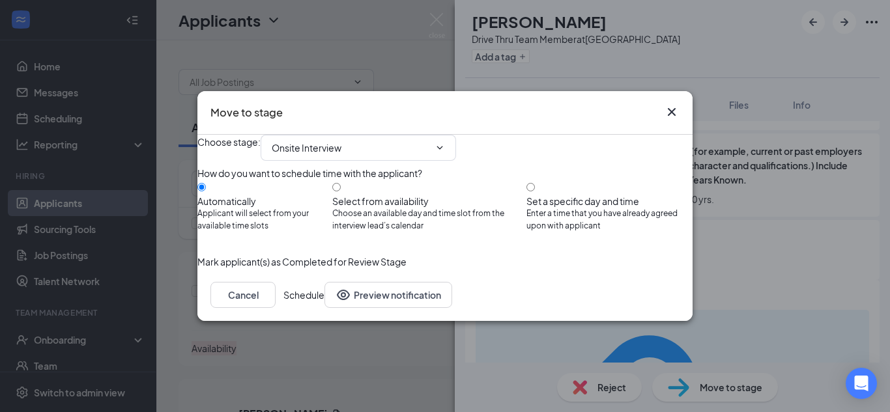
click at [324, 308] on button "Schedule" at bounding box center [303, 295] width 41 height 26
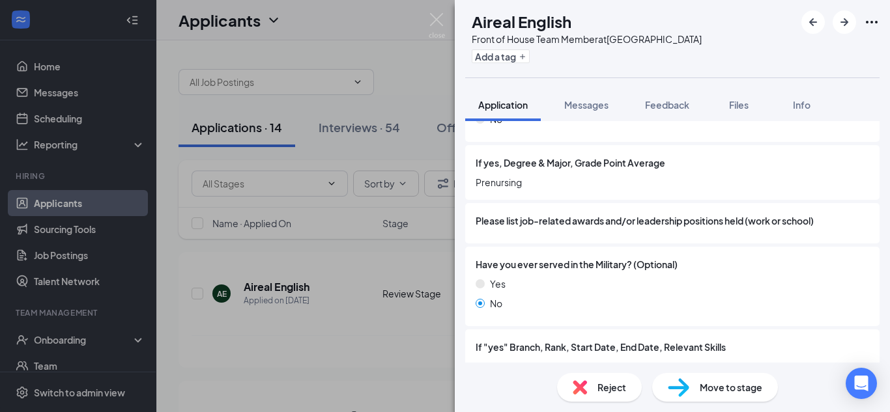
scroll to position [1620, 0]
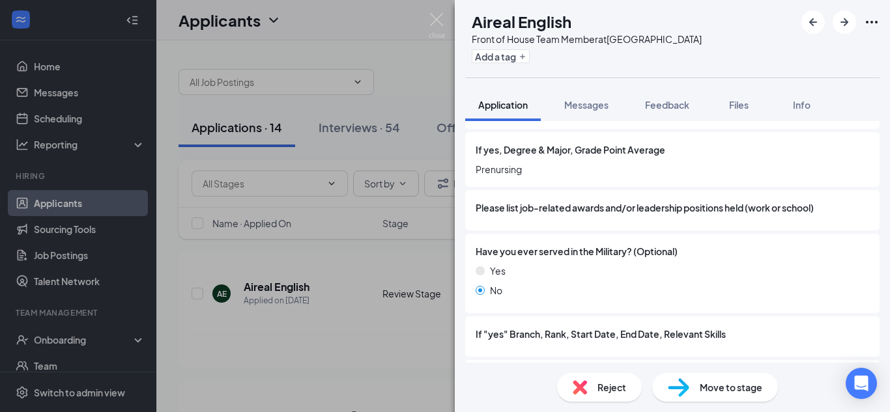
click at [737, 390] on span "Move to stage" at bounding box center [731, 388] width 63 height 14
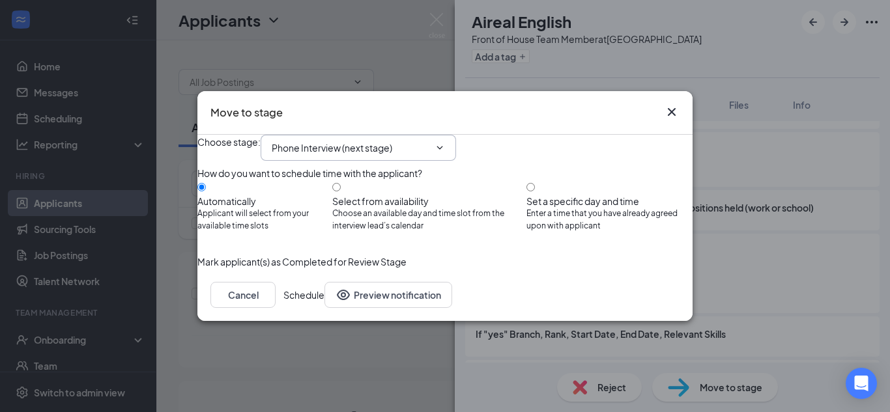
click at [407, 141] on input "Phone Interview (next stage)" at bounding box center [351, 148] width 158 height 14
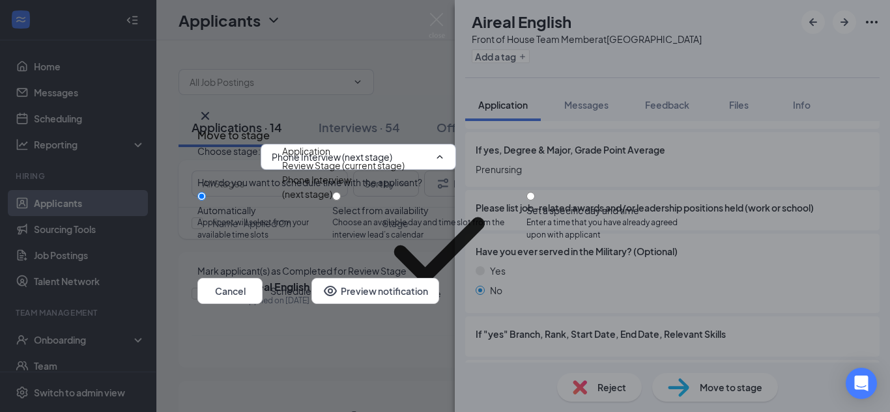
click at [352, 342] on div "Onsite Interview" at bounding box center [317, 349] width 70 height 14
type input "Onsite Interview"
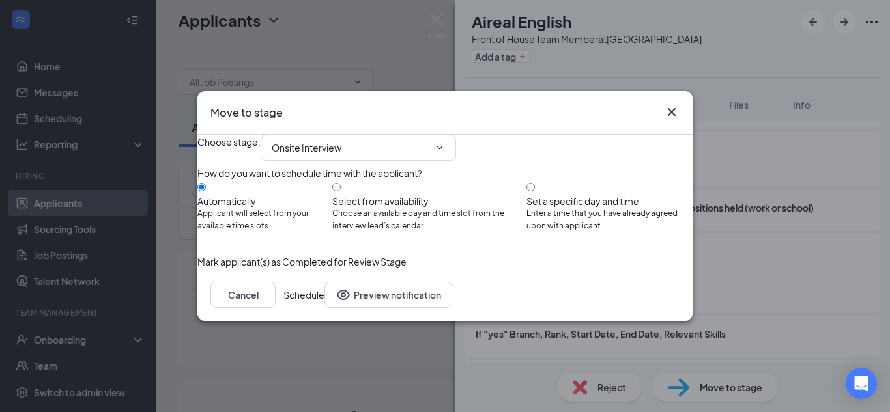
click at [324, 308] on button "Schedule" at bounding box center [303, 295] width 41 height 26
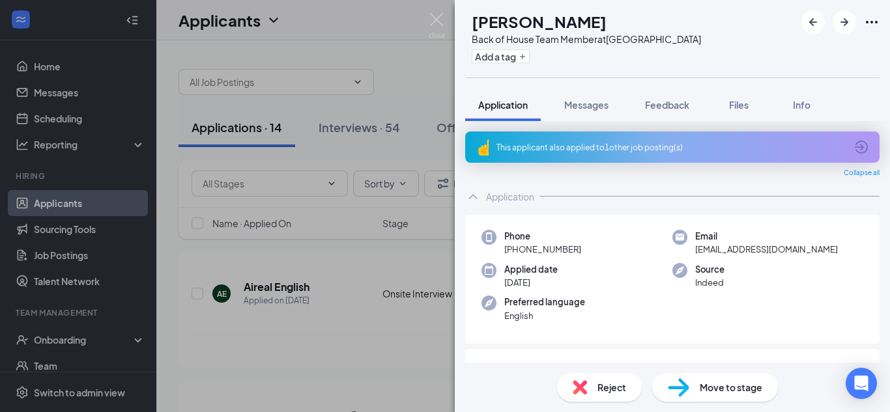
click at [626, 140] on div "This applicant also applied to 1 other job posting(s)" at bounding box center [672, 147] width 414 height 31
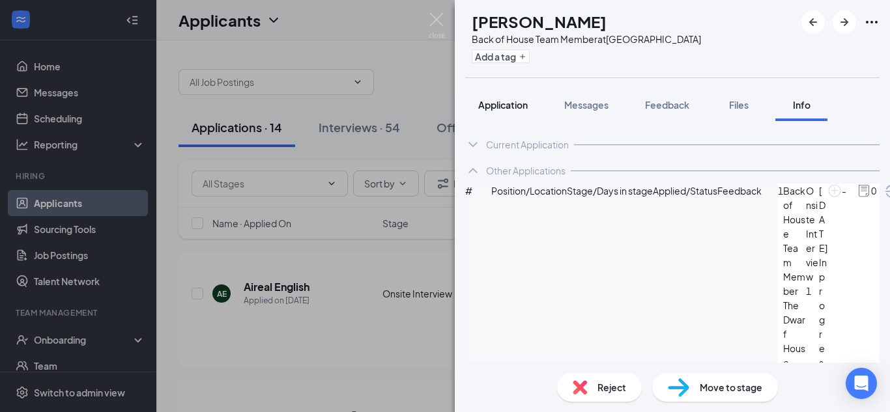
click at [514, 101] on span "Application" at bounding box center [503, 105] width 50 height 12
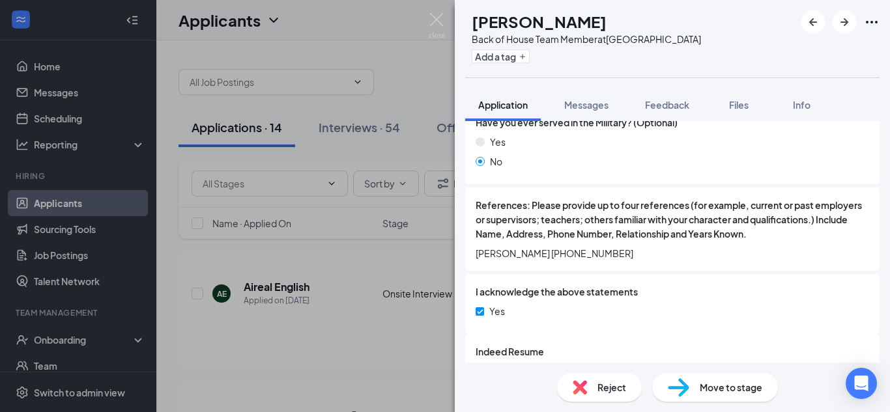
scroll to position [1226, 0]
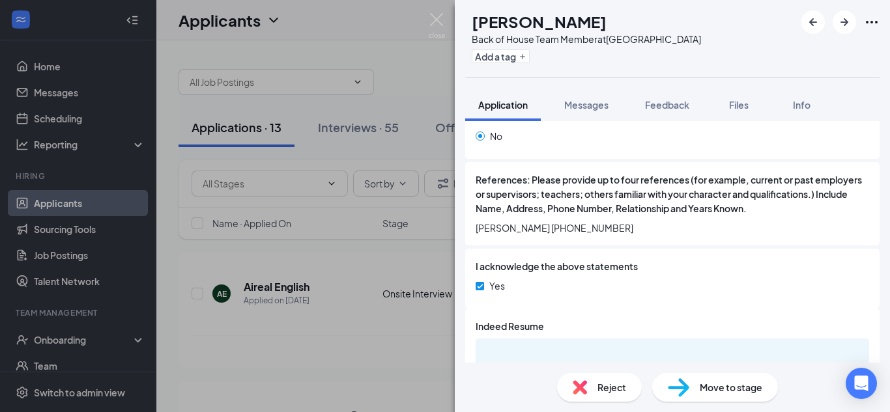
click at [706, 389] on span "Move to stage" at bounding box center [731, 388] width 63 height 14
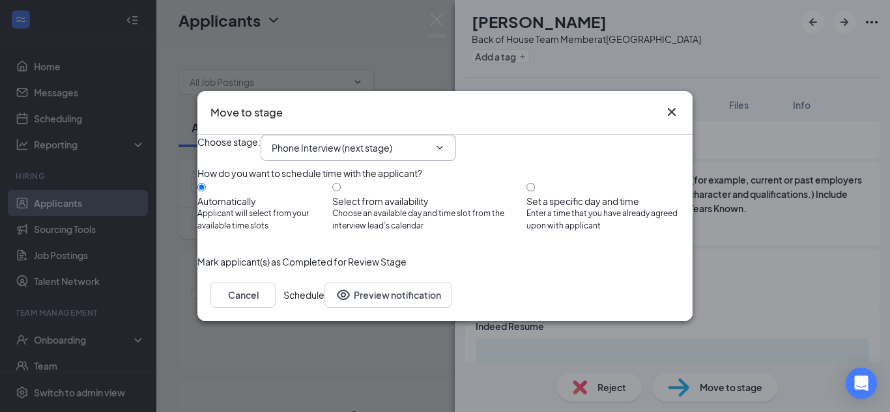
click at [399, 141] on input "Phone Interview (next stage)" at bounding box center [351, 148] width 158 height 14
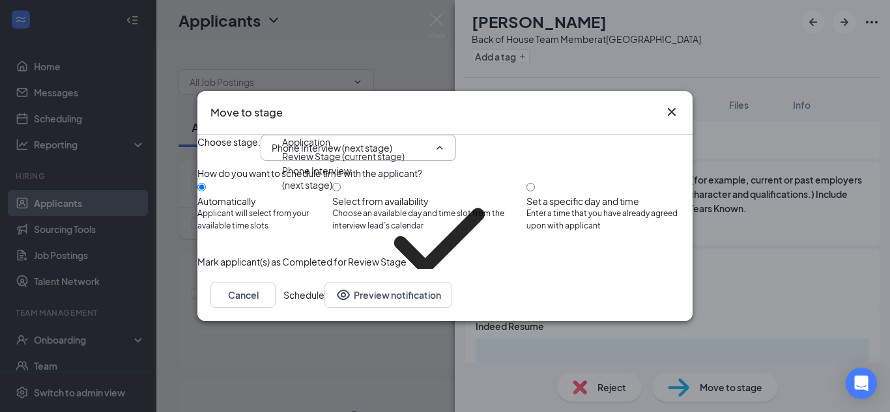
click at [352, 333] on div "Onsite Interview" at bounding box center [317, 340] width 70 height 14
type input "Onsite Interview"
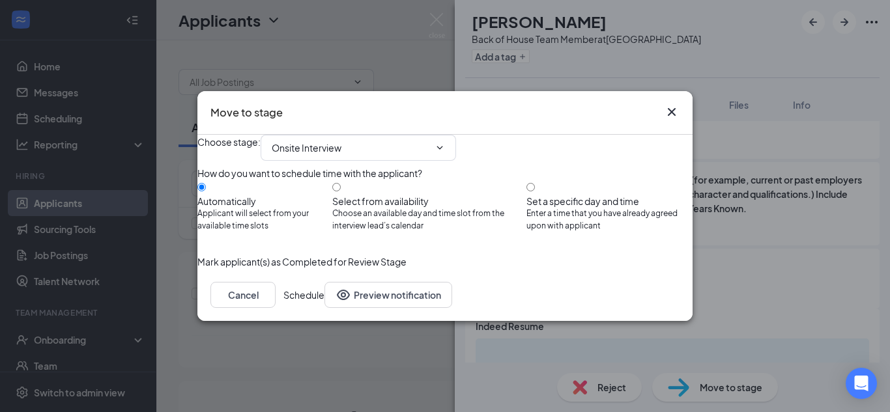
click at [324, 308] on button "Schedule" at bounding box center [303, 295] width 41 height 26
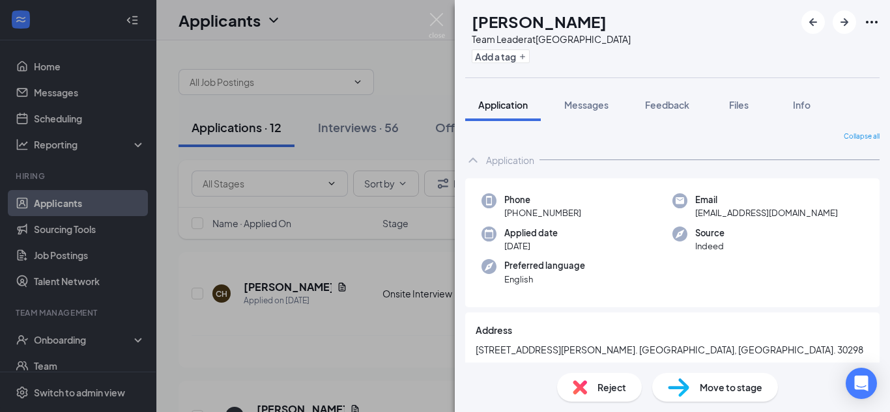
click at [433, 22] on img at bounding box center [437, 25] width 16 height 25
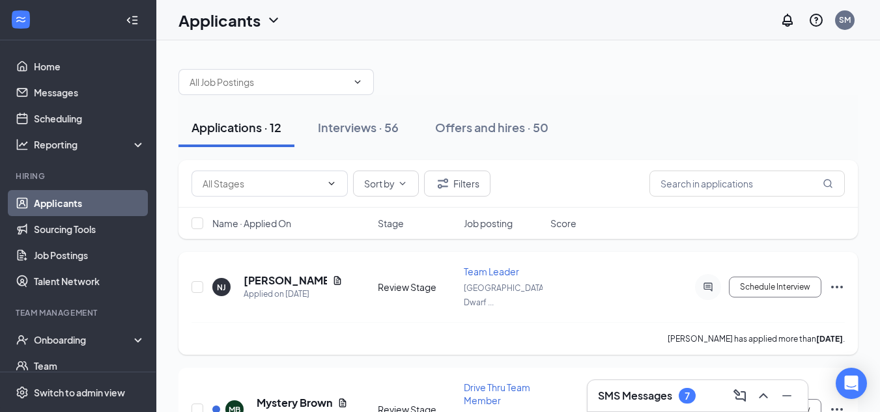
click at [267, 274] on h5 "[PERSON_NAME]" at bounding box center [285, 281] width 83 height 14
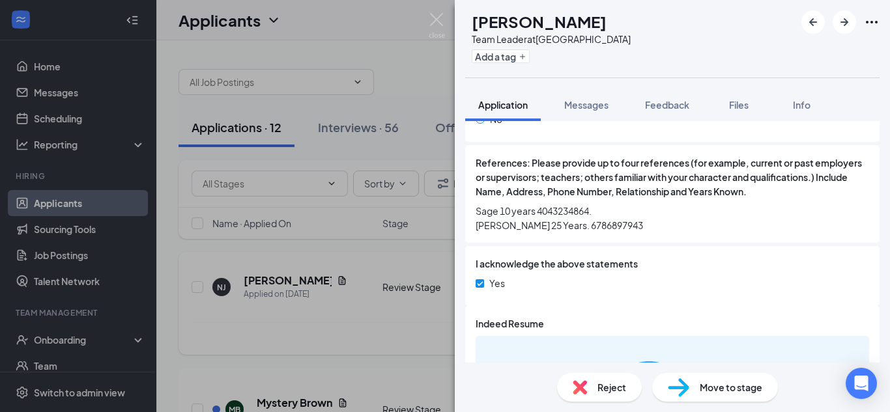
scroll to position [1460, 0]
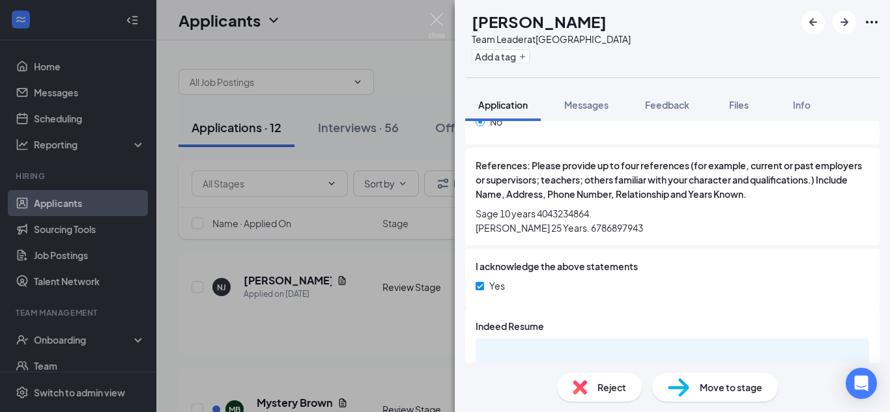
click at [609, 382] on span "Reject" at bounding box center [611, 388] width 29 height 14
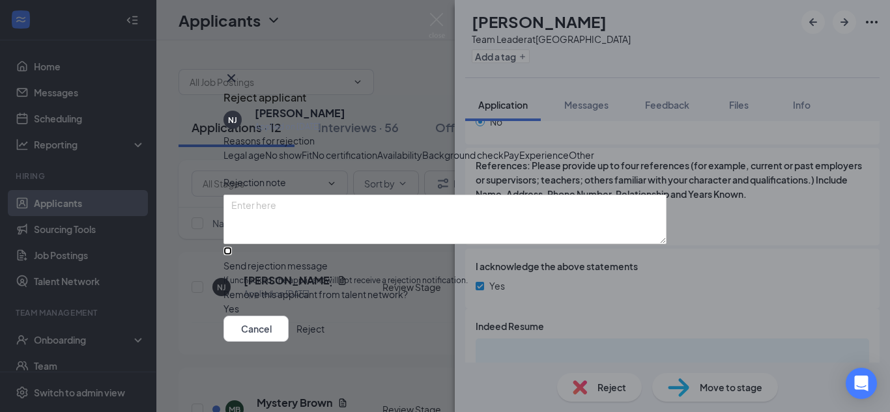
click at [232, 255] on input "Send rejection message If unchecked, the applicant will not receive a rejection…" at bounding box center [227, 251] width 8 height 8
checkbox input "true"
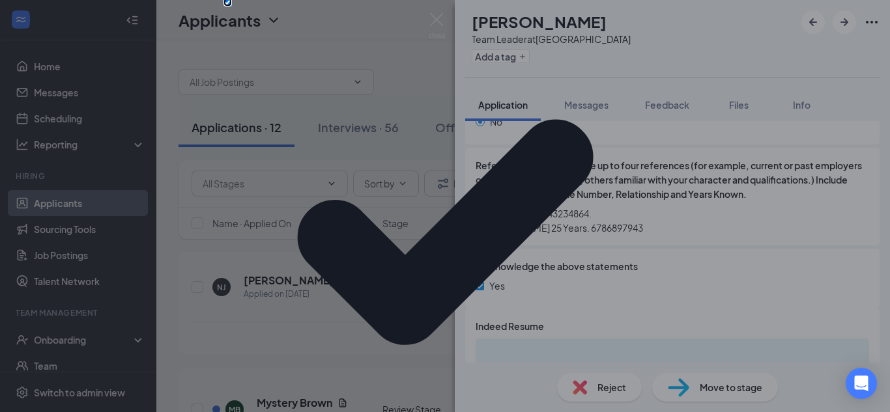
scroll to position [115, 0]
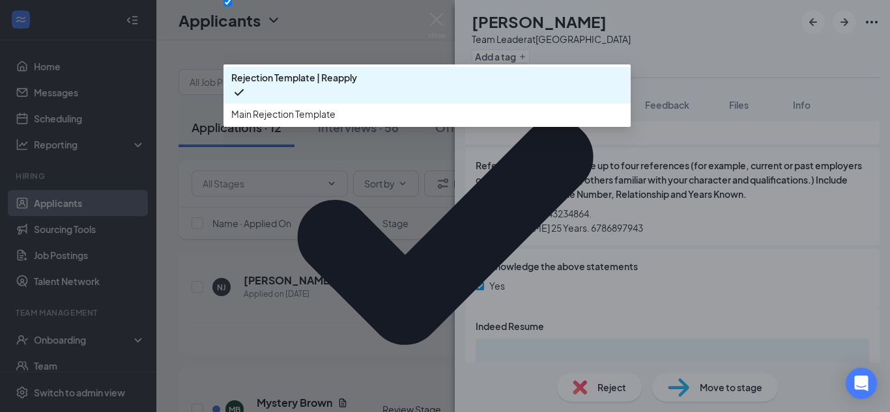
click at [322, 121] on span "Main Rejection Template" at bounding box center [283, 114] width 104 height 14
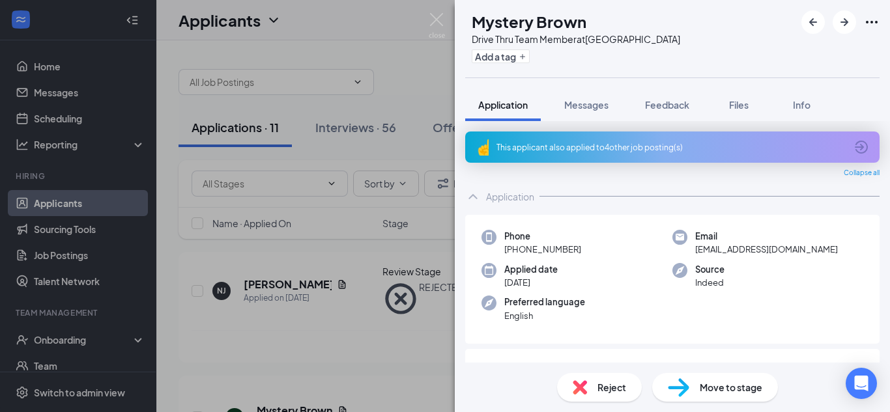
click at [576, 145] on div "This applicant also applied to 4 other job posting(s)" at bounding box center [670, 147] width 349 height 11
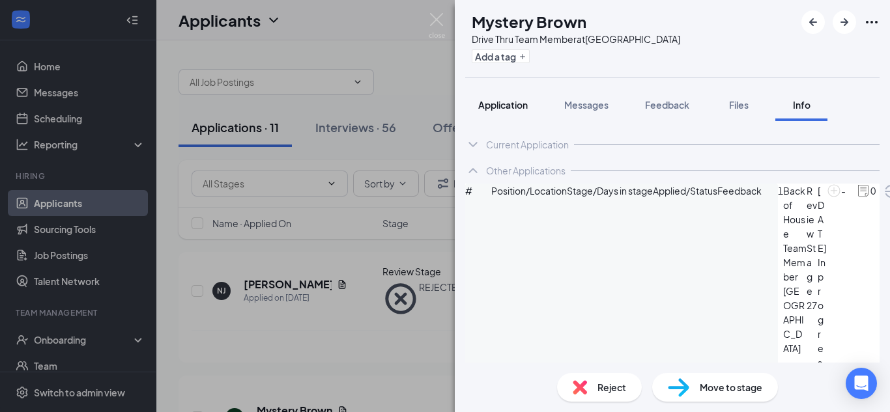
click at [493, 112] on button "Application" at bounding box center [503, 105] width 76 height 33
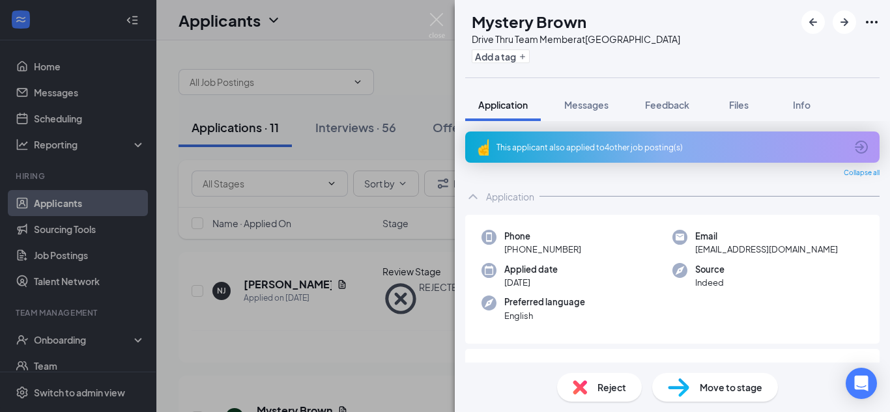
click at [529, 147] on div "This applicant also applied to 4 other job posting(s)" at bounding box center [670, 147] width 349 height 11
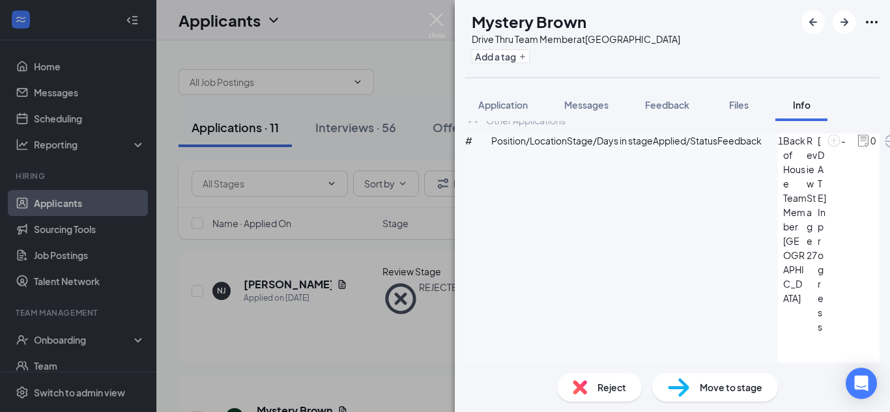
scroll to position [80, 0]
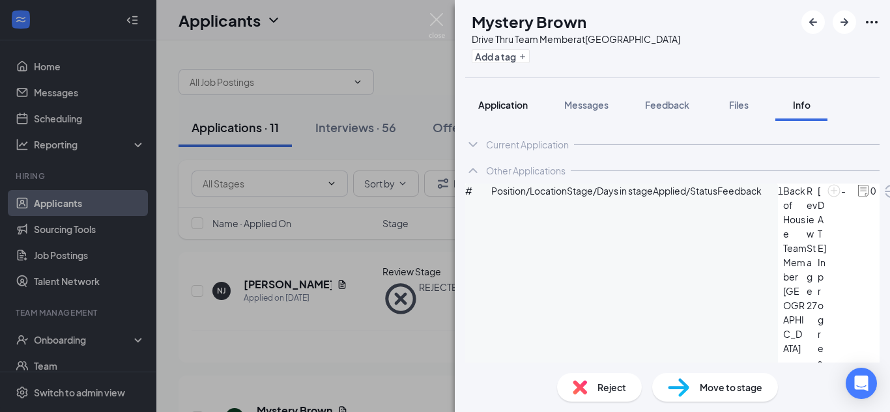
click at [510, 111] on div "Application" at bounding box center [503, 104] width 50 height 13
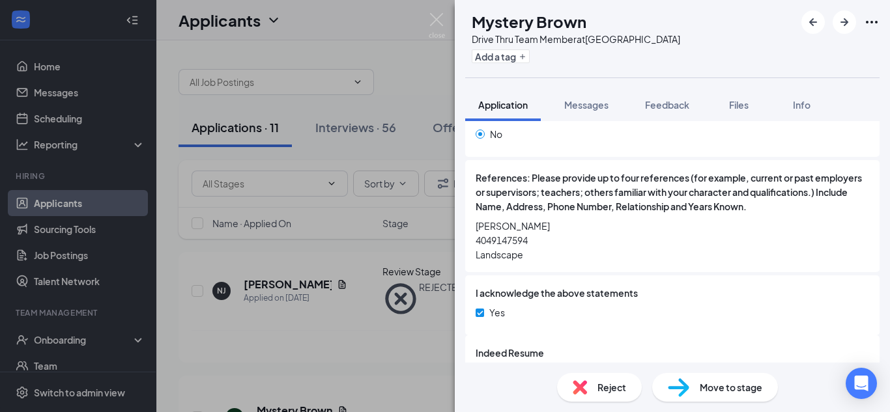
scroll to position [1211, 0]
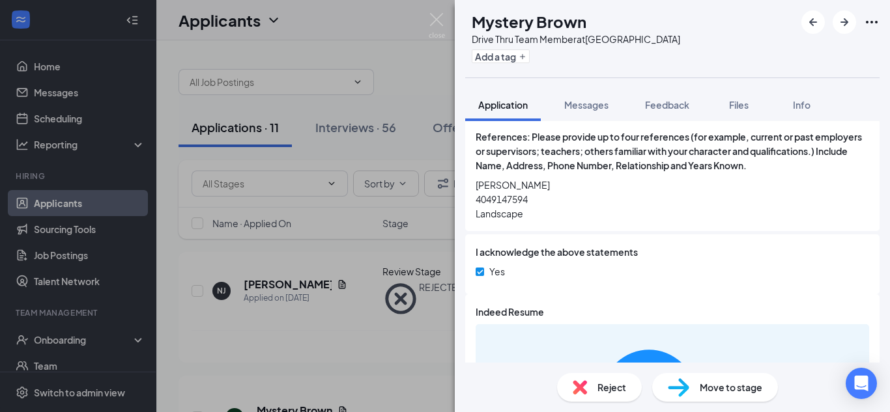
click at [685, 388] on img at bounding box center [679, 388] width 22 height 19
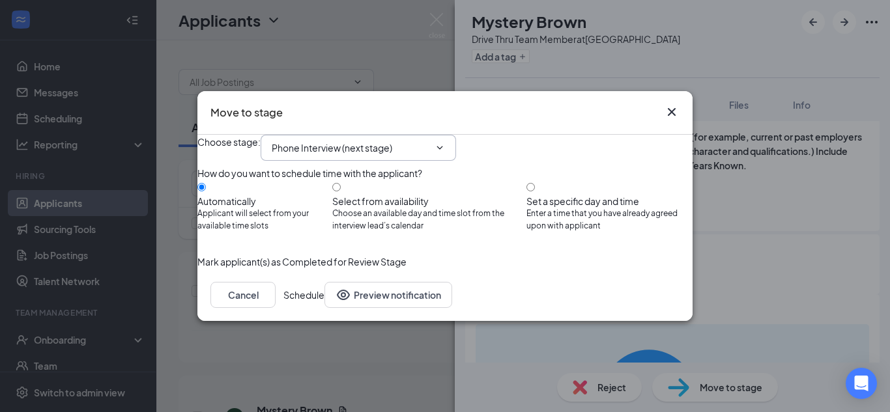
click at [314, 141] on input "Phone Interview (next stage)" at bounding box center [351, 148] width 158 height 14
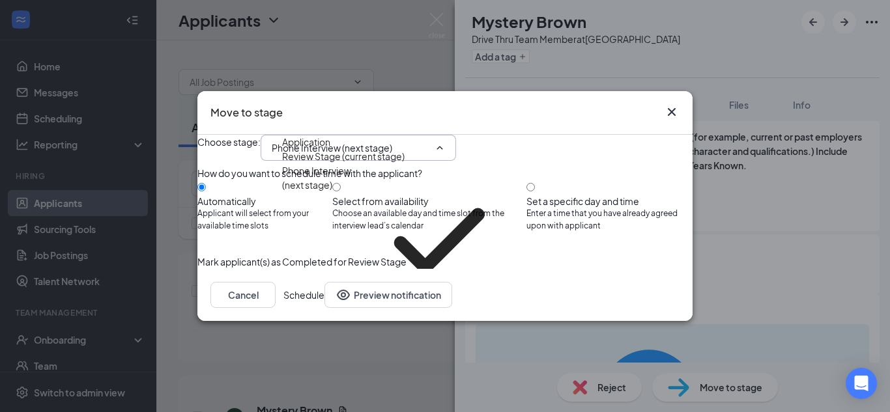
click at [314, 333] on div "Onsite Interview" at bounding box center [317, 340] width 70 height 14
type input "Onsite Interview"
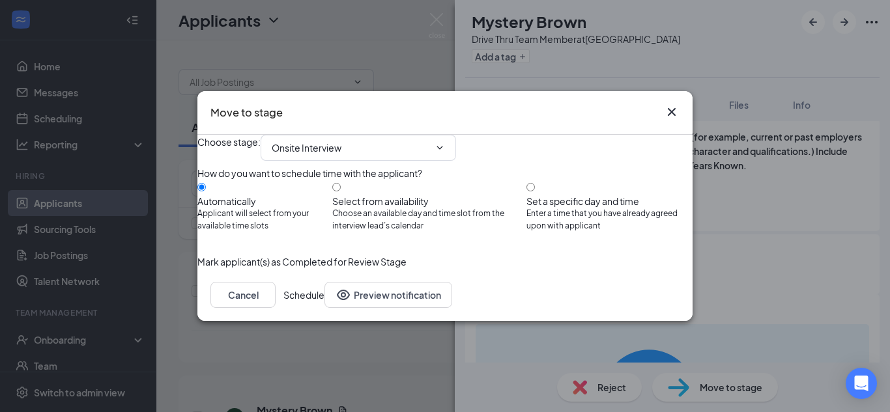
click at [324, 308] on button "Schedule" at bounding box center [303, 295] width 41 height 26
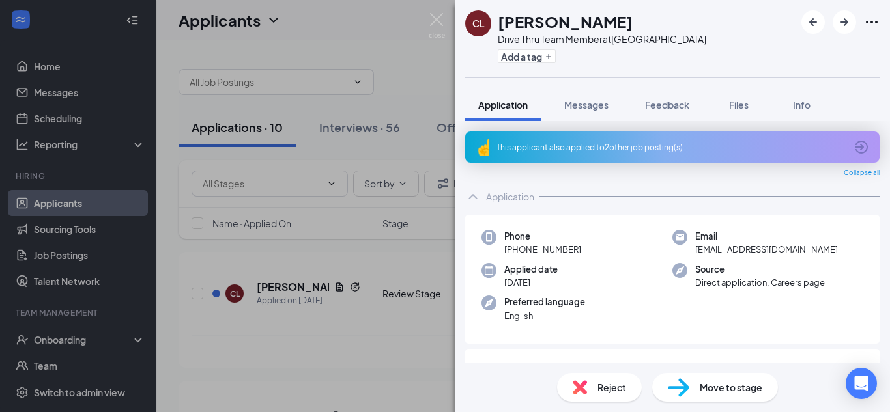
click at [535, 145] on div "This applicant also applied to 2 other job posting(s)" at bounding box center [670, 147] width 349 height 11
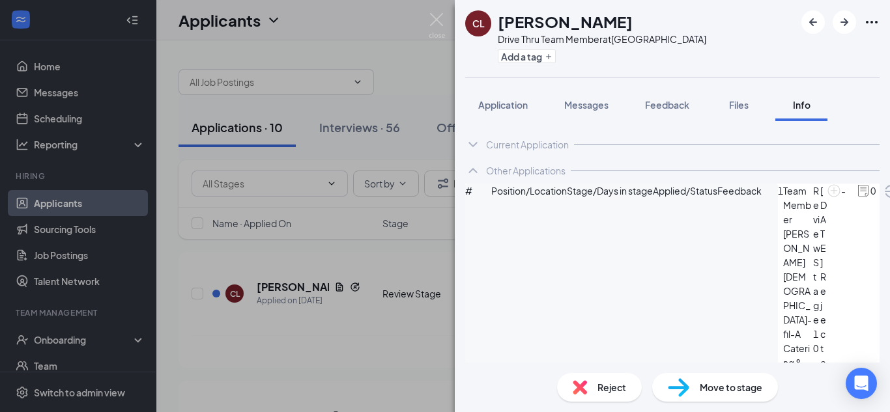
click at [600, 395] on div "Reject" at bounding box center [599, 387] width 85 height 29
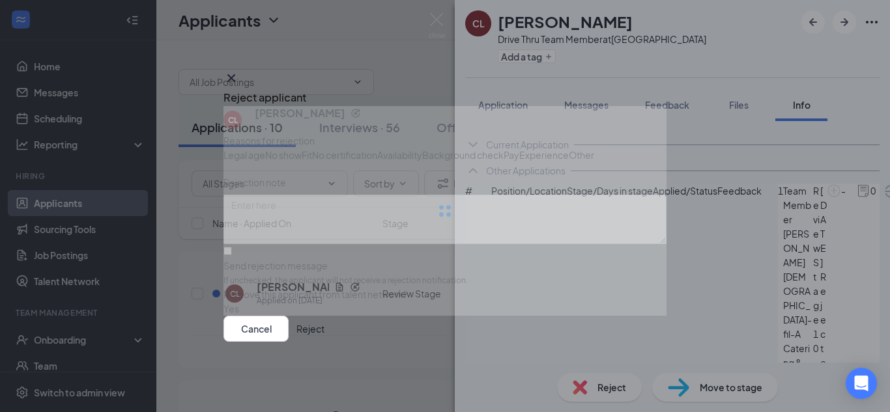
click at [324, 342] on button "Reject" at bounding box center [310, 329] width 28 height 26
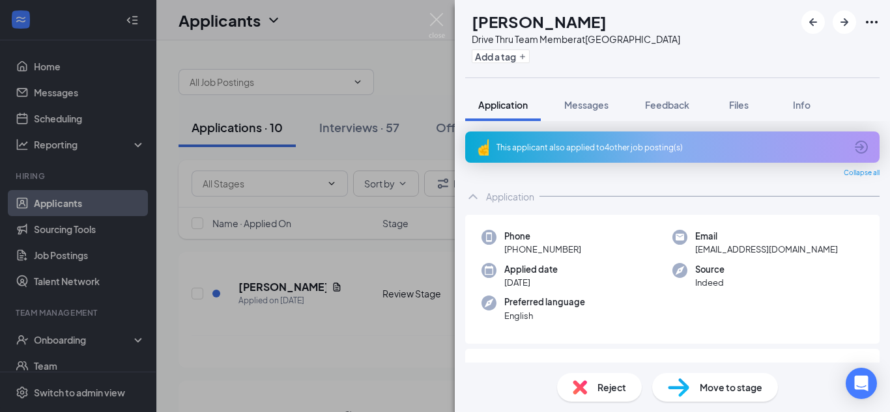
click at [514, 137] on div "This applicant also applied to 4 other job posting(s)" at bounding box center [672, 147] width 414 height 31
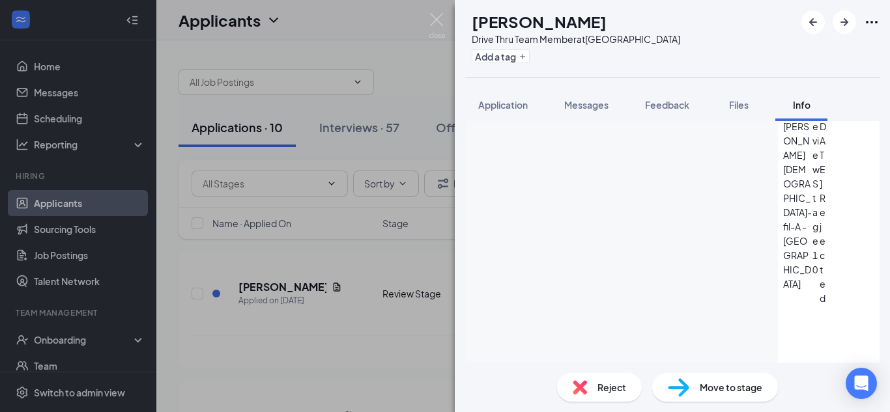
scroll to position [80, 0]
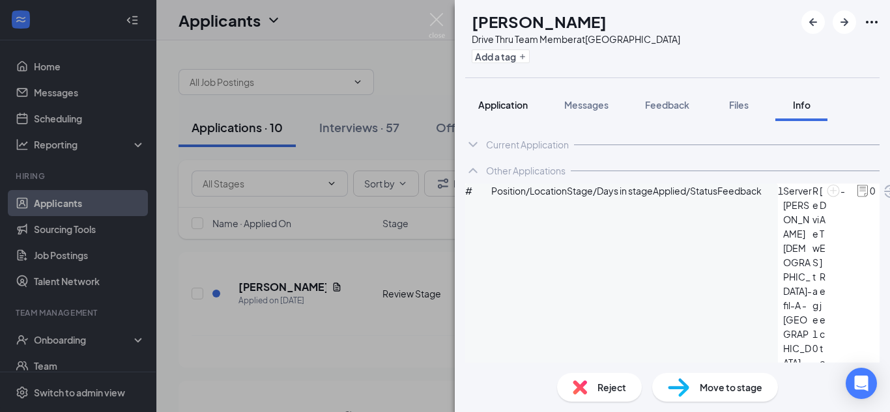
click at [496, 113] on button "Application" at bounding box center [503, 105] width 76 height 33
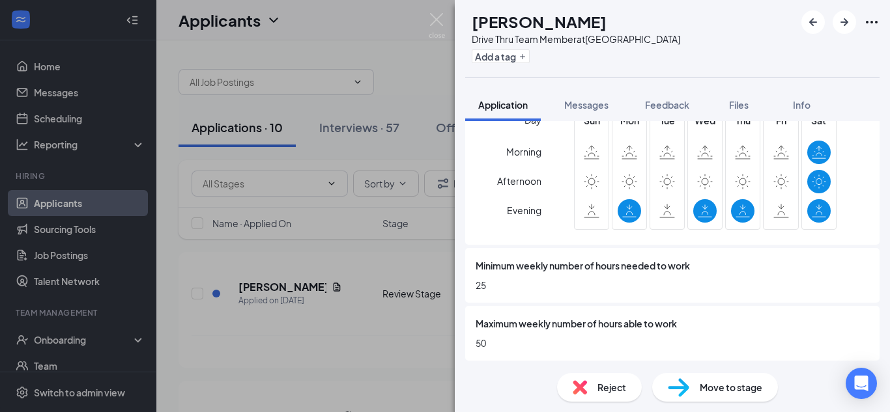
scroll to position [689, 0]
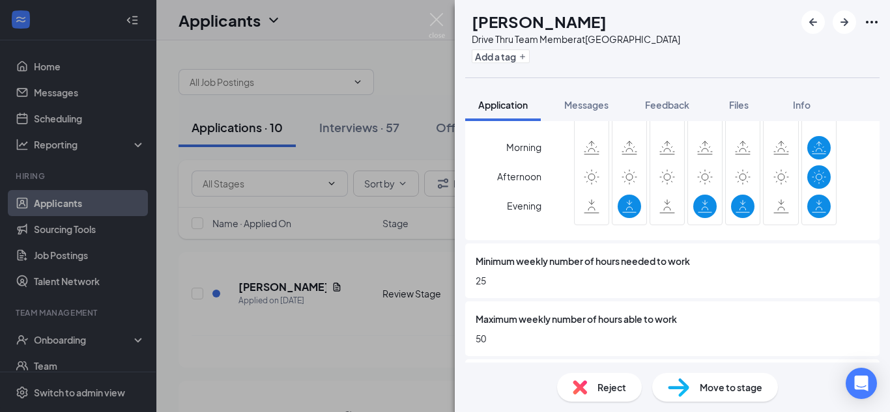
click at [571, 392] on div "Reject" at bounding box center [599, 387] width 85 height 29
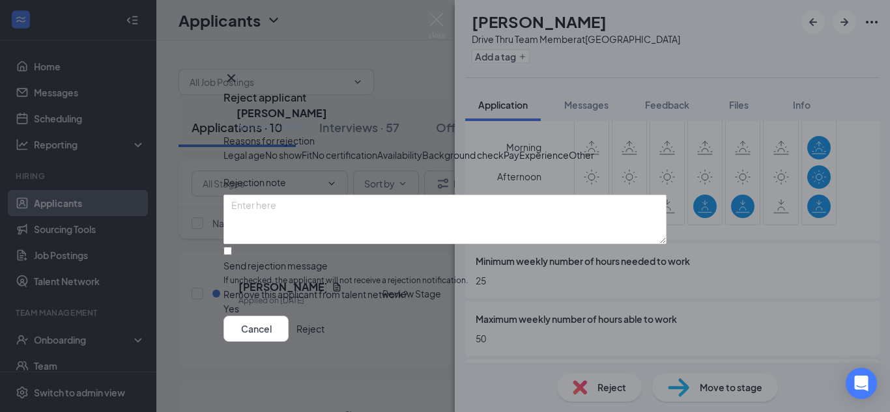
click at [422, 158] on span "Availability" at bounding box center [399, 155] width 45 height 14
click at [232, 255] on input "Send rejection message If unchecked, the applicant will not receive a rejection…" at bounding box center [227, 251] width 8 height 8
checkbox input "true"
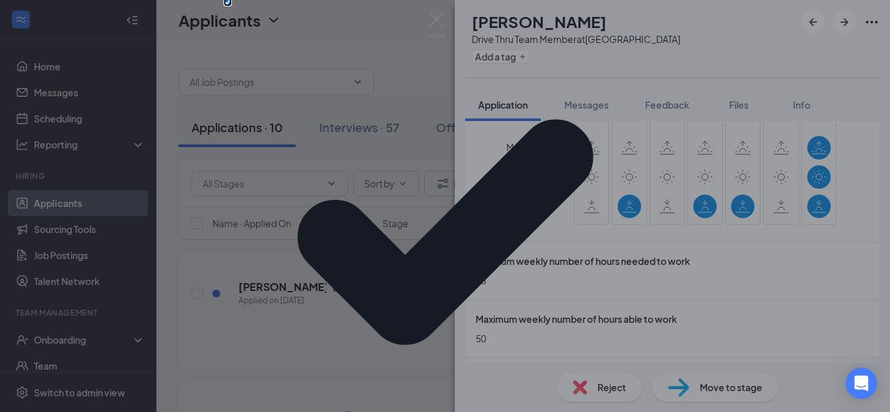
scroll to position [125, 0]
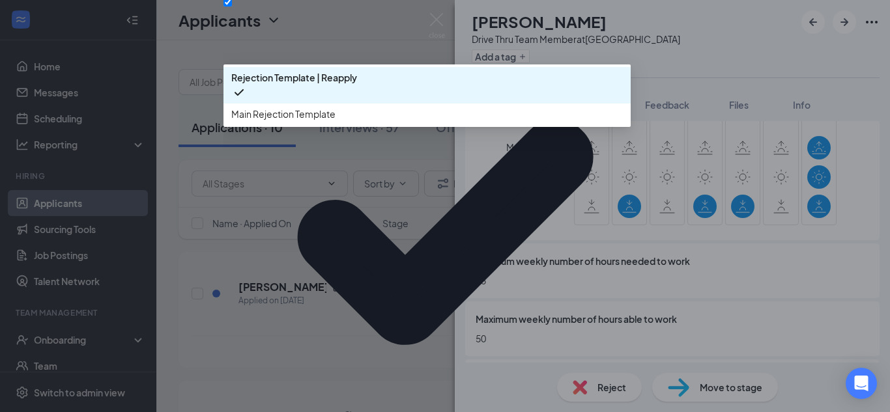
click at [257, 121] on span "Main Rejection Template" at bounding box center [283, 114] width 104 height 14
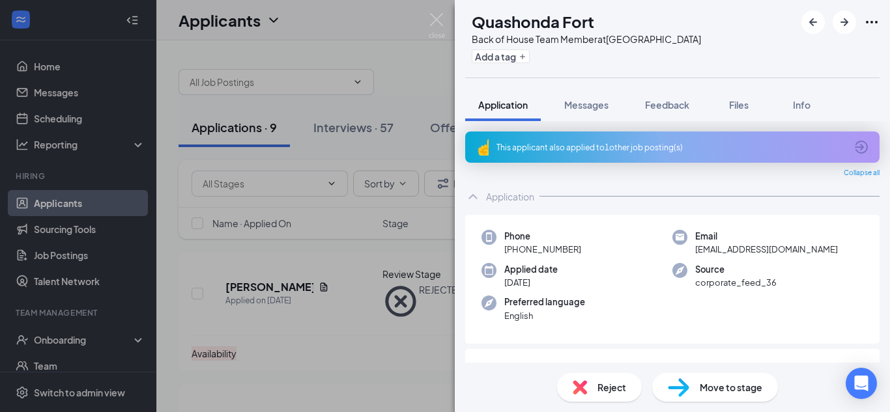
click at [516, 144] on div "This applicant also applied to 1 other job posting(s)" at bounding box center [670, 147] width 349 height 11
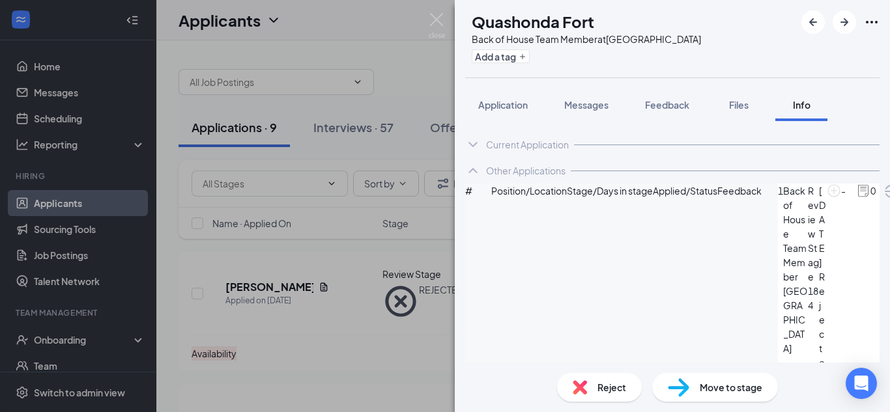
click at [599, 386] on span "Reject" at bounding box center [611, 388] width 29 height 14
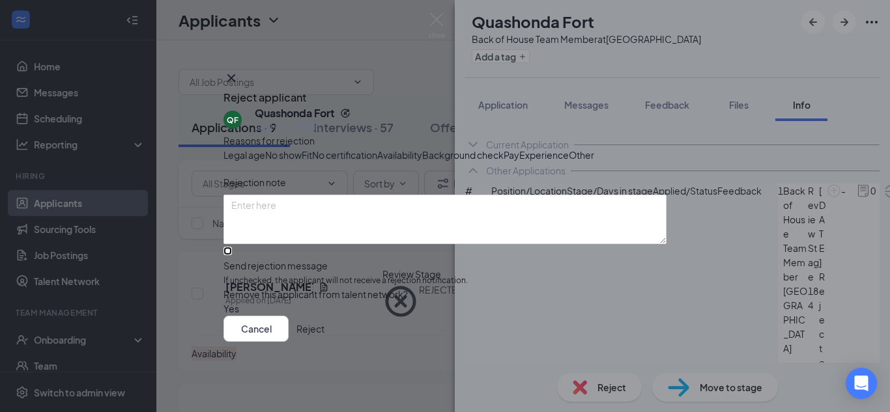
click at [232, 255] on input "Send rejection message If unchecked, the applicant will not receive a rejection…" at bounding box center [227, 251] width 8 height 8
checkbox input "true"
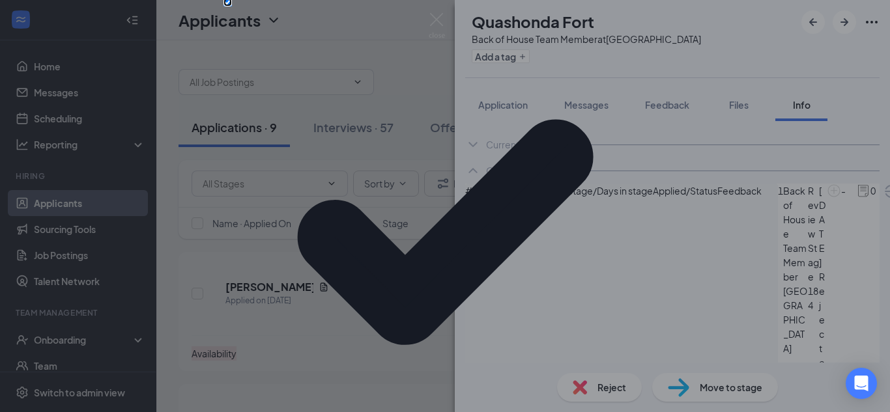
scroll to position [136, 0]
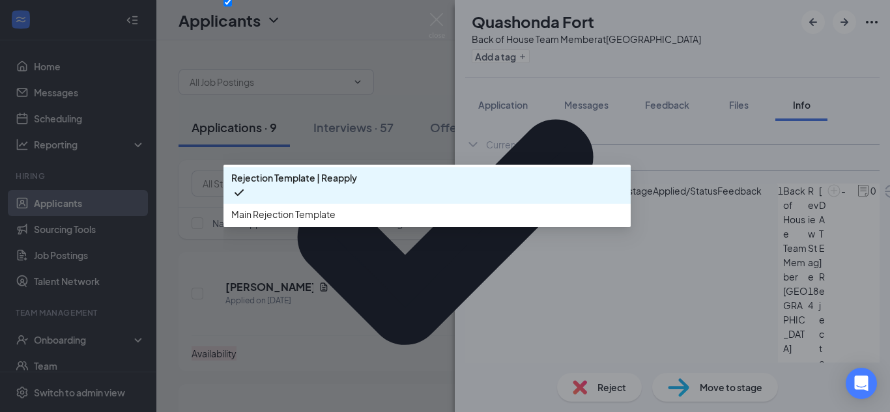
click at [259, 222] on span "Main Rejection Template" at bounding box center [283, 214] width 104 height 14
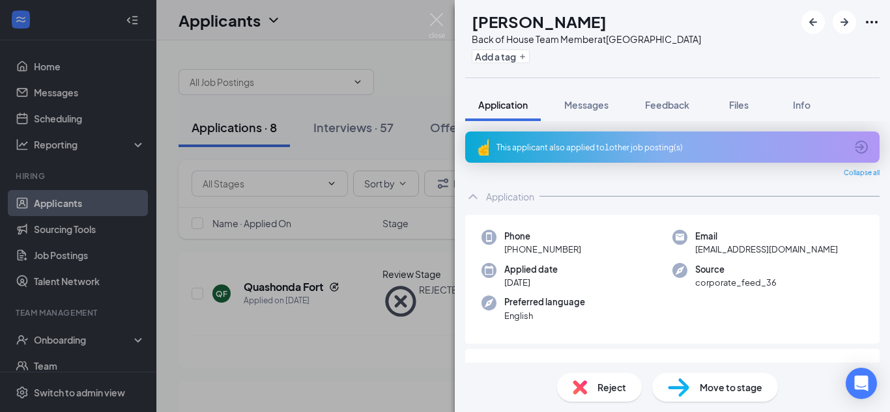
click at [510, 159] on div "This applicant also applied to 1 other job posting(s)" at bounding box center [672, 147] width 414 height 31
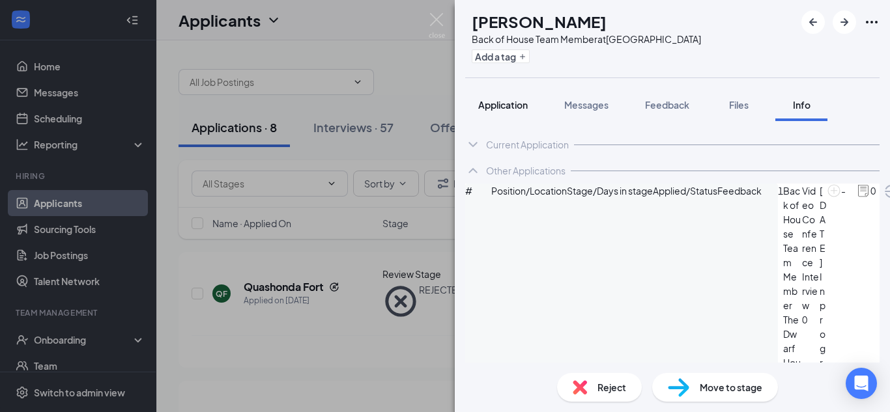
click at [490, 111] on div "Application" at bounding box center [503, 104] width 50 height 13
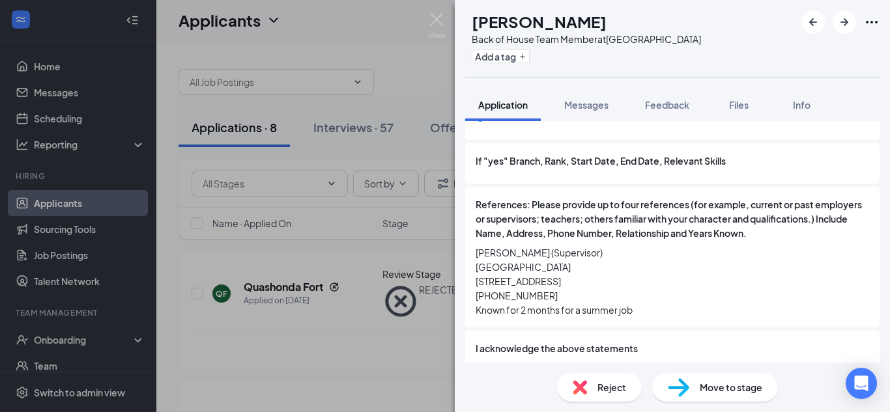
scroll to position [1890, 0]
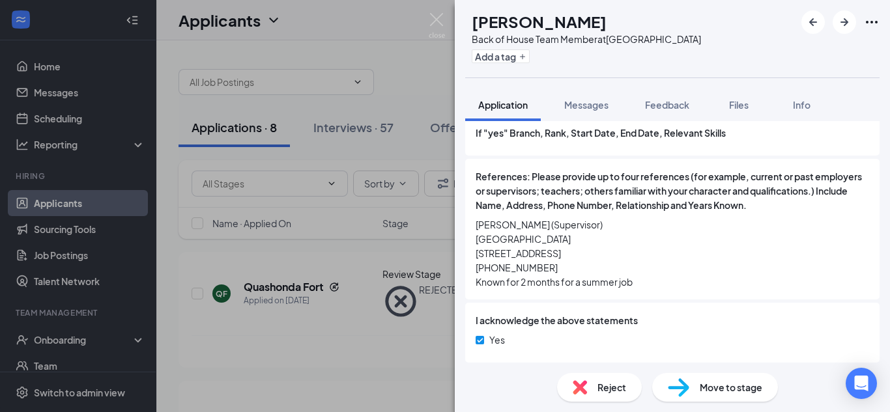
click at [577, 392] on img at bounding box center [580, 388] width 14 height 14
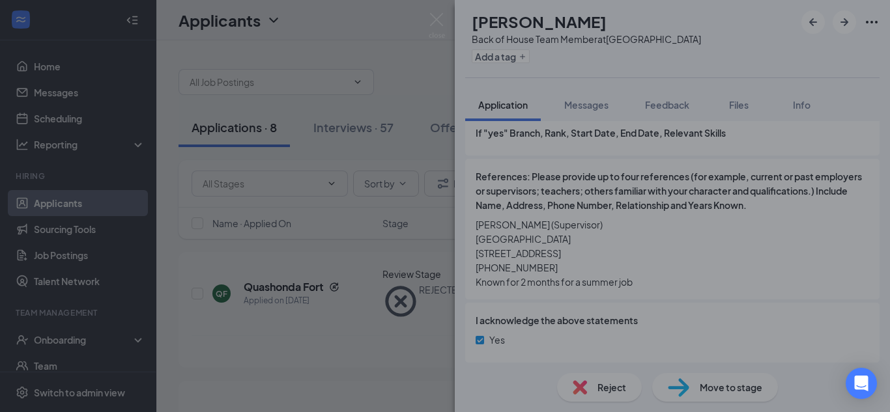
scroll to position [1885, 0]
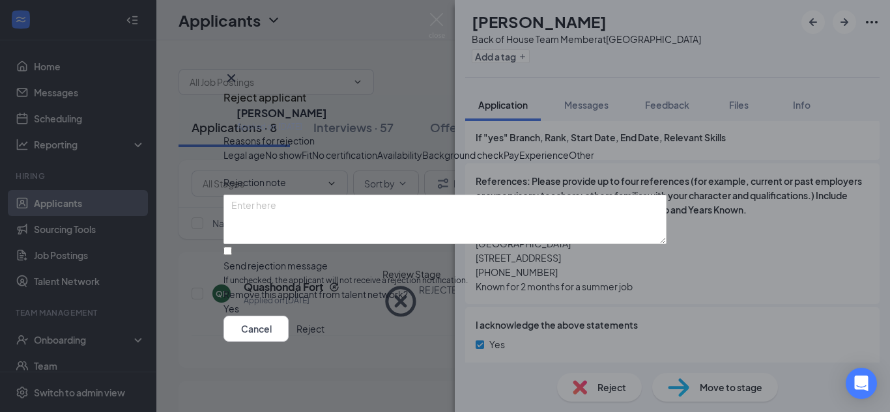
click at [324, 342] on button "Reject" at bounding box center [310, 329] width 28 height 26
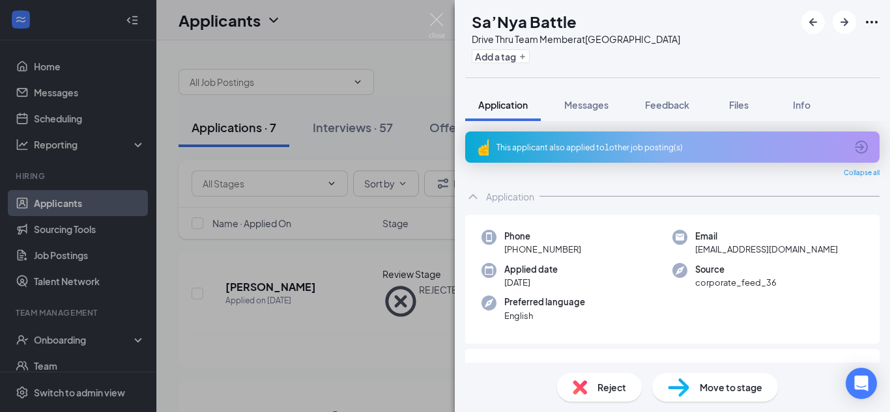
click at [644, 149] on div "This applicant also applied to 1 other job posting(s)" at bounding box center [670, 147] width 349 height 11
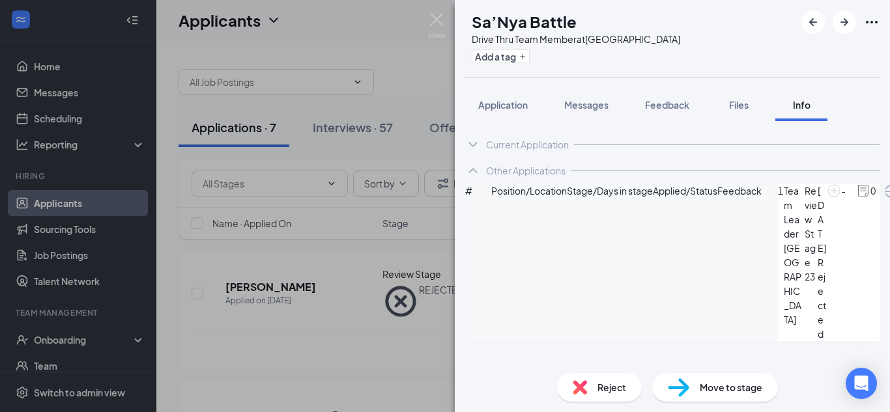
click at [606, 390] on span "Reject" at bounding box center [611, 388] width 29 height 14
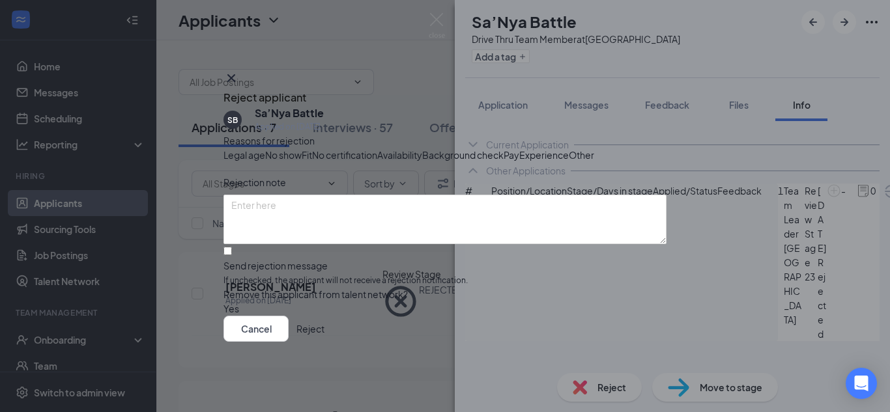
click at [324, 342] on button "Reject" at bounding box center [310, 329] width 28 height 26
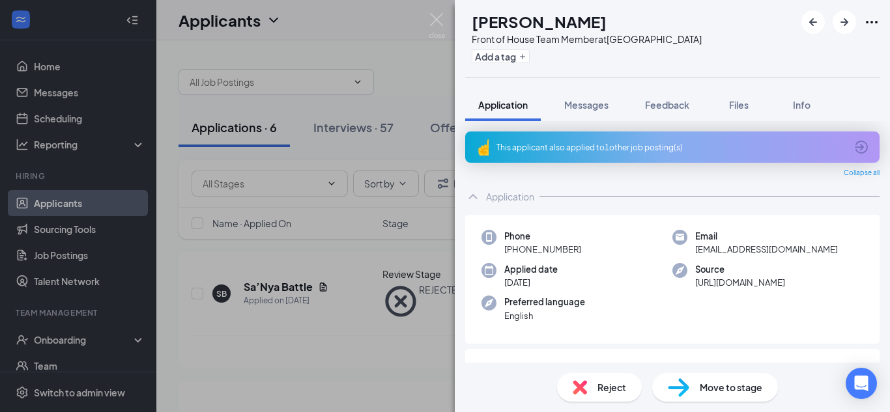
click at [525, 148] on div "This applicant also applied to 1 other job posting(s)" at bounding box center [670, 147] width 349 height 11
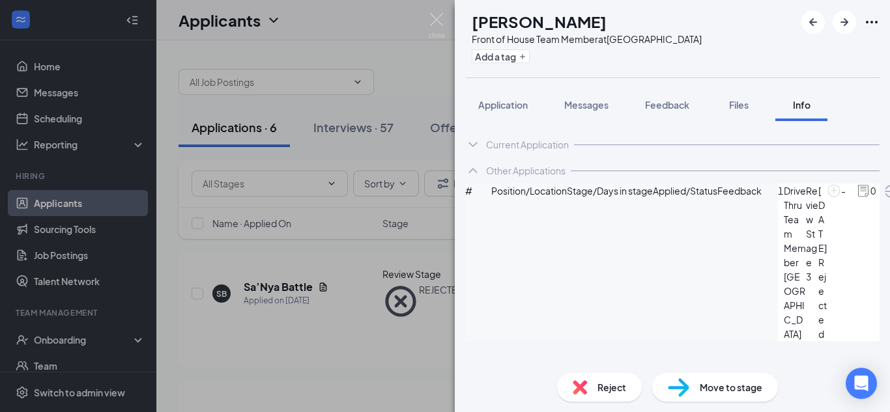
click at [582, 389] on img at bounding box center [580, 388] width 14 height 14
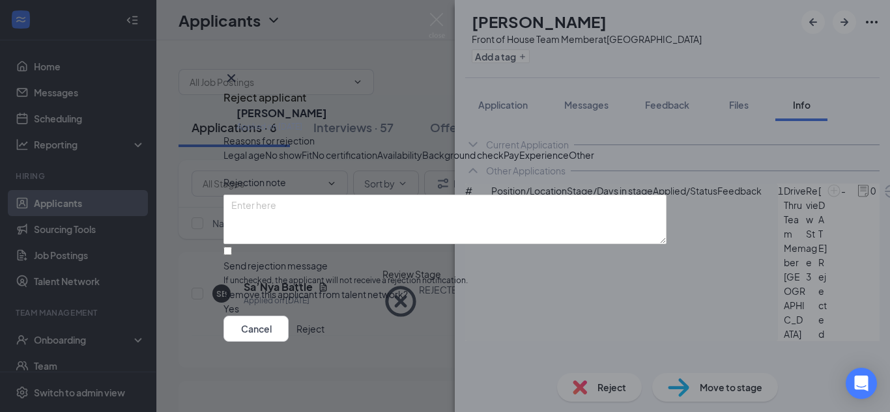
click at [324, 342] on button "Reject" at bounding box center [310, 329] width 28 height 26
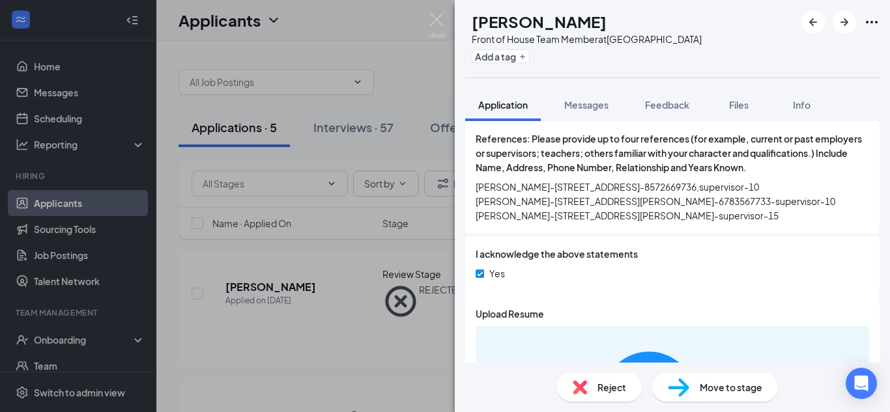
scroll to position [1682, 0]
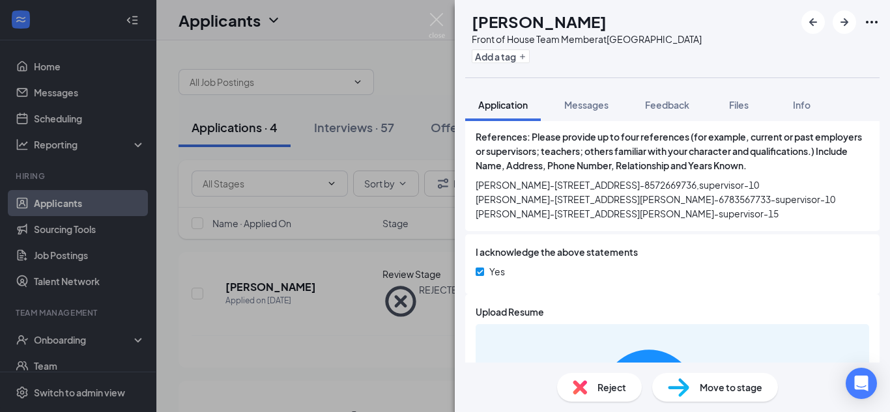
click at [695, 394] on div "Move to stage" at bounding box center [715, 387] width 126 height 29
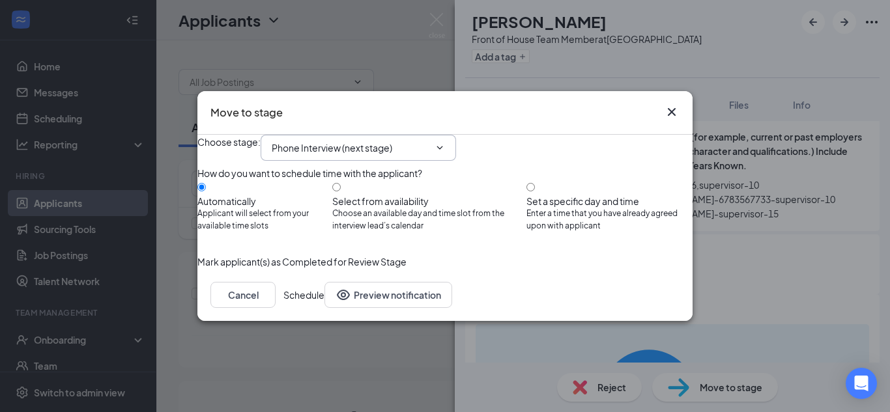
click at [334, 141] on input "Phone Interview (next stage)" at bounding box center [351, 148] width 158 height 14
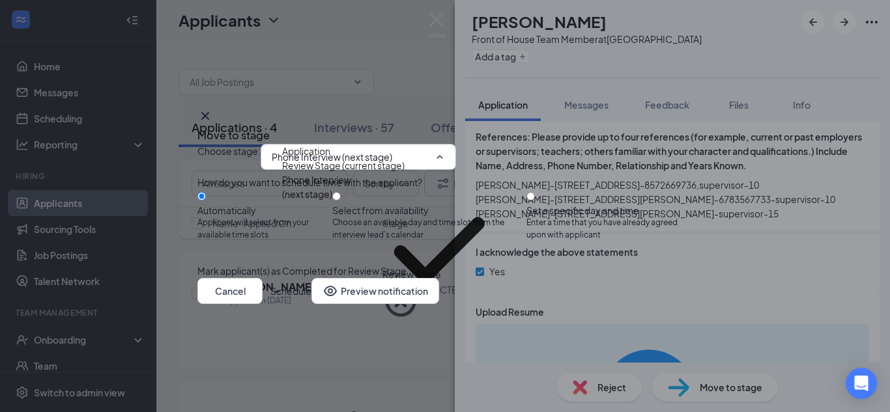
click at [330, 342] on div "Onsite Interview" at bounding box center [399, 349] width 235 height 14
type input "Onsite Interview"
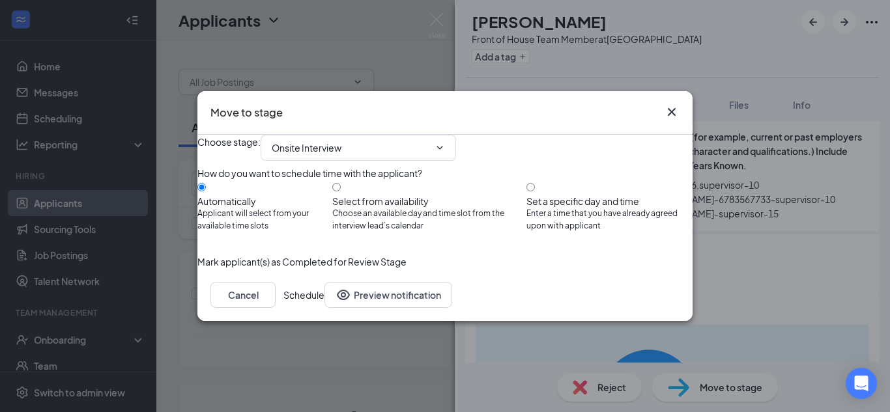
click at [653, 269] on div "Mark applicant(s) as Completed for Review Stage" at bounding box center [444, 262] width 495 height 14
click at [324, 308] on button "Schedule" at bounding box center [303, 295] width 41 height 26
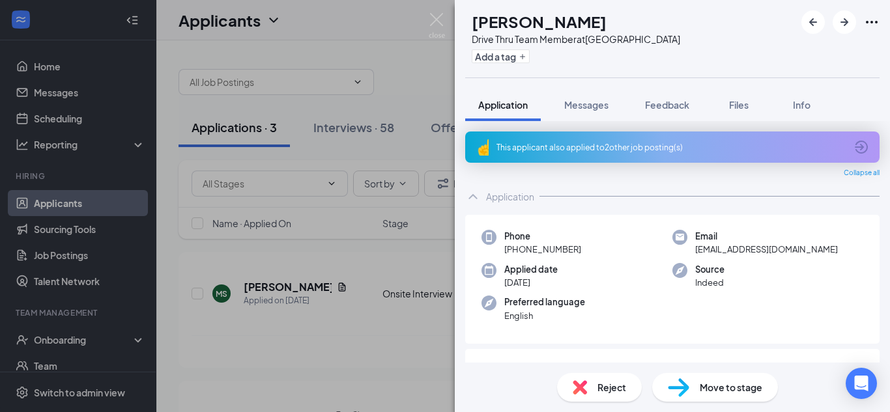
click at [629, 149] on div "This applicant also applied to 2 other job posting(s)" at bounding box center [670, 147] width 349 height 11
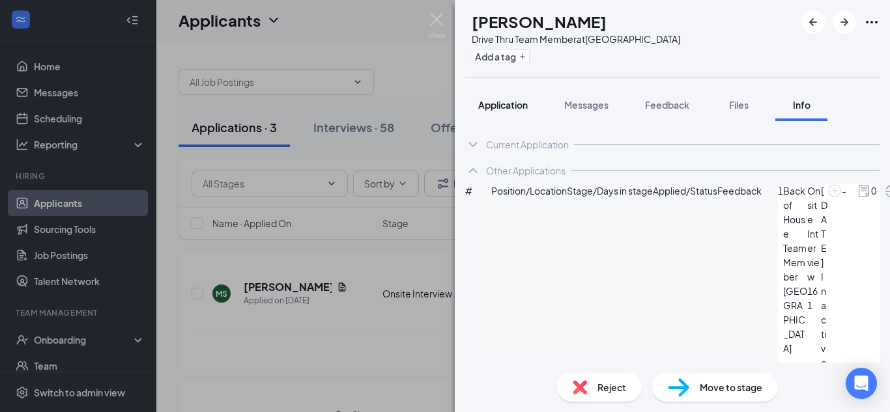
click at [504, 113] on button "Application" at bounding box center [503, 105] width 76 height 33
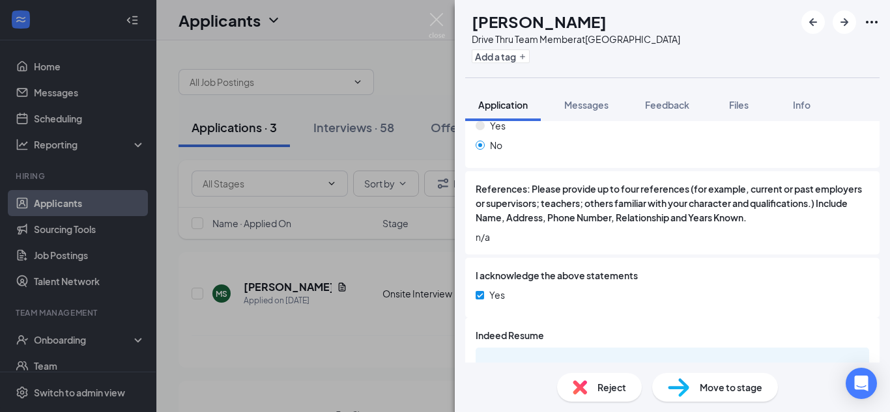
scroll to position [1425, 0]
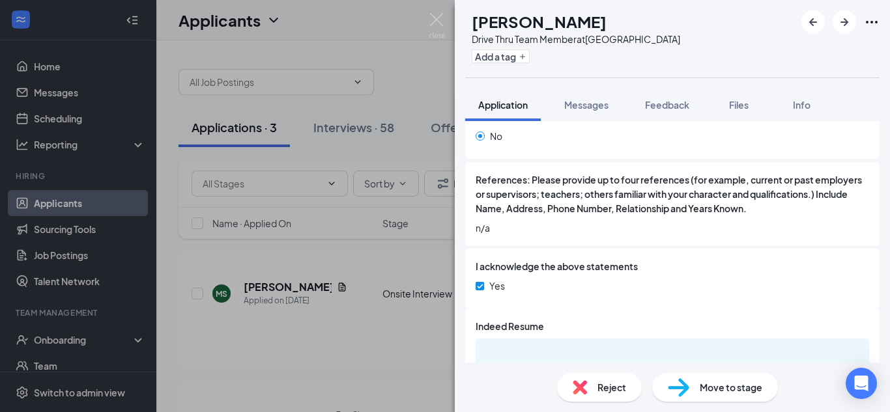
click at [692, 387] on div "Move to stage" at bounding box center [715, 387] width 126 height 29
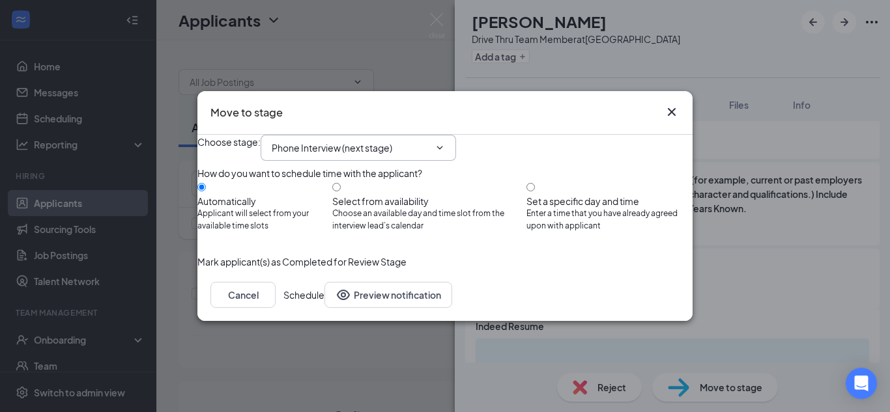
click at [325, 141] on input "Phone Interview (next stage)" at bounding box center [351, 148] width 158 height 14
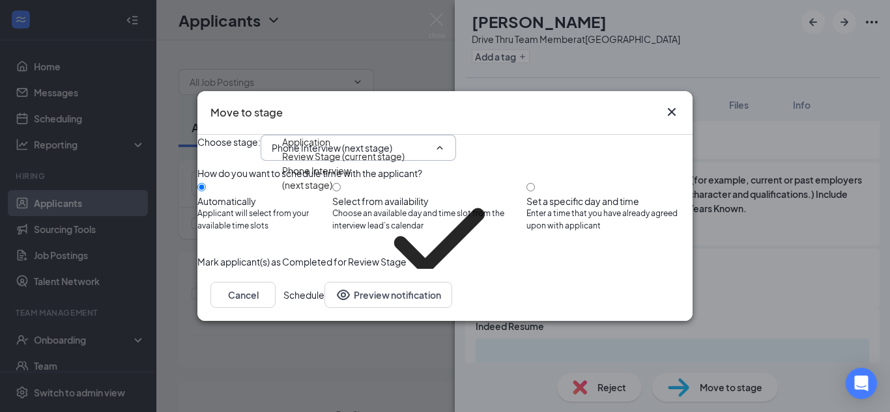
click at [323, 333] on div "Onsite Interview" at bounding box center [317, 340] width 70 height 14
type input "Onsite Interview"
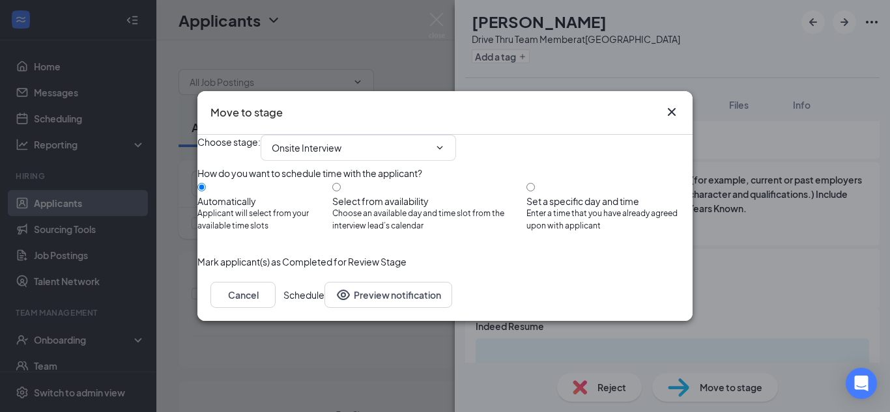
click at [324, 308] on button "Schedule" at bounding box center [303, 295] width 41 height 26
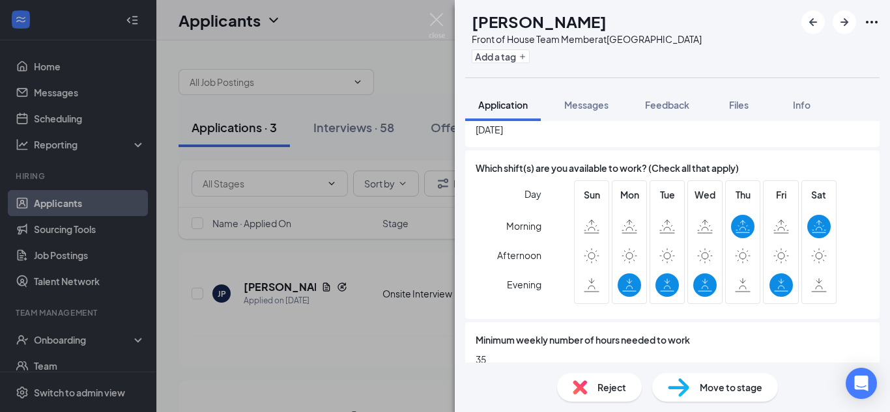
scroll to position [575, 0]
click at [588, 391] on div "Reject" at bounding box center [599, 387] width 85 height 29
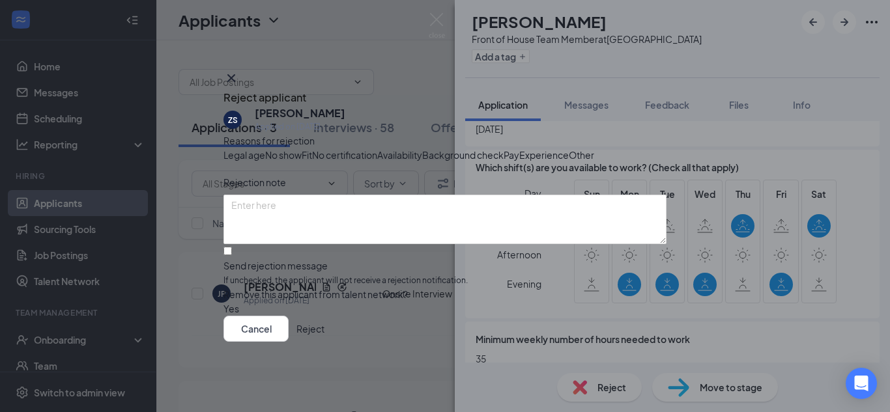
click at [422, 162] on span "Availability" at bounding box center [399, 155] width 45 height 14
click at [232, 247] on input "Send rejection message If unchecked, the applicant will not receive a rejection…" at bounding box center [227, 251] width 8 height 8
checkbox input "true"
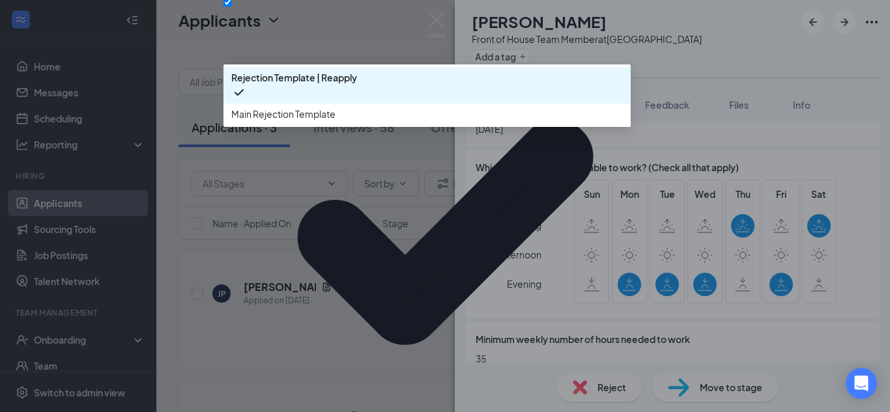
click at [257, 121] on span "Main Rejection Template" at bounding box center [283, 114] width 104 height 14
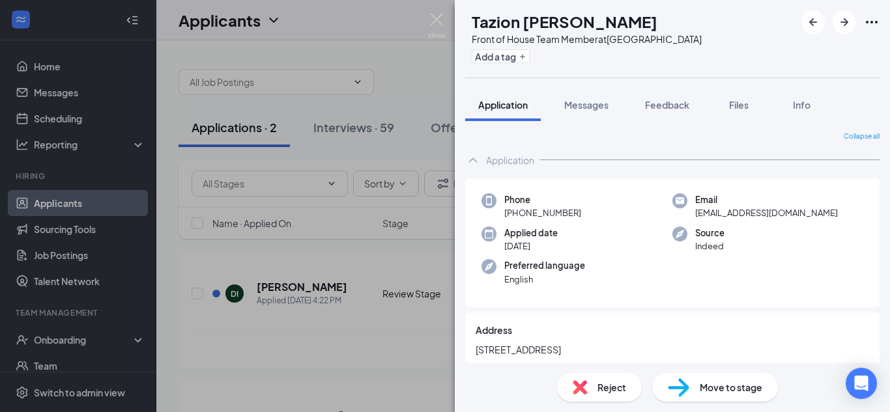
click at [705, 388] on span "Move to stage" at bounding box center [731, 388] width 63 height 14
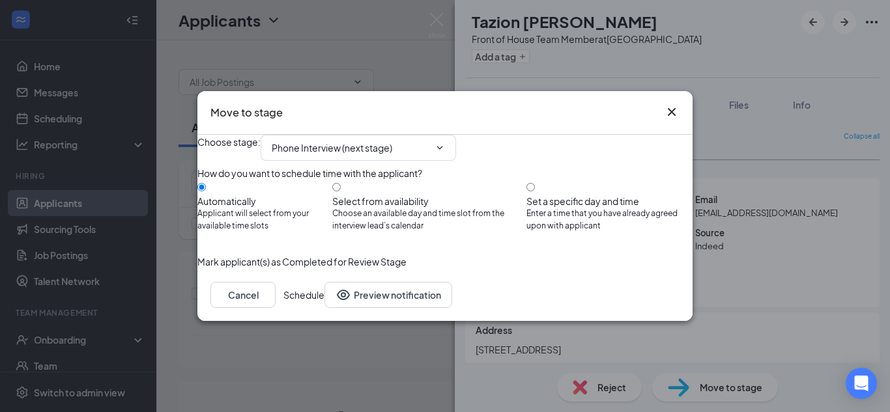
click at [672, 108] on icon "Cross" at bounding box center [672, 112] width 8 height 8
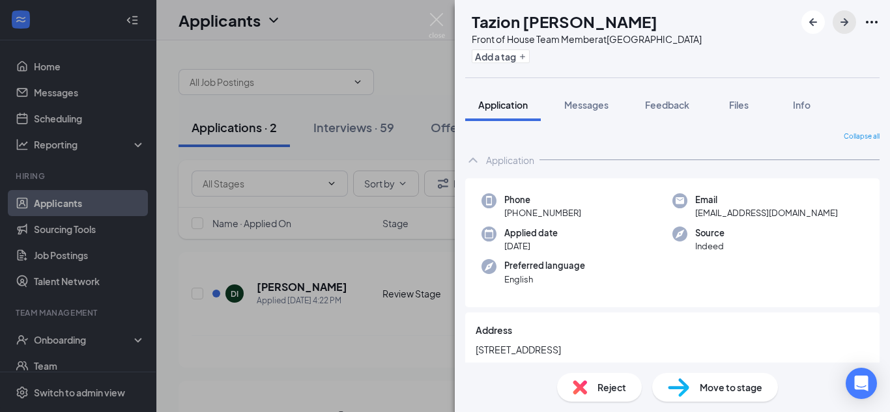
click at [844, 22] on icon "ArrowRight" at bounding box center [845, 22] width 8 height 8
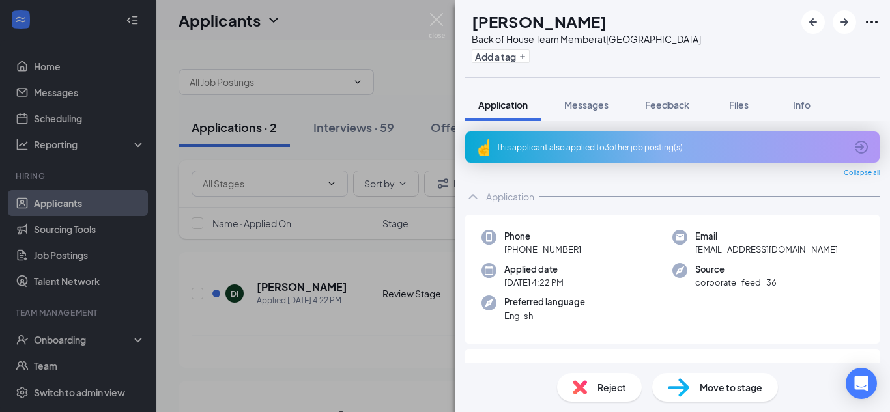
click at [536, 147] on div "This applicant also applied to 3 other job posting(s)" at bounding box center [670, 147] width 349 height 11
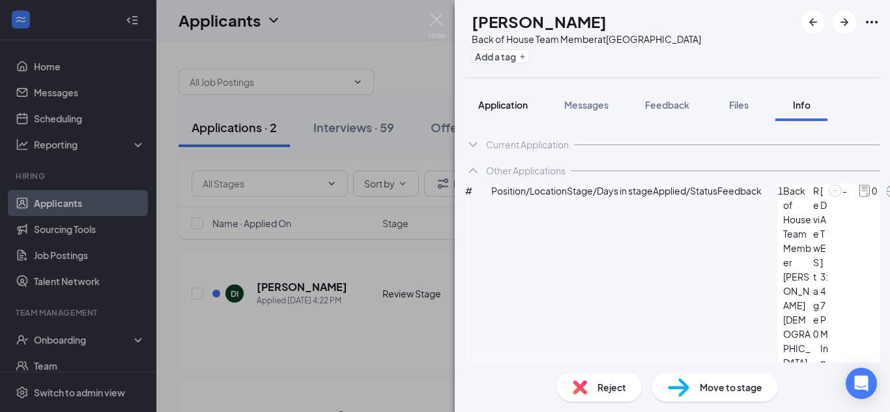
click at [498, 97] on button "Application" at bounding box center [503, 105] width 76 height 33
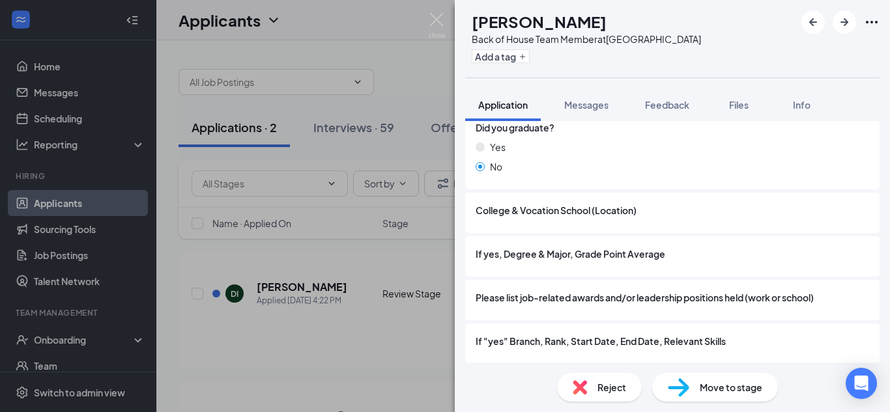
scroll to position [1396, 0]
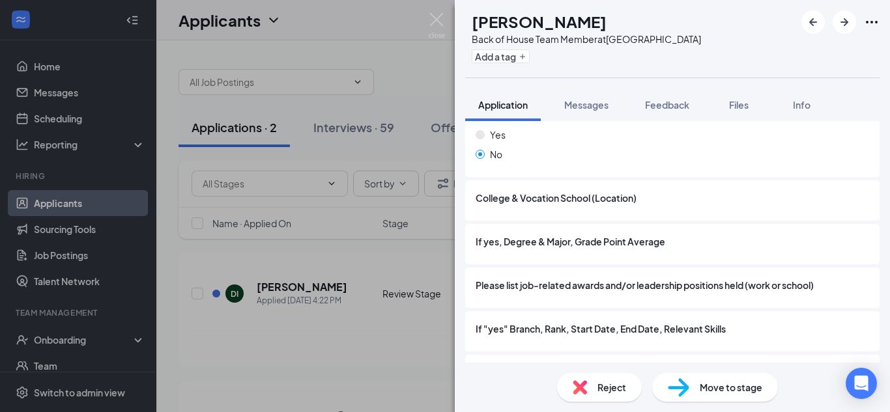
click at [579, 394] on img at bounding box center [580, 388] width 14 height 14
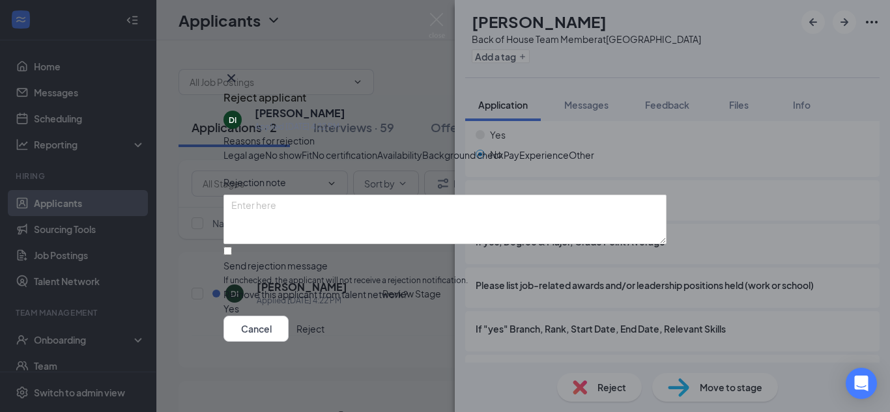
click at [324, 342] on button "Reject" at bounding box center [310, 329] width 28 height 26
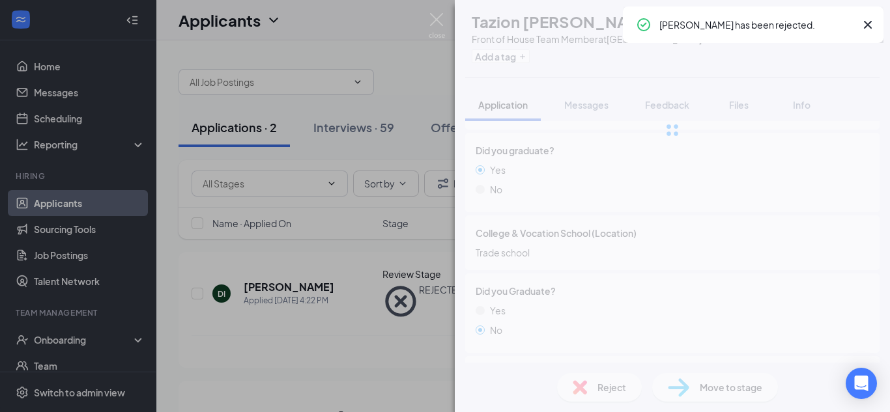
scroll to position [1453, 0]
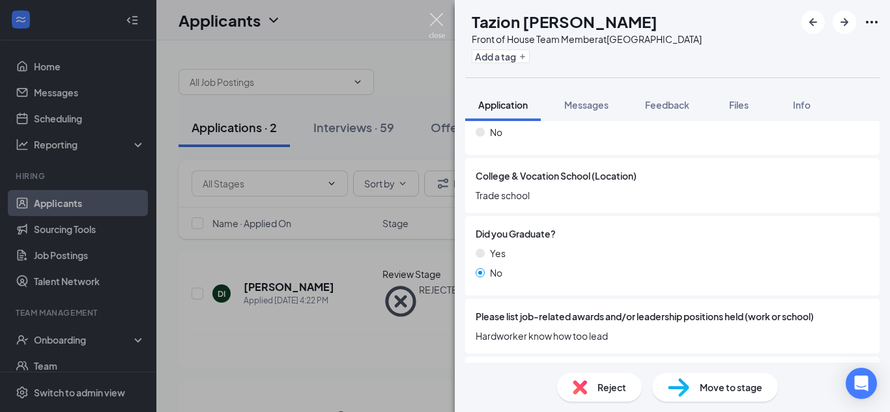
click at [434, 18] on img at bounding box center [437, 25] width 16 height 25
